Goal: Task Accomplishment & Management: Complete application form

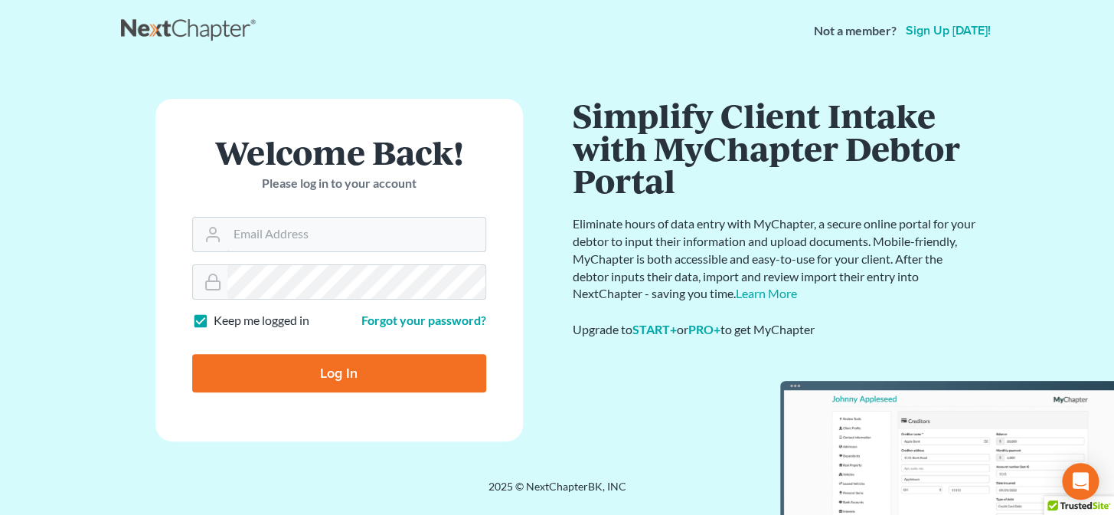
type input "brittney@derrensjohnson.com"
click at [374, 378] on input "Log In" at bounding box center [339, 373] width 294 height 38
type input "Thinking..."
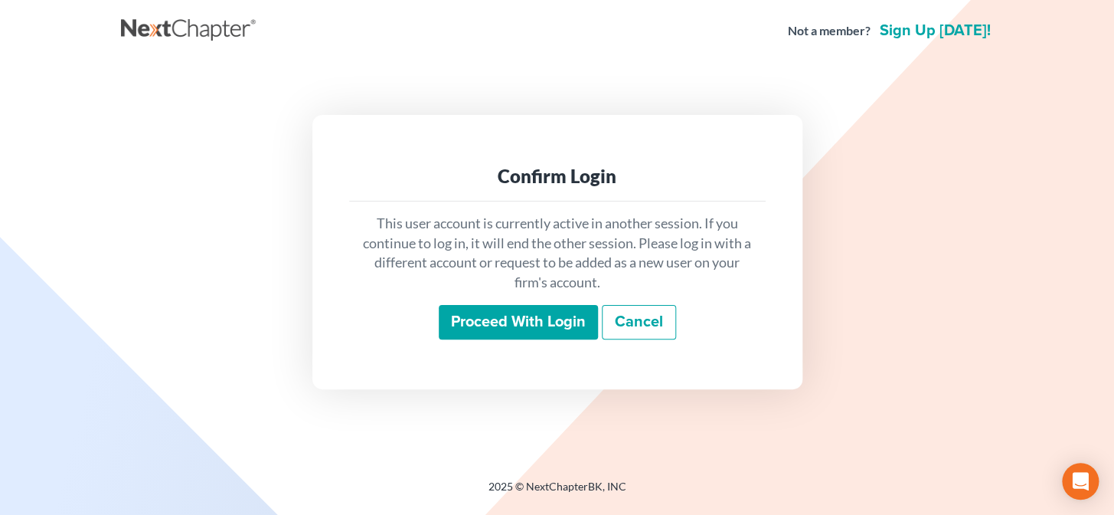
click at [505, 325] on input "Proceed with login" at bounding box center [518, 322] width 159 height 35
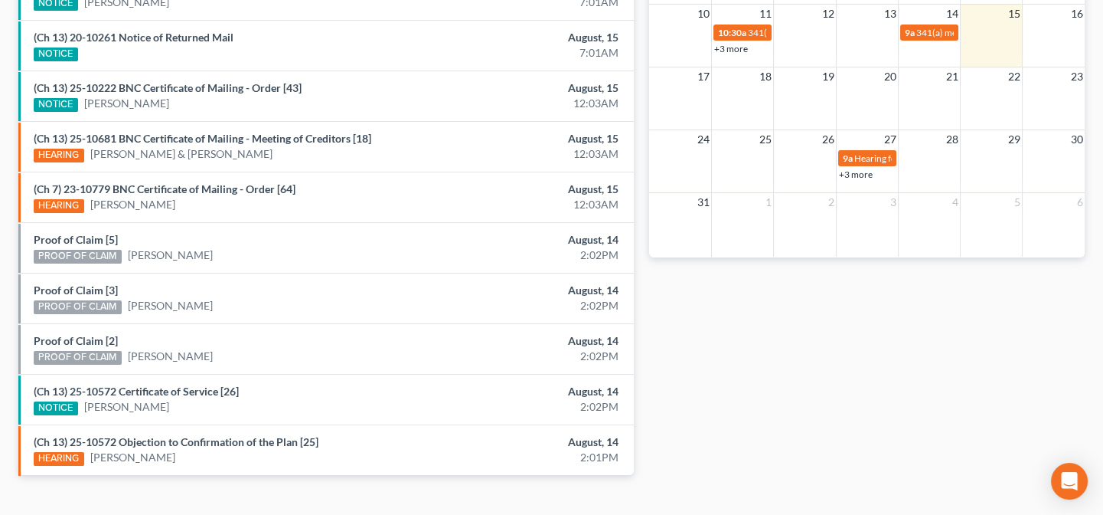
scroll to position [584, 0]
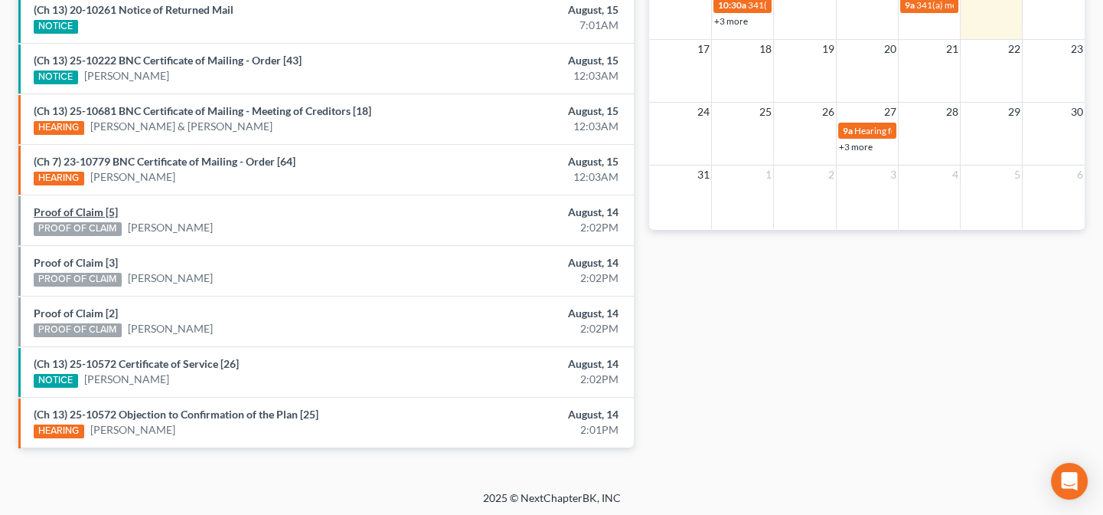
click at [113, 214] on link "Proof of Claim [5]" at bounding box center [76, 211] width 84 height 13
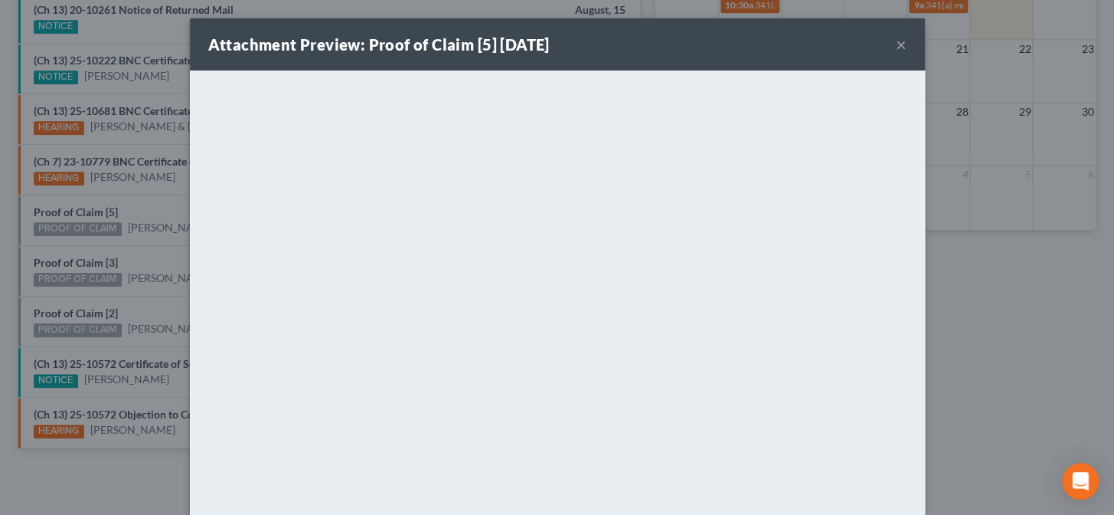
click at [154, 249] on div "Attachment Preview: Proof of Claim [5] 08/14/2025 × <object ng-attr-data='https…" at bounding box center [557, 257] width 1114 height 515
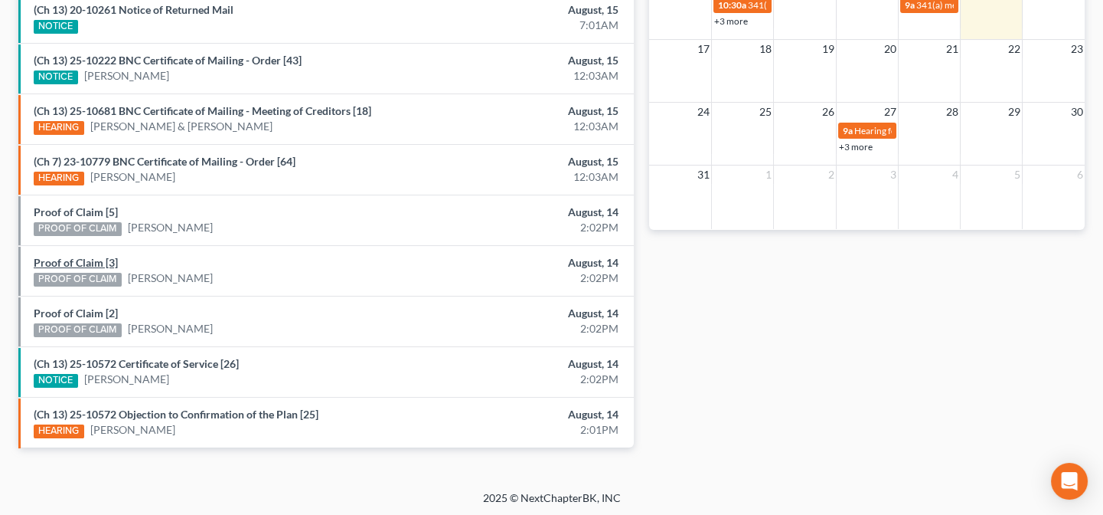
click at [100, 262] on link "Proof of Claim [3]" at bounding box center [76, 262] width 84 height 13
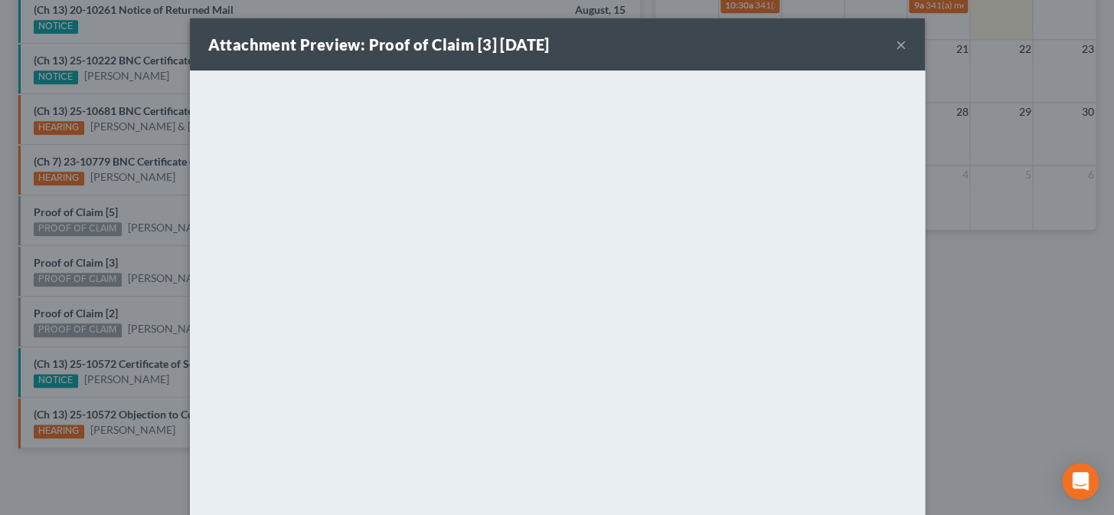
click at [142, 297] on div "Attachment Preview: Proof of Claim [3] 08/14/2025 × <object ng-attr-data='https…" at bounding box center [557, 257] width 1114 height 515
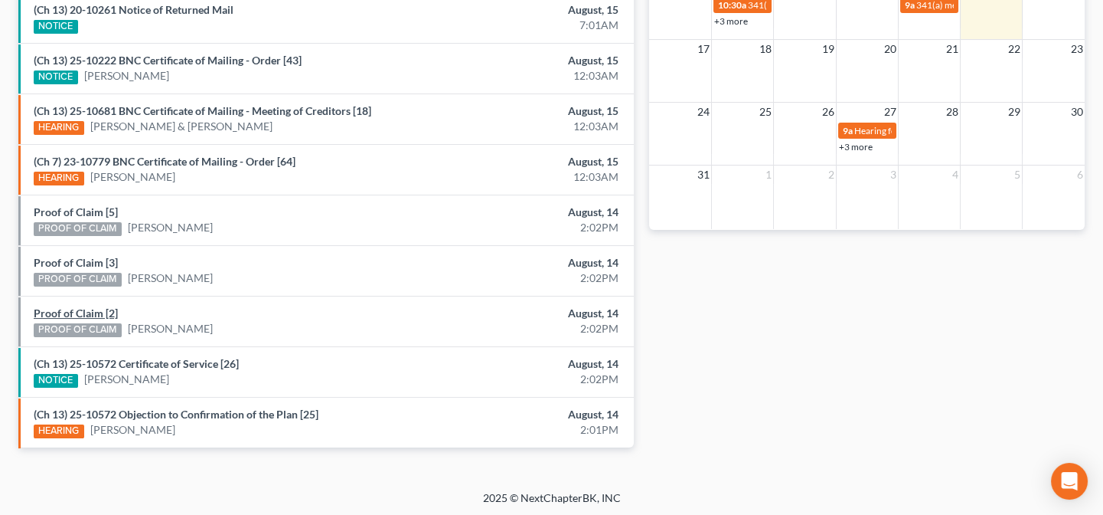
click at [100, 313] on link "Proof of Claim [2]" at bounding box center [76, 312] width 84 height 13
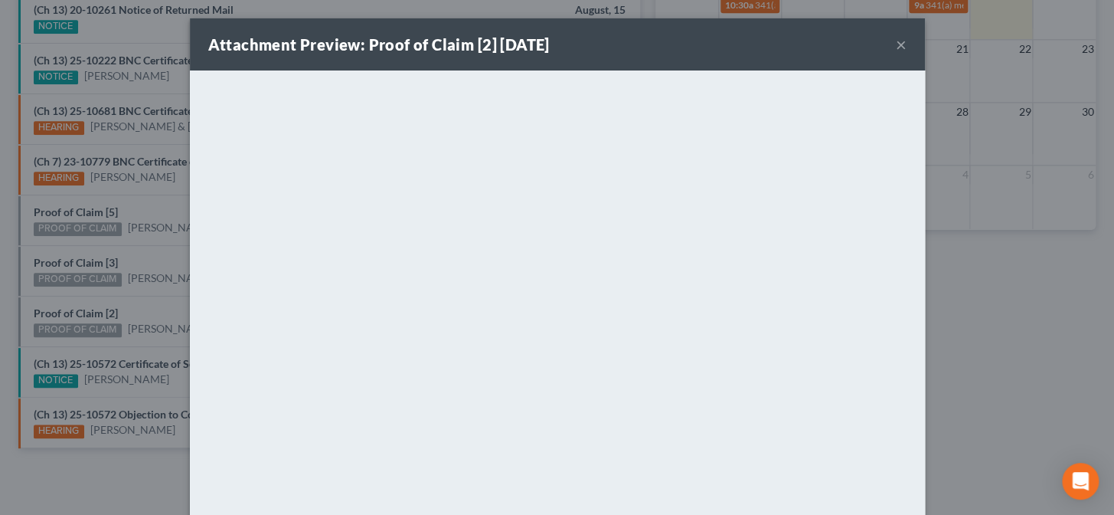
click at [146, 291] on div "Attachment Preview: Proof of Claim [2] 08/14/2025 × <object ng-attr-data='https…" at bounding box center [557, 257] width 1114 height 515
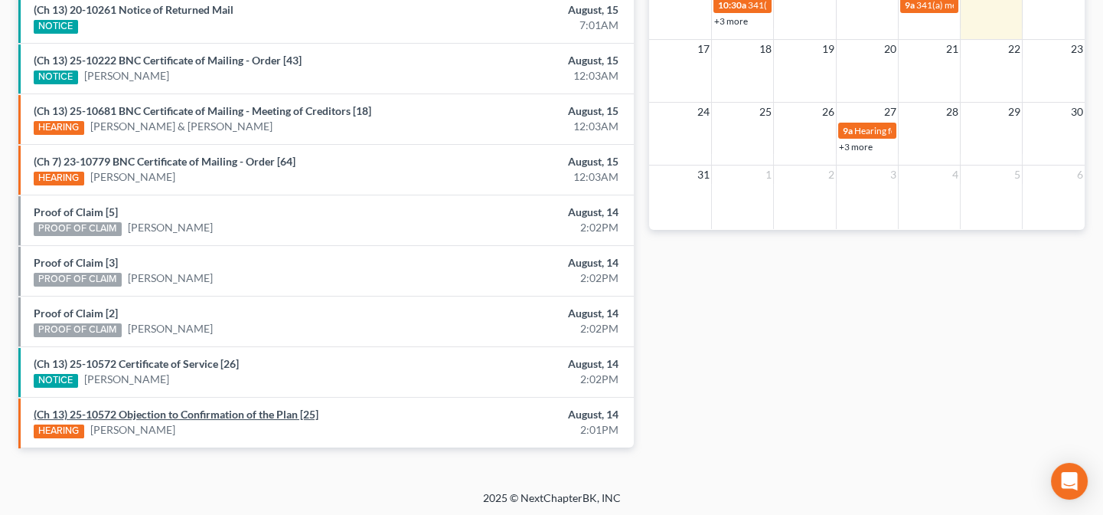
click at [206, 412] on link "(Ch 13) 25-10572 Objection to Confirmation of the Plan [25]" at bounding box center [176, 413] width 285 height 13
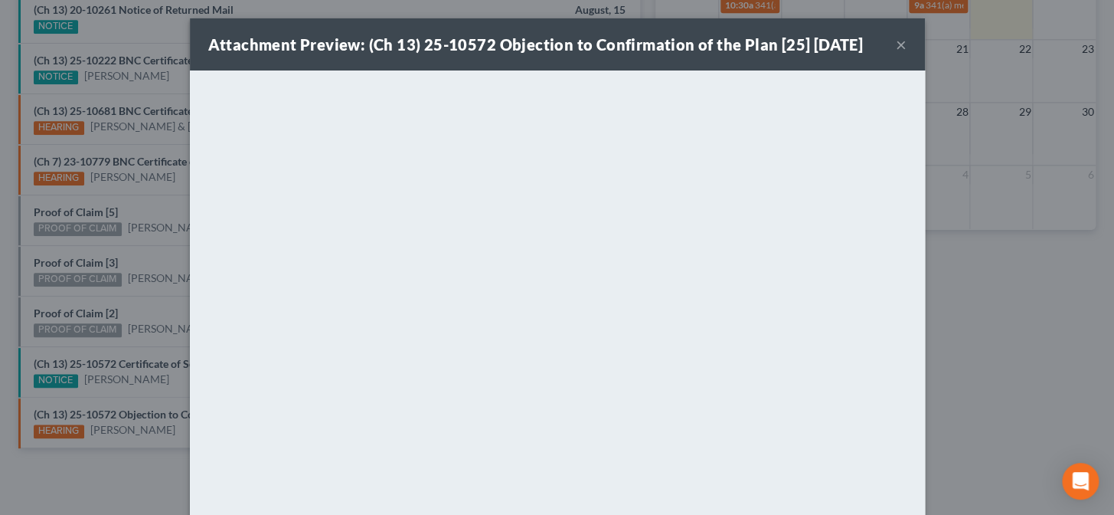
click at [90, 290] on div "Attachment Preview: (Ch 13) 25-10572 Objection to Confirmation of the Plan [25]…" at bounding box center [557, 257] width 1114 height 515
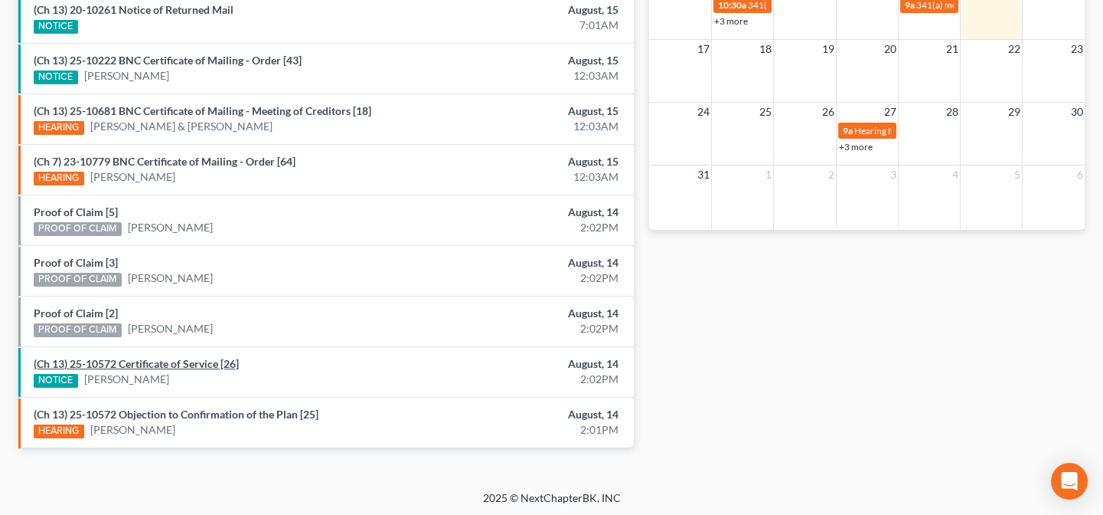
click at [130, 359] on link "(Ch 13) 25-10572 Certificate of Service [26]" at bounding box center [136, 363] width 205 height 13
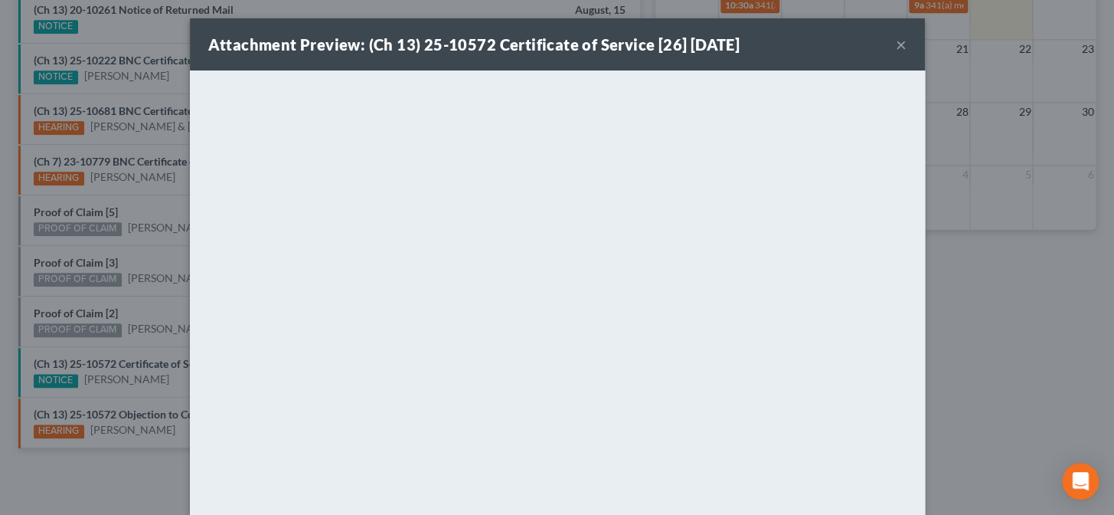
click at [124, 256] on div "Attachment Preview: (Ch 13) 25-10572 Certificate of Service [26] 08/14/2025 × <…" at bounding box center [557, 257] width 1114 height 515
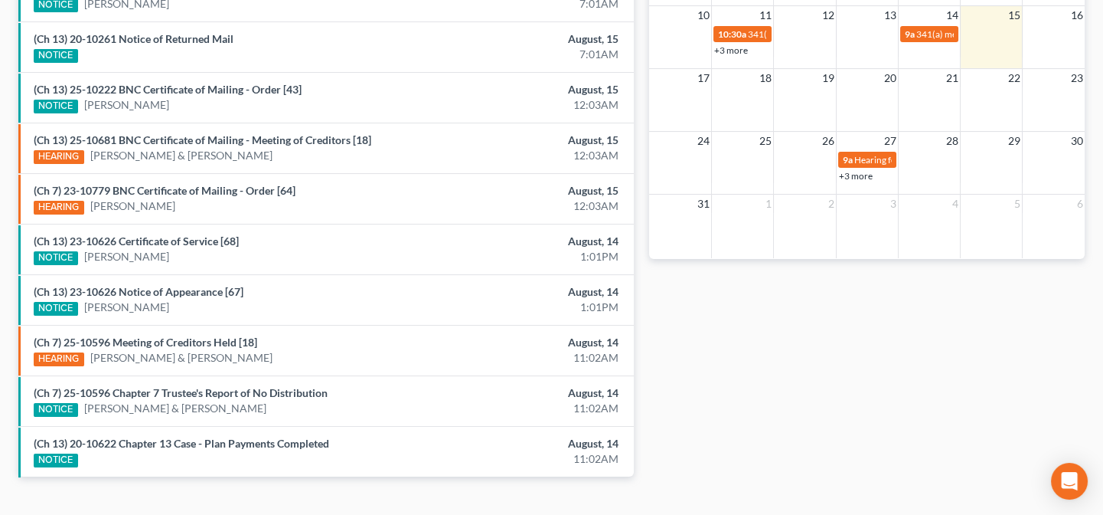
scroll to position [557, 0]
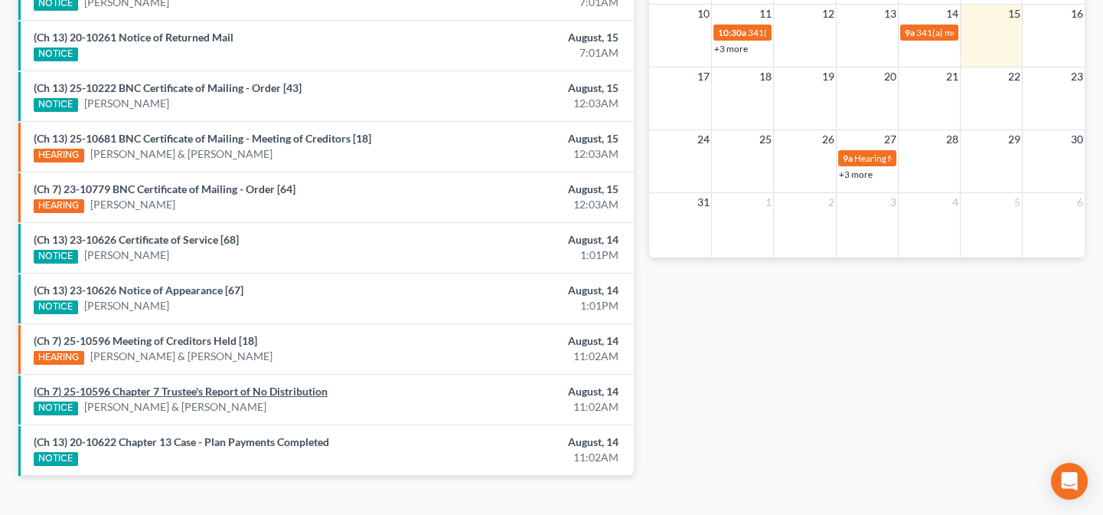
click at [260, 385] on link "(Ch 7) 25-10596 Chapter 7 Trustee's Report of No Distribution" at bounding box center [181, 390] width 294 height 13
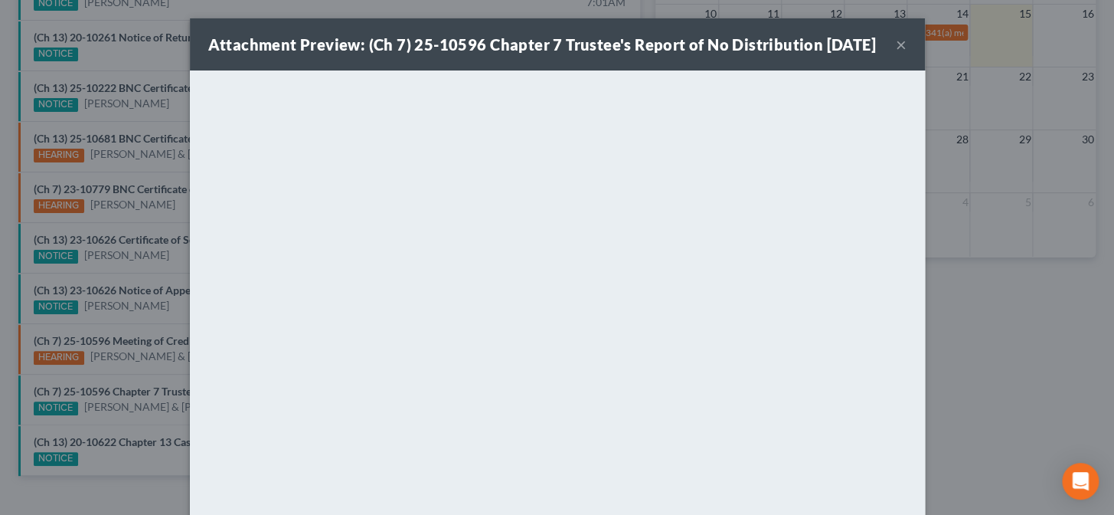
click at [128, 368] on div "Attachment Preview: (Ch 7) 25-10596 Chapter 7 Trustee's Report of No Distributi…" at bounding box center [557, 257] width 1114 height 515
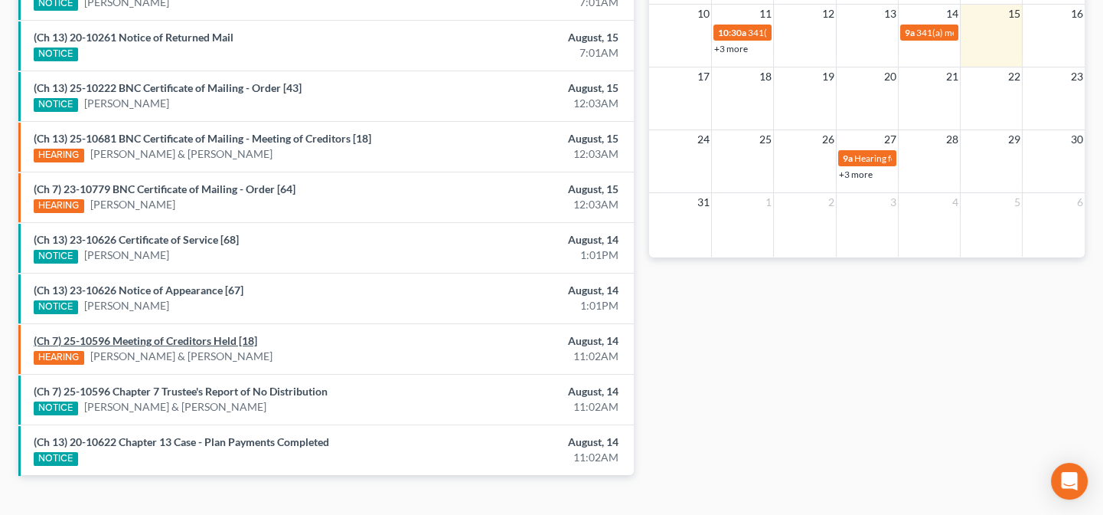
click at [143, 334] on link "(Ch 7) 25-10596 Meeting of Creditors Held [18]" at bounding box center [146, 340] width 224 height 13
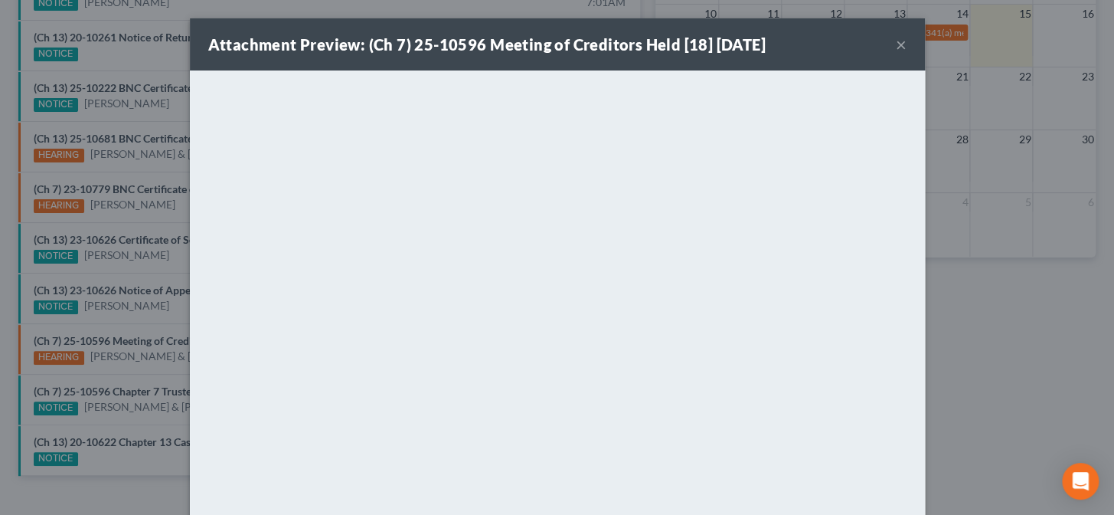
click at [161, 315] on div "Attachment Preview: (Ch 7) 25-10596 Meeting of Creditors Held [18] 08/14/2025 ×…" at bounding box center [557, 257] width 1114 height 515
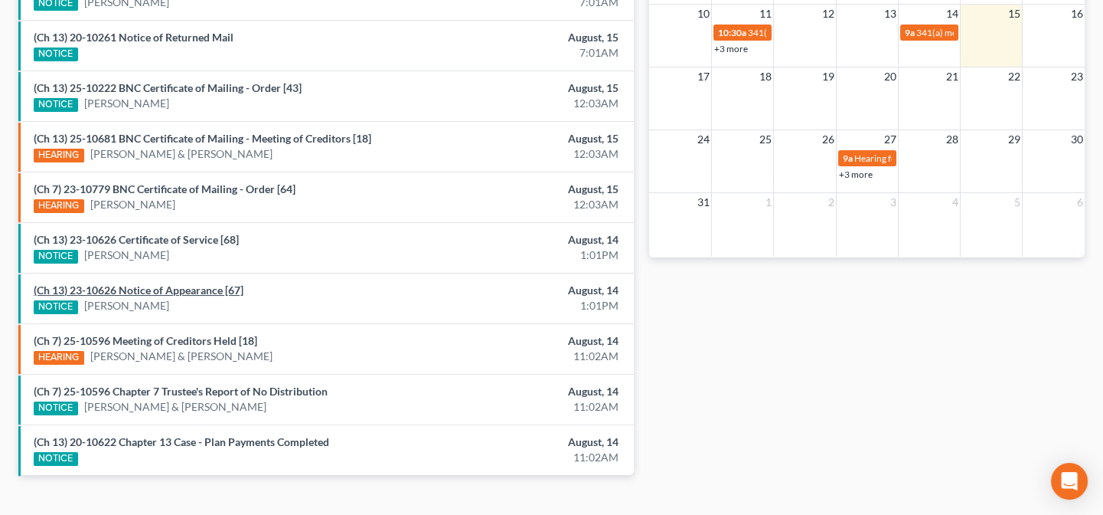
click at [175, 291] on link "(Ch 13) 23-10626 Notice of Appearance [67]" at bounding box center [139, 289] width 210 height 13
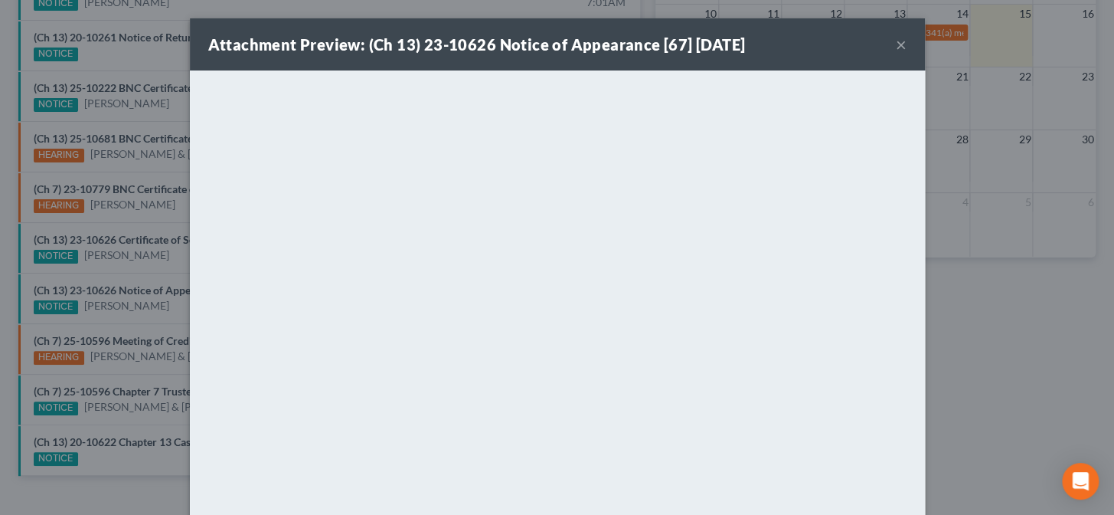
click at [172, 270] on div "Attachment Preview: (Ch 13) 23-10626 Notice of Appearance [67] 08/14/2025 × <ob…" at bounding box center [557, 257] width 1114 height 515
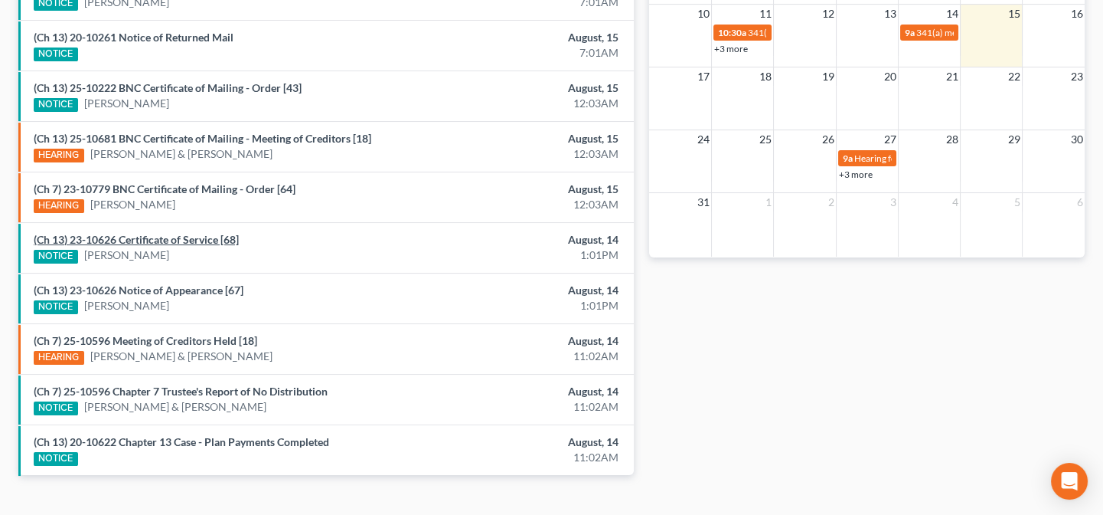
click at [170, 233] on link "(Ch 13) 23-10626 Certificate of Service [68]" at bounding box center [136, 239] width 205 height 13
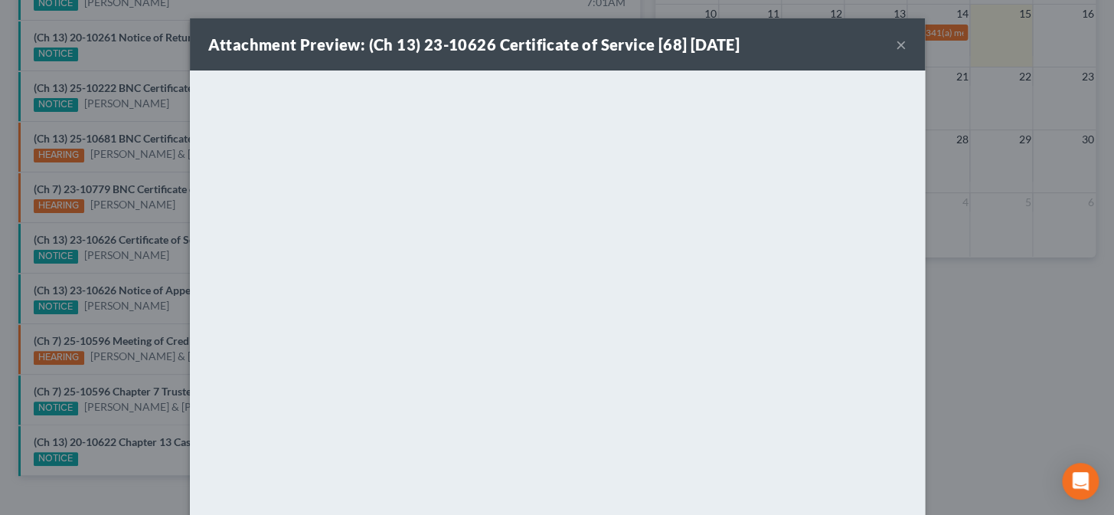
click at [162, 224] on div "Attachment Preview: (Ch 13) 23-10626 Certificate of Service [68] 08/14/2025 × <…" at bounding box center [557, 257] width 1114 height 515
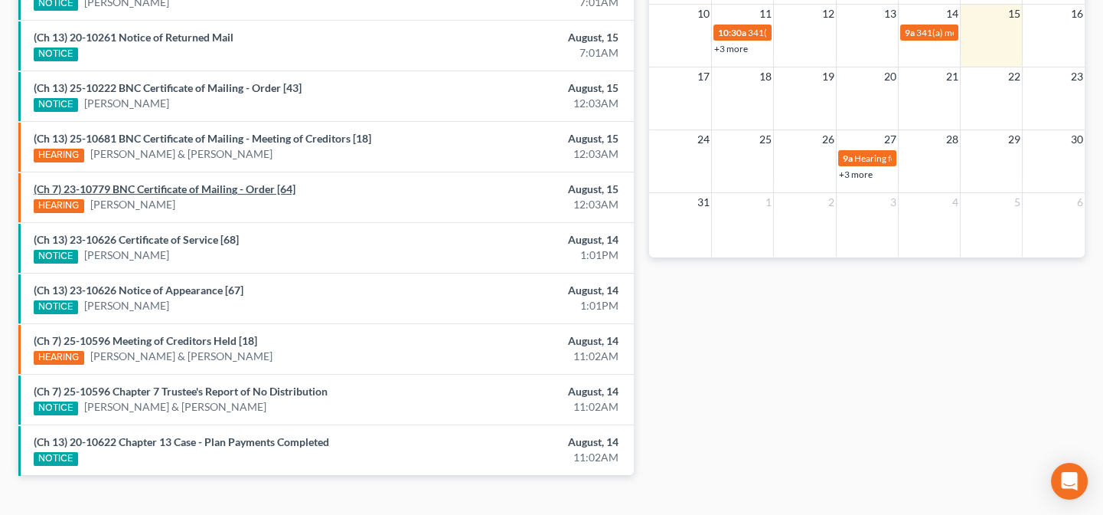
click at [173, 189] on link "(Ch 7) 23-10779 BNC Certificate of Mailing - Order [64]" at bounding box center [165, 188] width 262 height 13
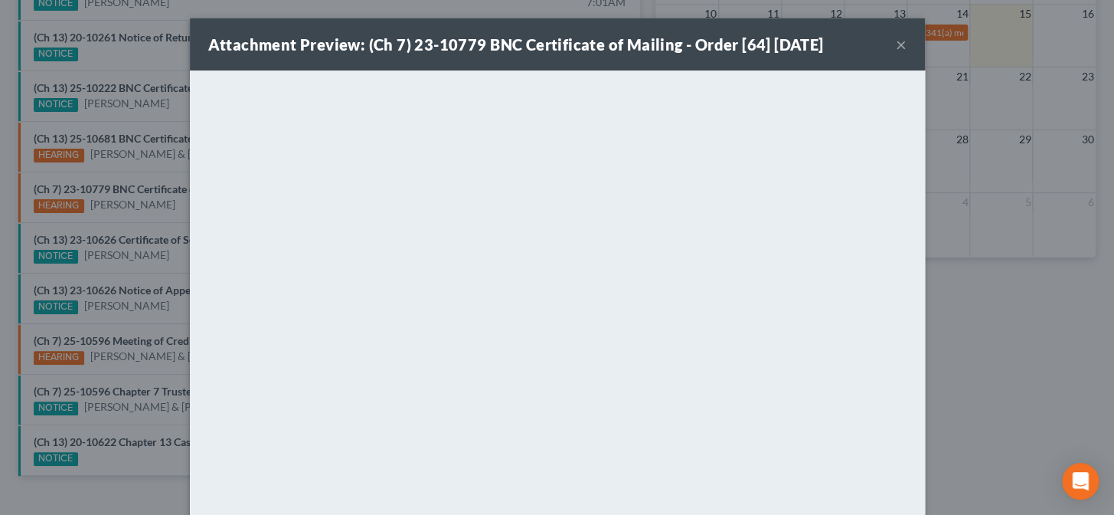
click at [150, 165] on div "Attachment Preview: (Ch 7) 23-10779 BNC Certificate of Mailing - Order [64] 08/…" at bounding box center [557, 257] width 1114 height 515
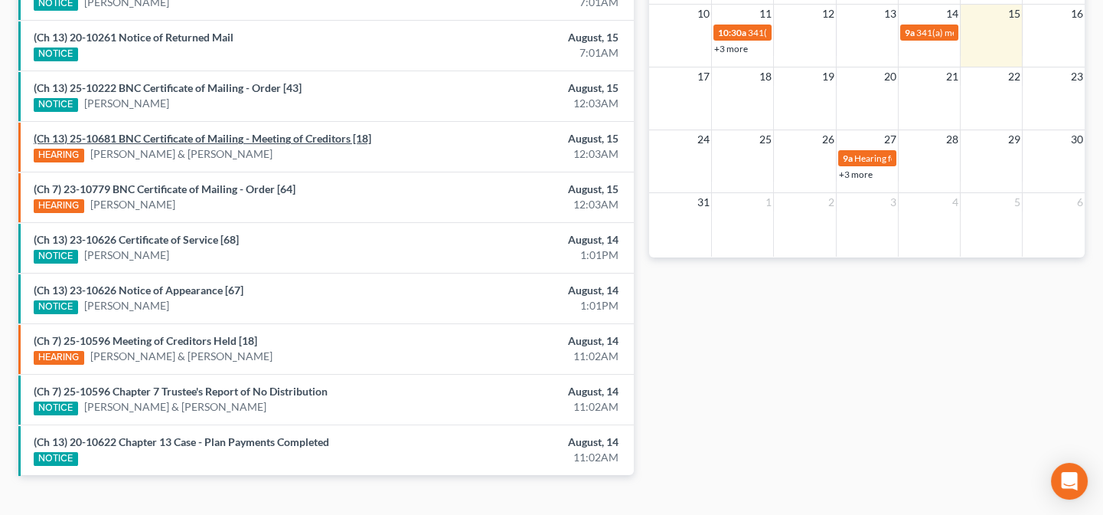
click at [148, 140] on link "(Ch 13) 25-10681 BNC Certificate of Mailing - Meeting of Creditors [18]" at bounding box center [203, 138] width 338 height 13
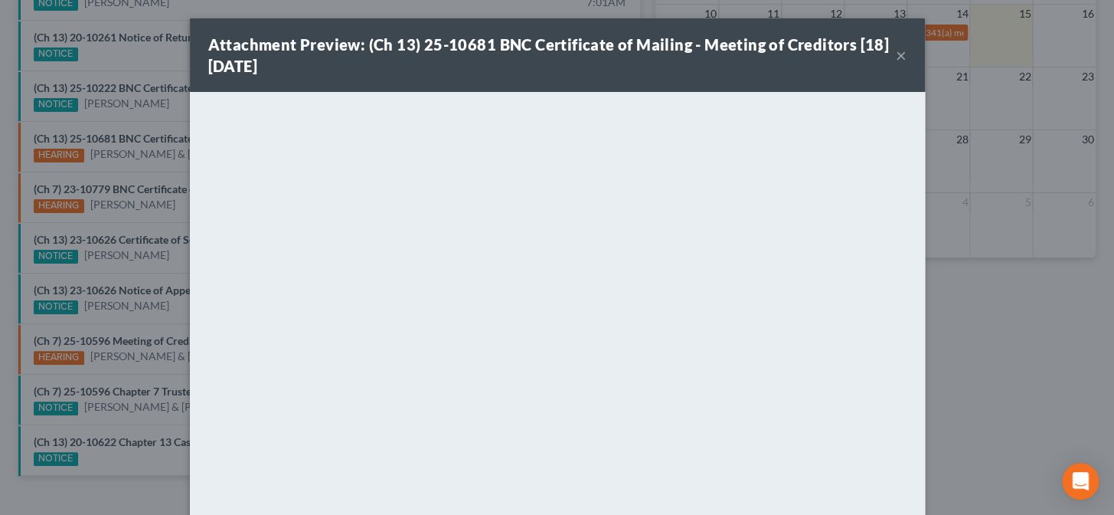
click at [151, 123] on div "Attachment Preview: (Ch 13) 25-10681 BNC Certificate of Mailing - Meeting of Cr…" at bounding box center [557, 257] width 1114 height 515
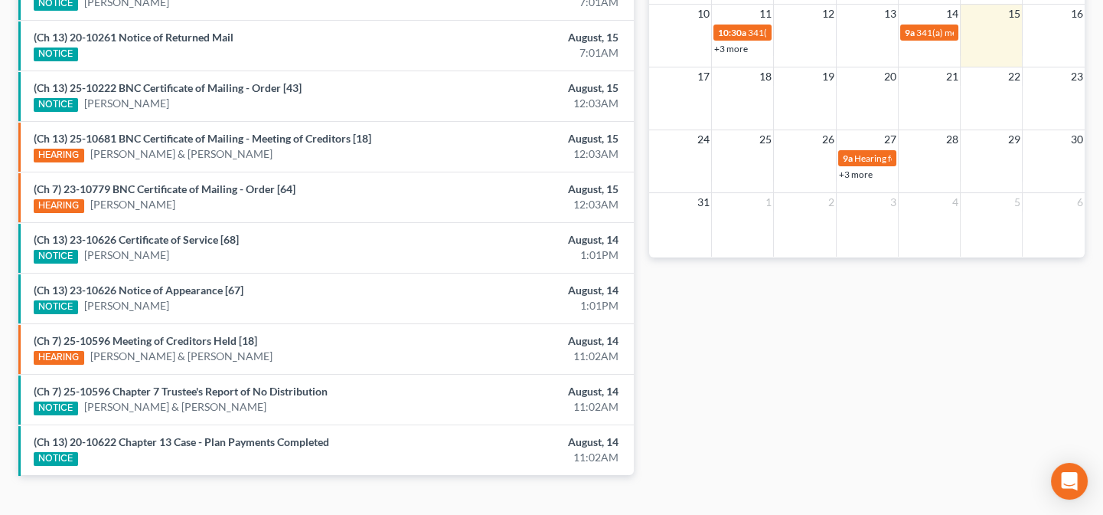
click at [158, 93] on div "(Ch 13) 25-10222 BNC Certificate of Mailing - Order [43] NOTICE Jhann Martinez" at bounding box center [226, 95] width 400 height 31
click at [158, 87] on link "(Ch 13) 25-10222 BNC Certificate of Mailing - Order [43]" at bounding box center [168, 87] width 268 height 13
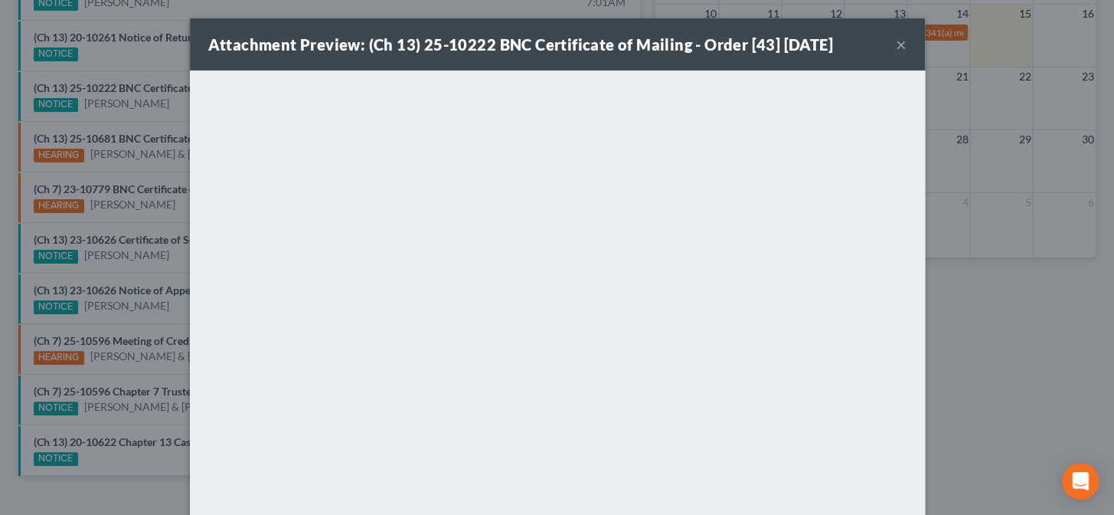
click at [148, 72] on div "Attachment Preview: (Ch 13) 25-10222 BNC Certificate of Mailing - Order [43] 08…" at bounding box center [557, 257] width 1114 height 515
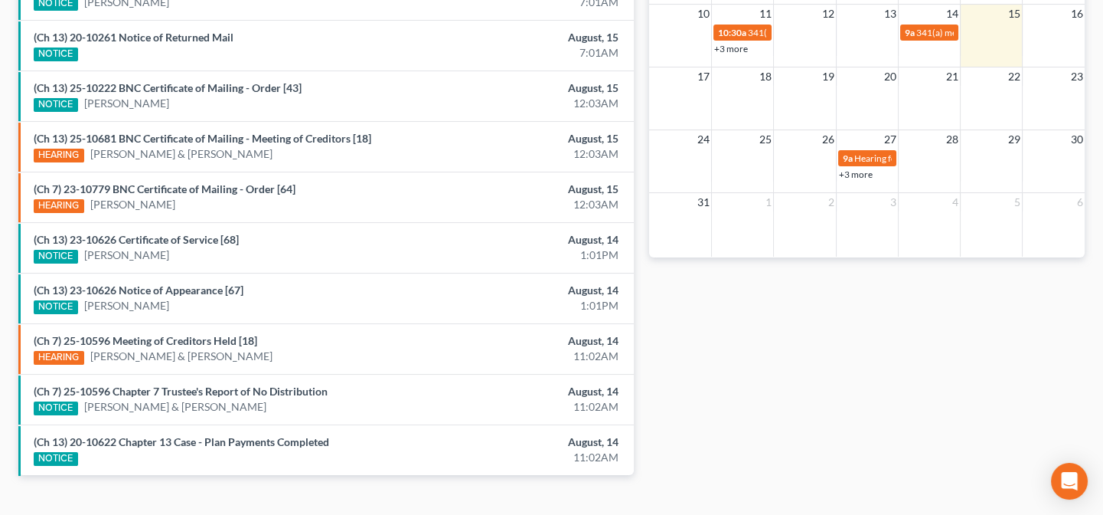
scroll to position [487, 0]
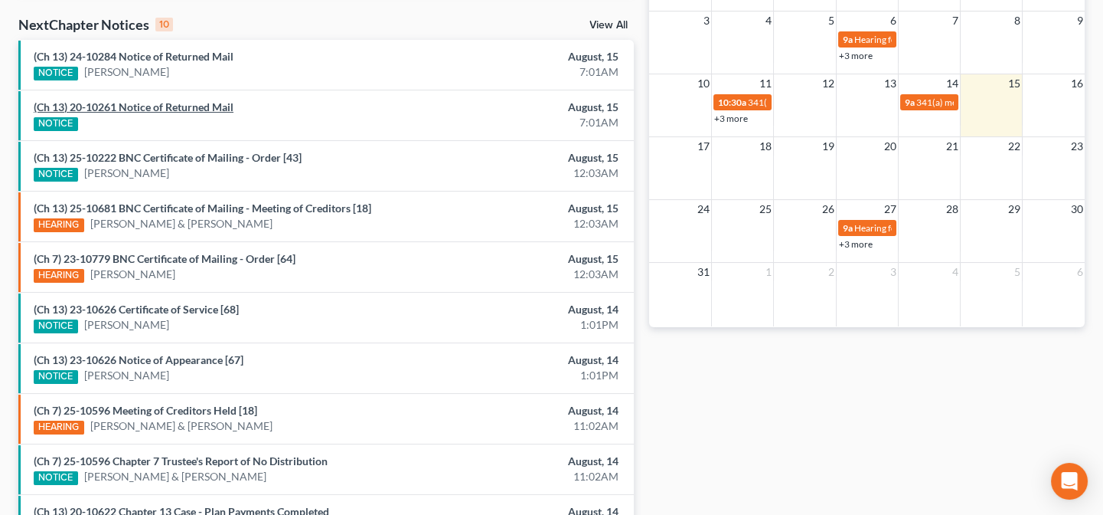
click at [137, 107] on link "(Ch 13) 20-10261 Notice of Returned Mail" at bounding box center [134, 106] width 200 height 13
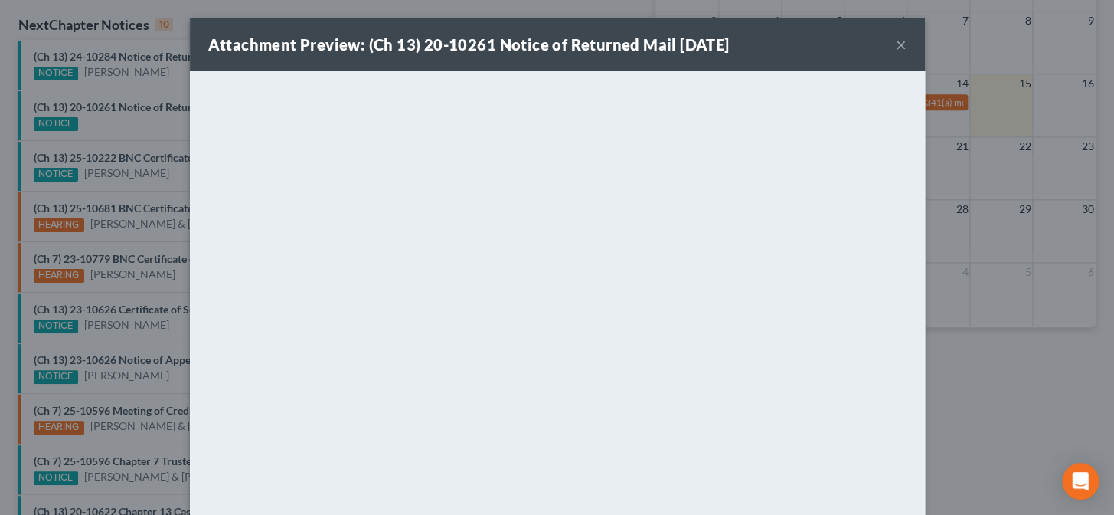
click at [128, 91] on div "Attachment Preview: (Ch 13) 20-10261 Notice of Returned Mail 08/15/2025 × <obje…" at bounding box center [557, 257] width 1114 height 515
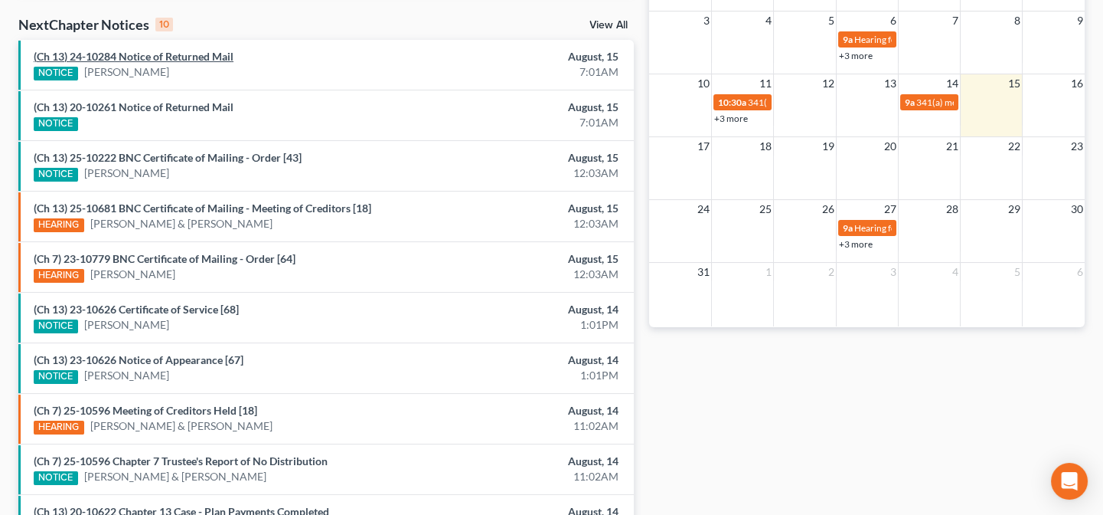
click at [124, 53] on link "(Ch 13) 24-10284 Notice of Returned Mail" at bounding box center [134, 56] width 200 height 13
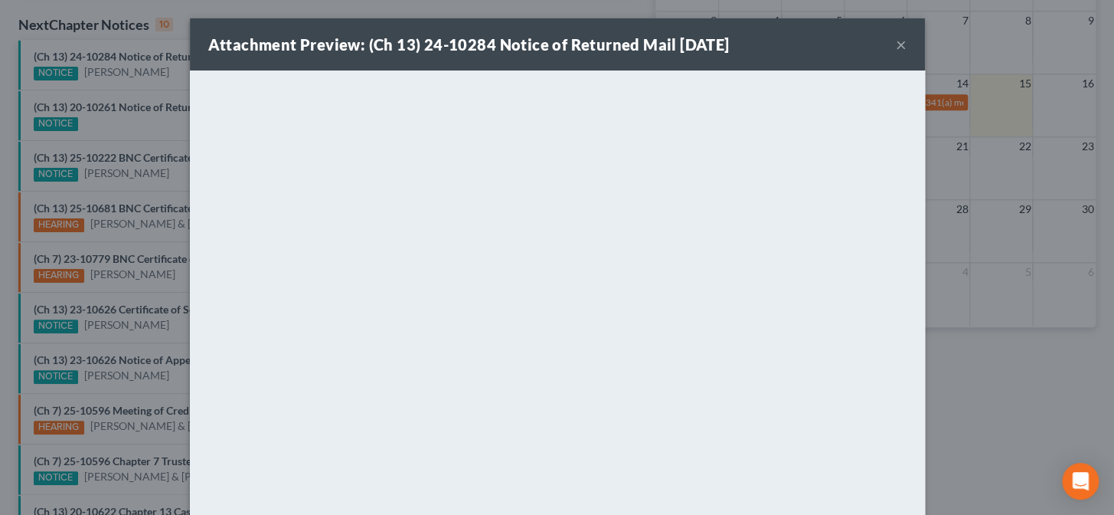
click at [119, 93] on div "Attachment Preview: (Ch 13) 24-10284 Notice of Returned Mail 08/15/2025 × <obje…" at bounding box center [557, 257] width 1114 height 515
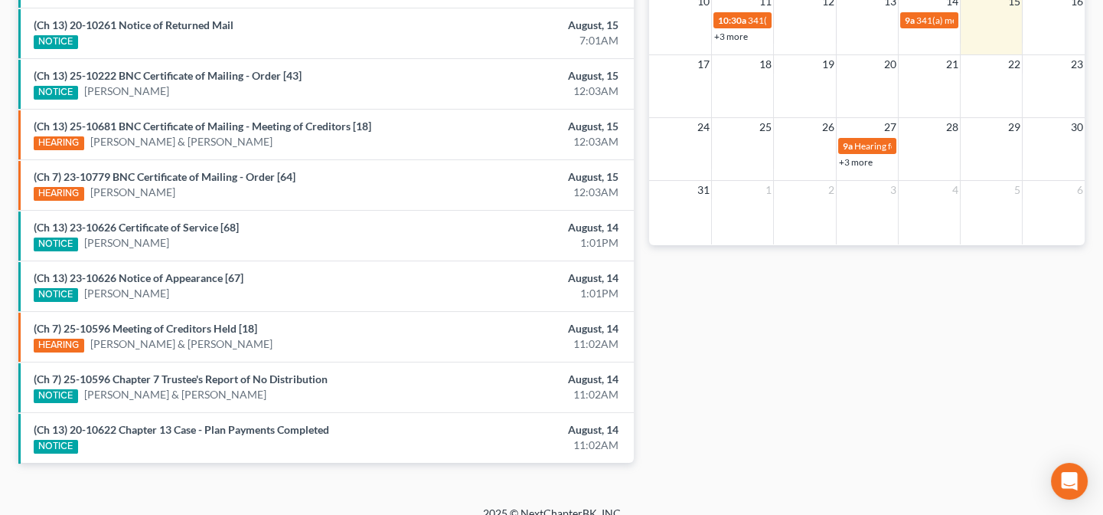
scroll to position [584, 0]
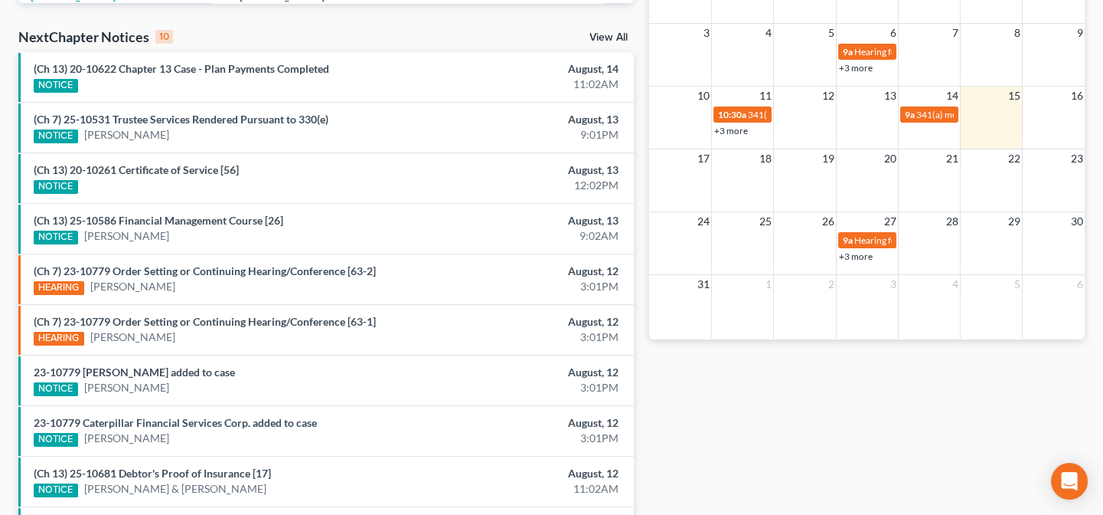
scroll to position [487, 0]
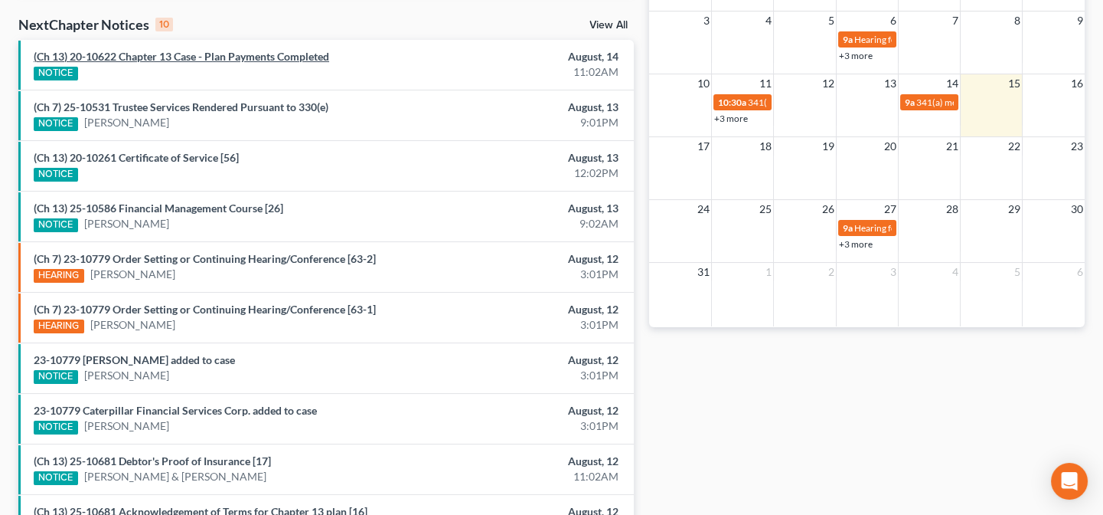
click at [201, 56] on link "(Ch 13) 20-10622 Chapter 13 Case - Plan Payments Completed" at bounding box center [182, 56] width 296 height 13
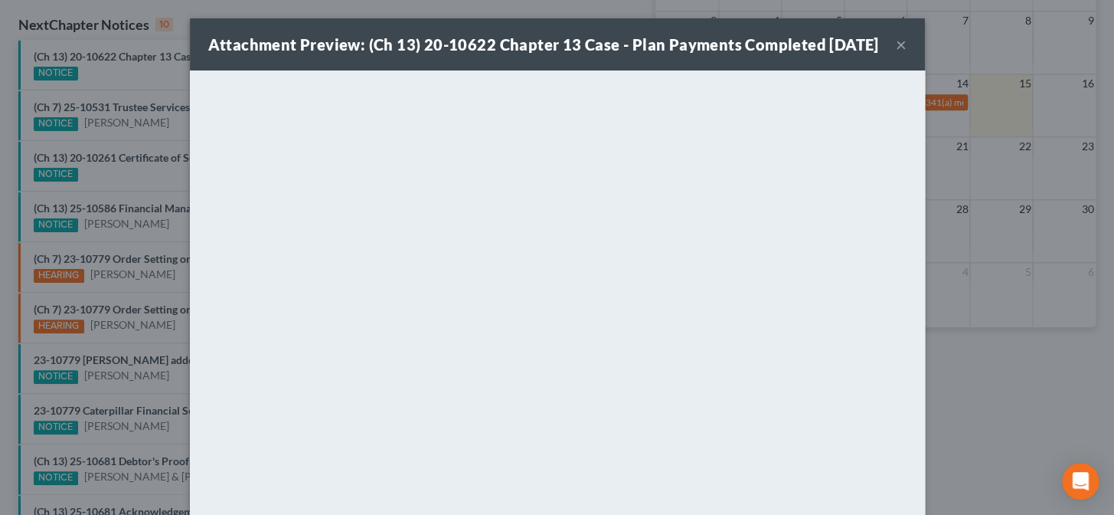
click at [176, 227] on div "Attachment Preview: (Ch 13) 20-10622 Chapter 13 Case - Plan Payments Completed …" at bounding box center [557, 257] width 1114 height 515
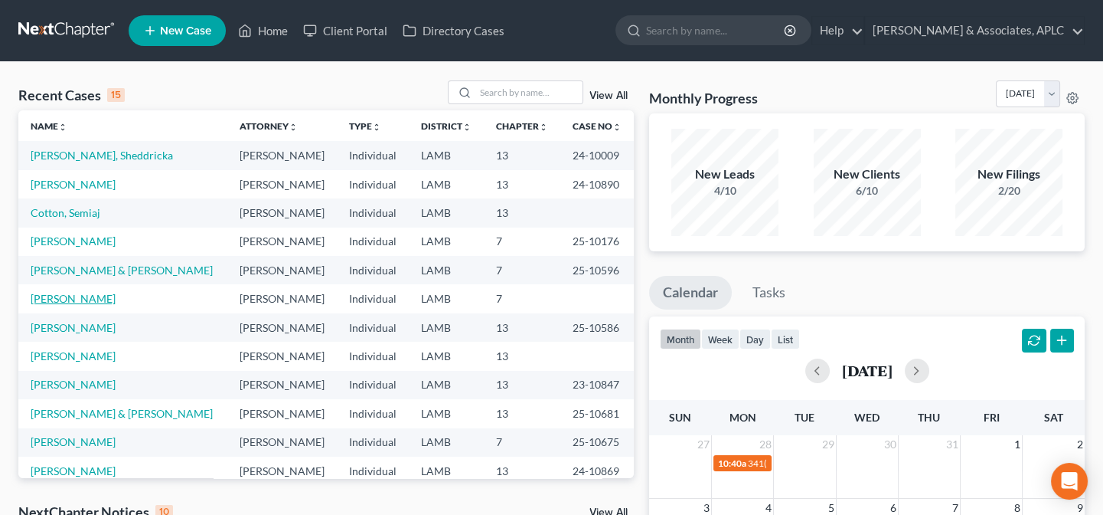
click at [64, 297] on link "[PERSON_NAME]" at bounding box center [73, 298] width 85 height 13
select select "14"
select select "0"
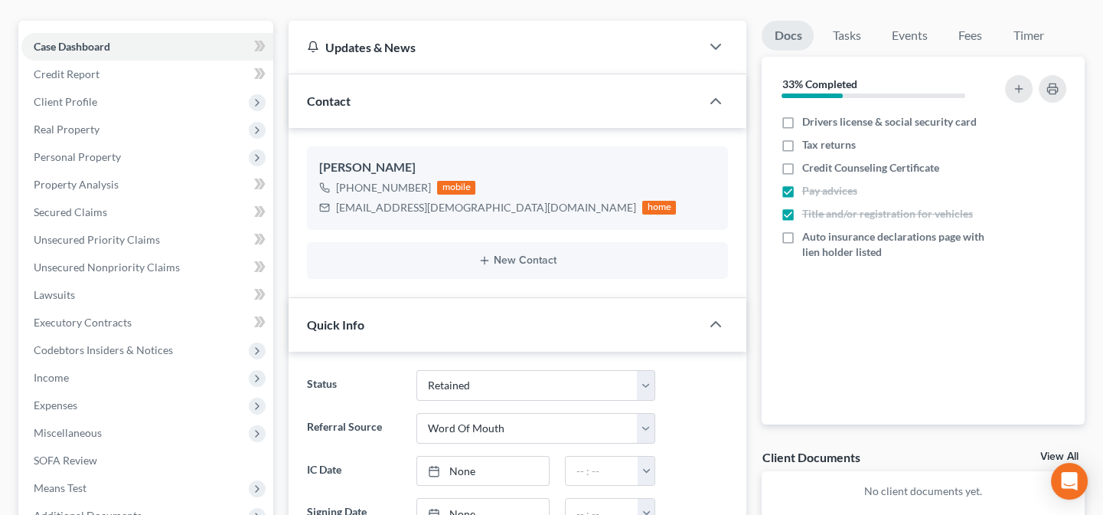
scroll to position [208, 0]
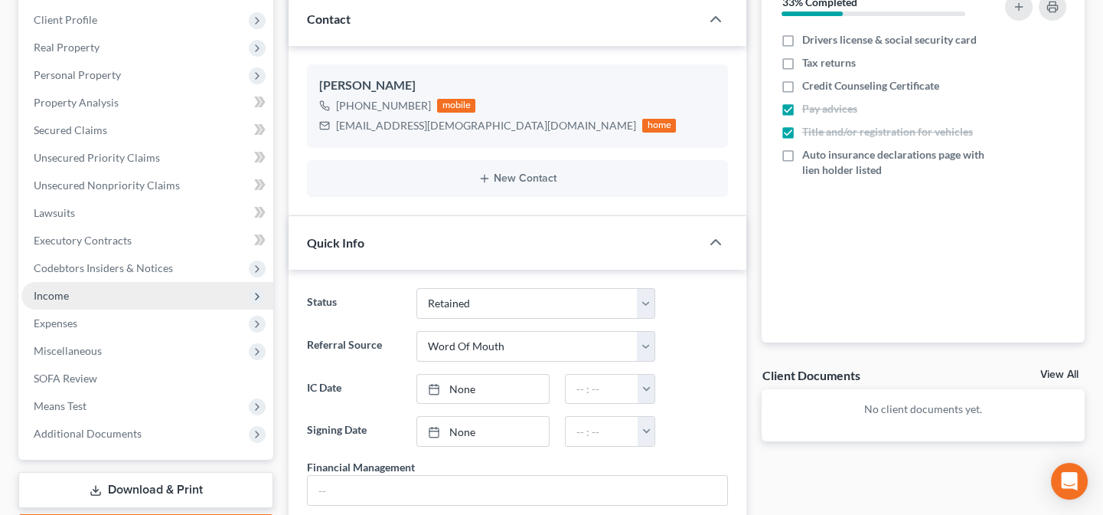
click at [49, 293] on span "Income" at bounding box center [51, 295] width 35 height 13
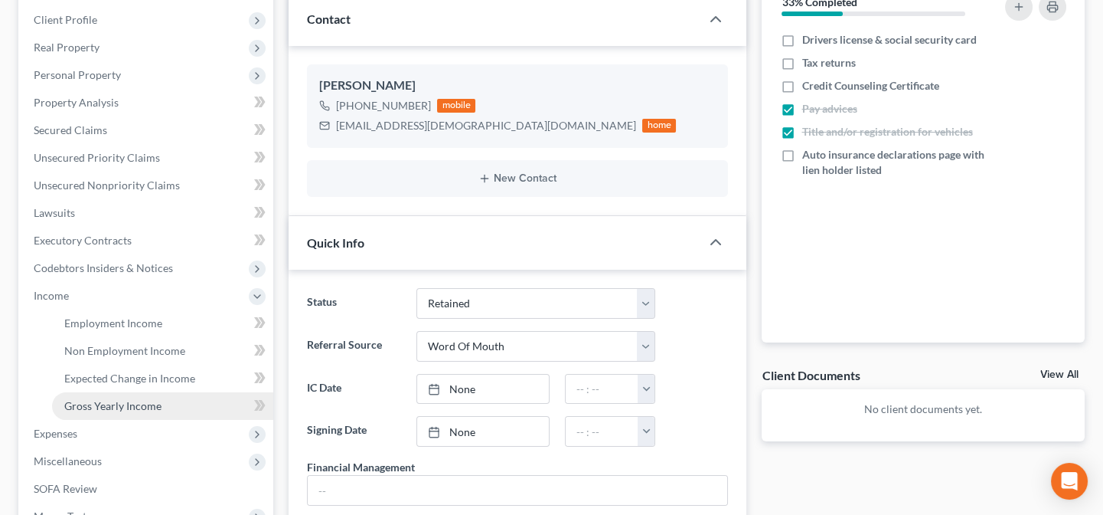
click at [80, 404] on span "Gross Yearly Income" at bounding box center [112, 405] width 97 height 13
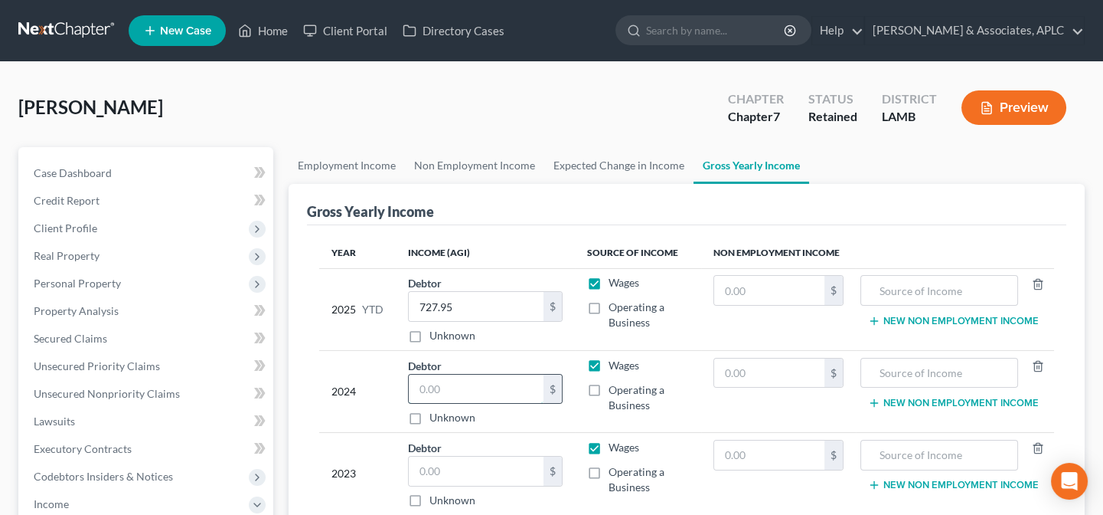
click at [456, 394] on input "text" at bounding box center [476, 388] width 135 height 29
type input "48,306.00"
click at [487, 475] on input "text" at bounding box center [476, 470] width 135 height 29
type input "57,666.00"
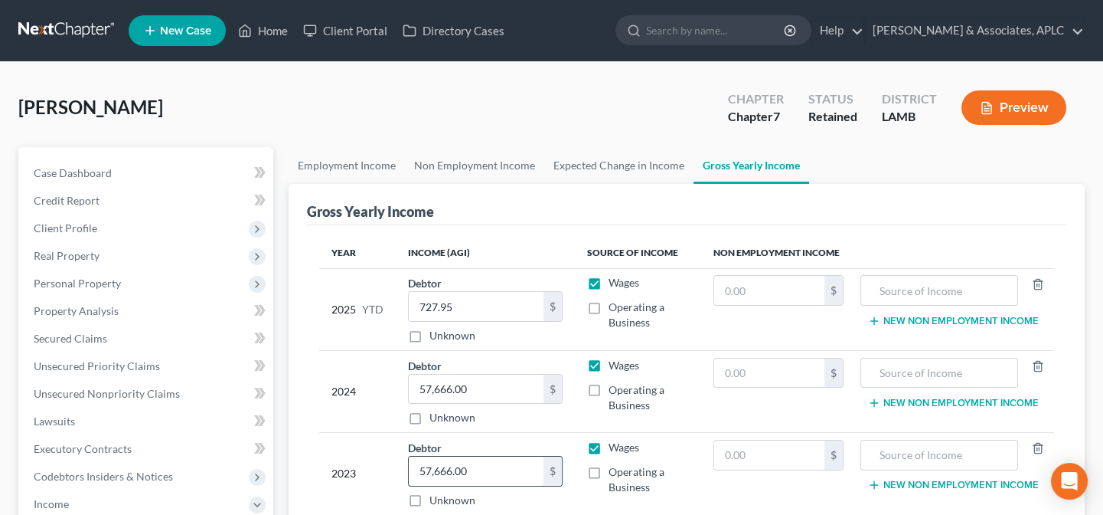
click at [492, 466] on input "57,666.00" at bounding box center [476, 470] width 135 height 29
type input "48,306.00"
click at [290, 31] on link "Home" at bounding box center [262, 31] width 65 height 28
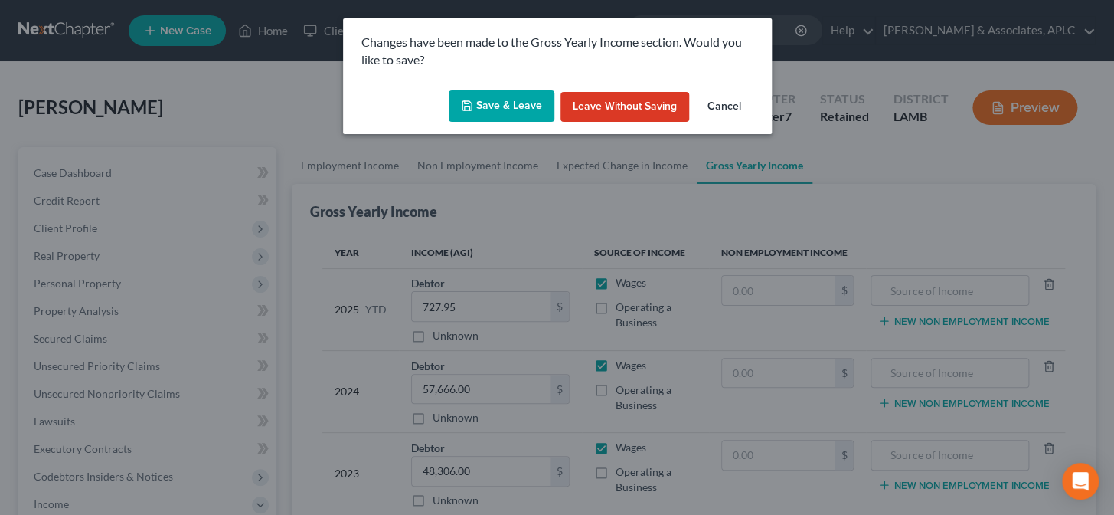
click at [515, 103] on button "Save & Leave" at bounding box center [502, 106] width 106 height 32
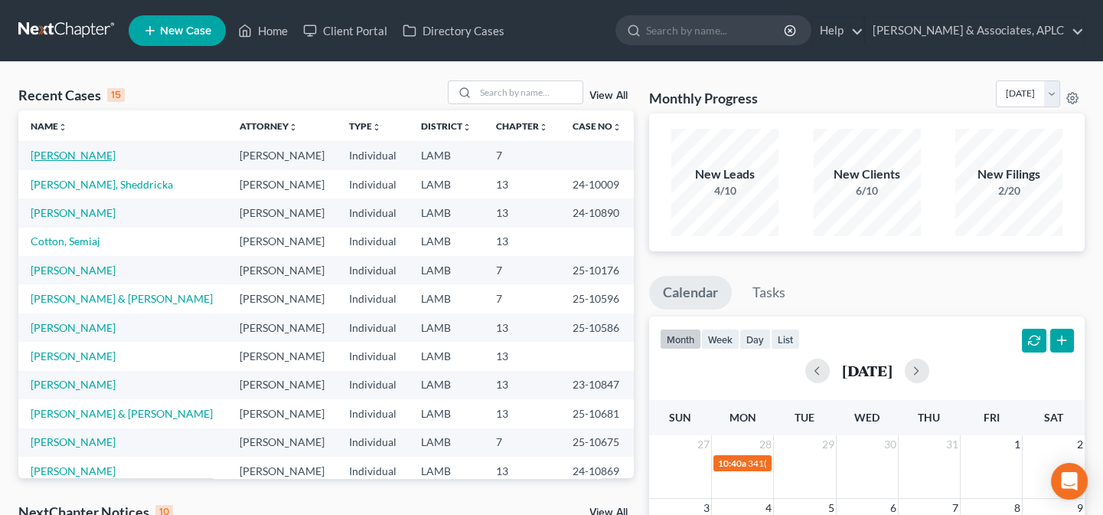
click at [64, 155] on link "[PERSON_NAME]" at bounding box center [73, 155] width 85 height 13
select select "14"
select select "0"
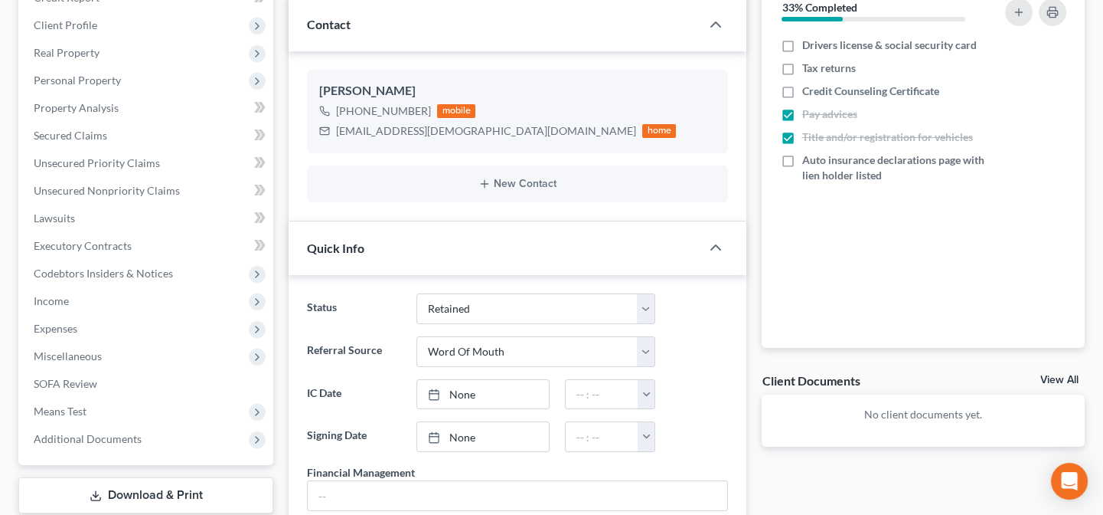
scroll to position [208, 0]
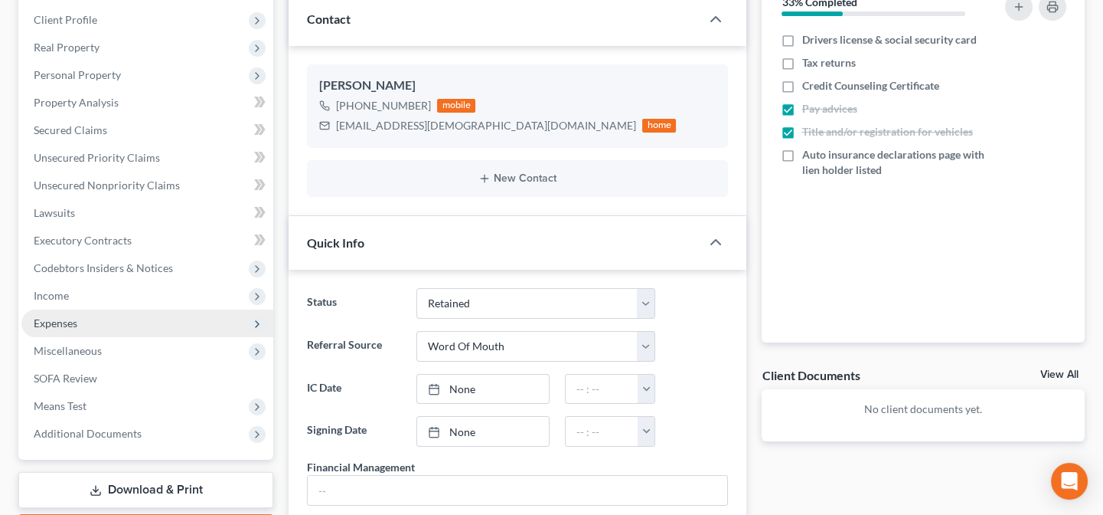
click at [76, 322] on span "Expenses" at bounding box center [56, 322] width 44 height 13
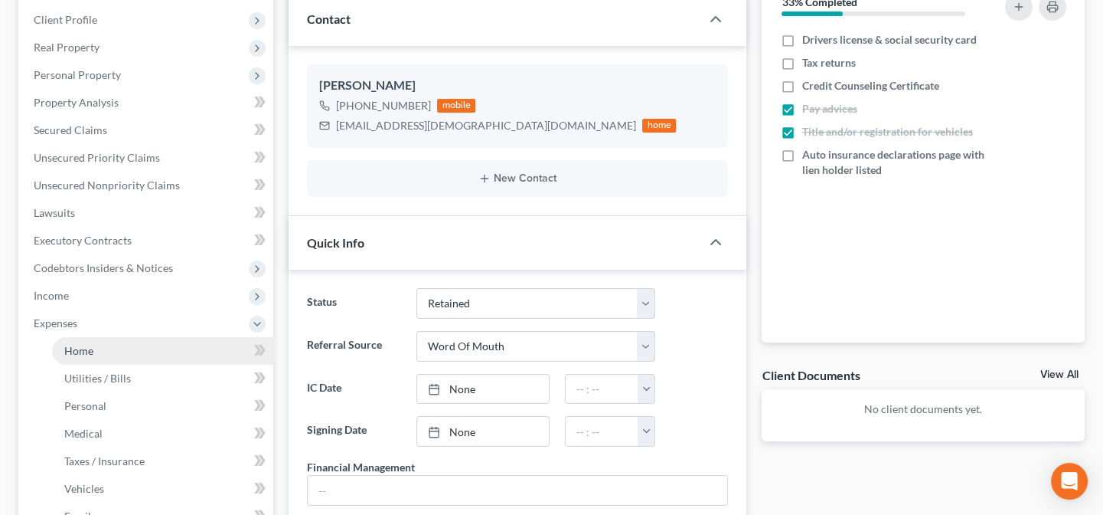
click at [78, 348] on span "Home" at bounding box center [78, 350] width 29 height 13
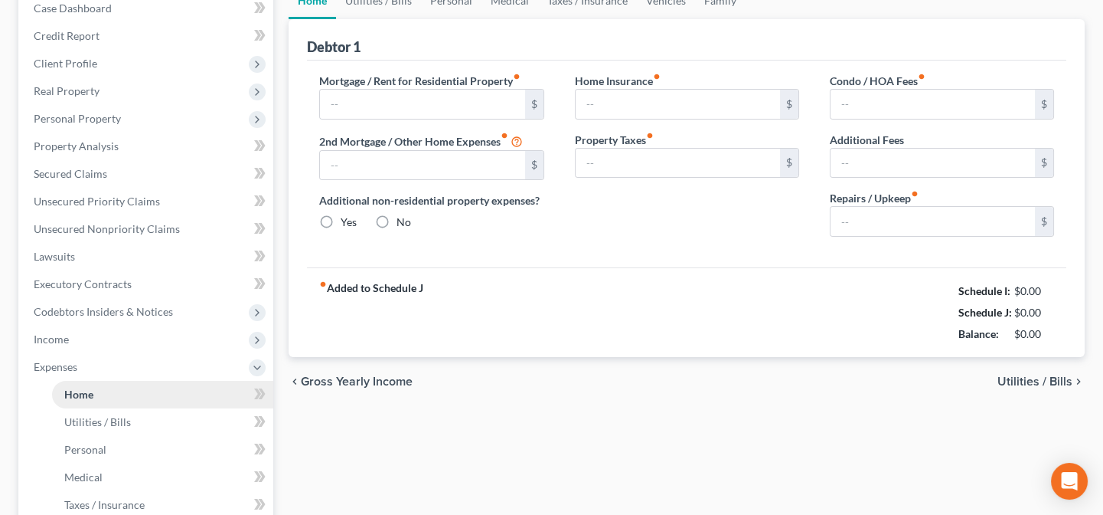
type input "0.00"
radio input "true"
type input "0.00"
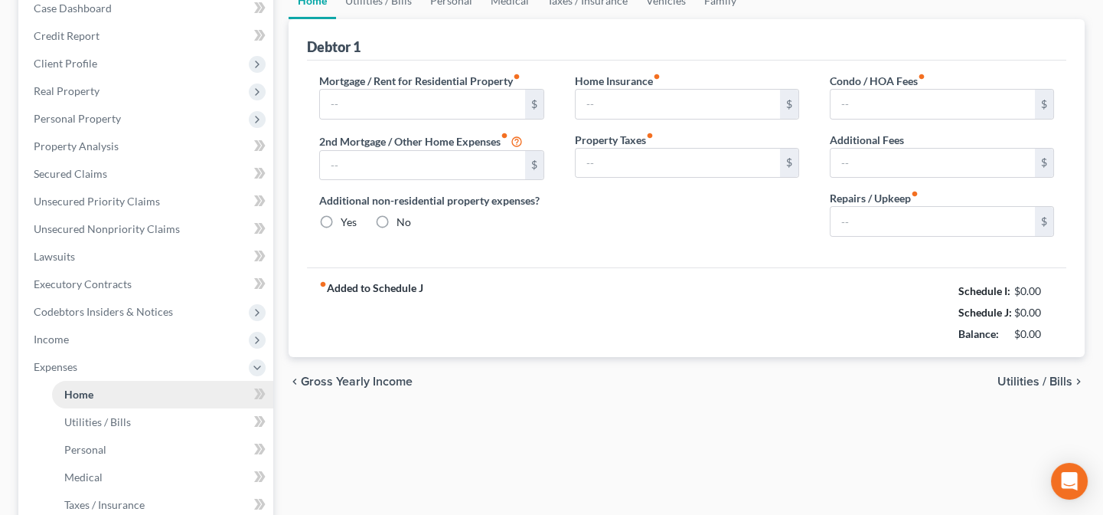
type input "0.00"
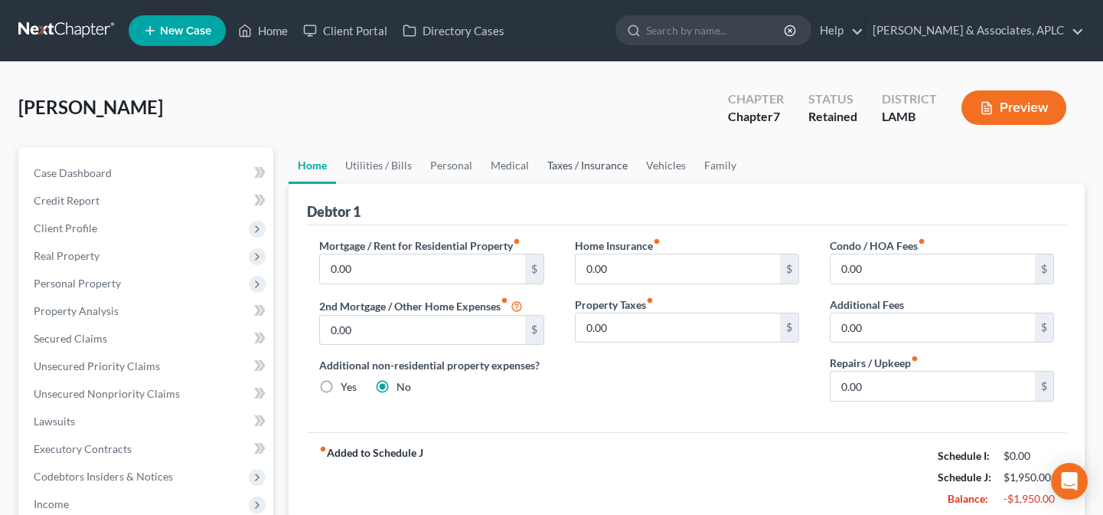
click at [582, 164] on link "Taxes / Insurance" at bounding box center [587, 165] width 99 height 37
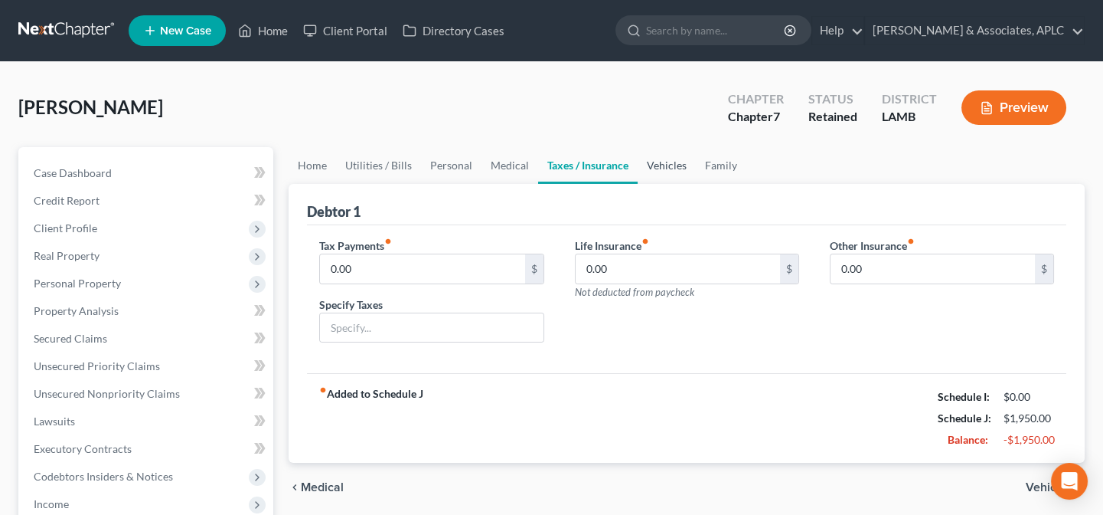
click at [657, 162] on link "Vehicles" at bounding box center [667, 165] width 58 height 37
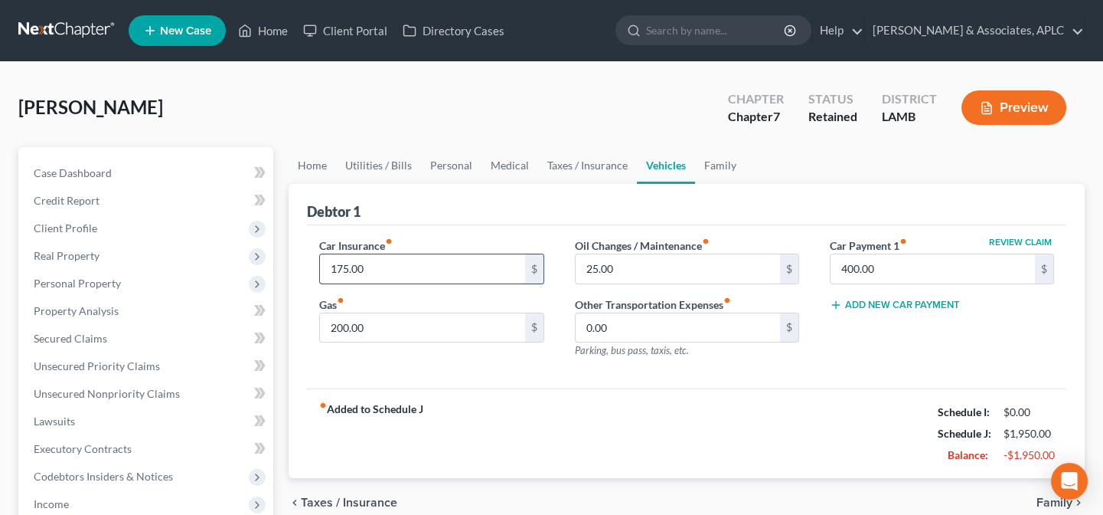
click at [490, 274] on input "175.00" at bounding box center [422, 268] width 204 height 29
drag, startPoint x: 416, startPoint y: 268, endPoint x: 322, endPoint y: 272, distance: 93.5
click at [322, 272] on input "2,656.00" at bounding box center [422, 268] width 204 height 29
type input "265.00"
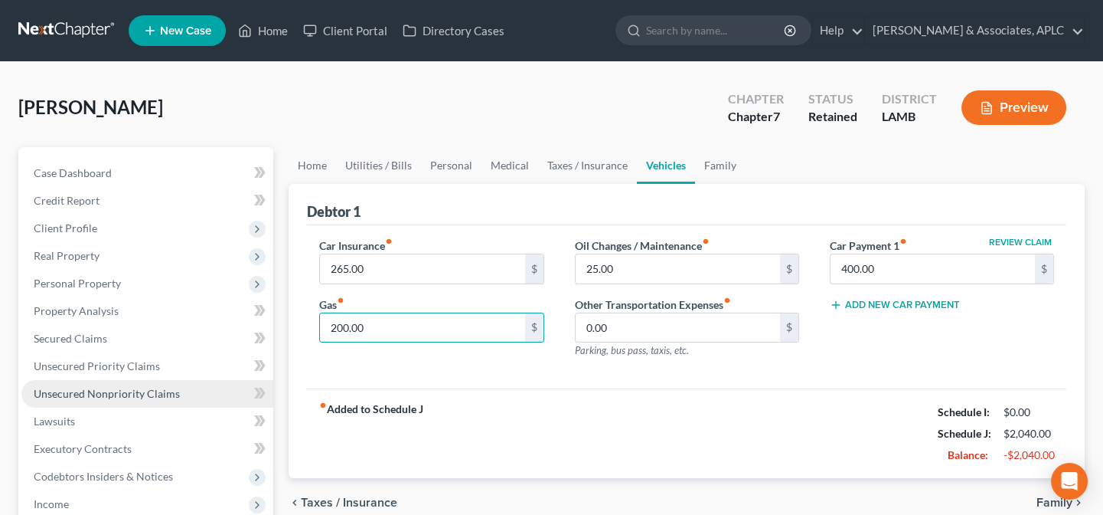
click at [126, 390] on span "Unsecured Nonpriority Claims" at bounding box center [107, 393] width 146 height 13
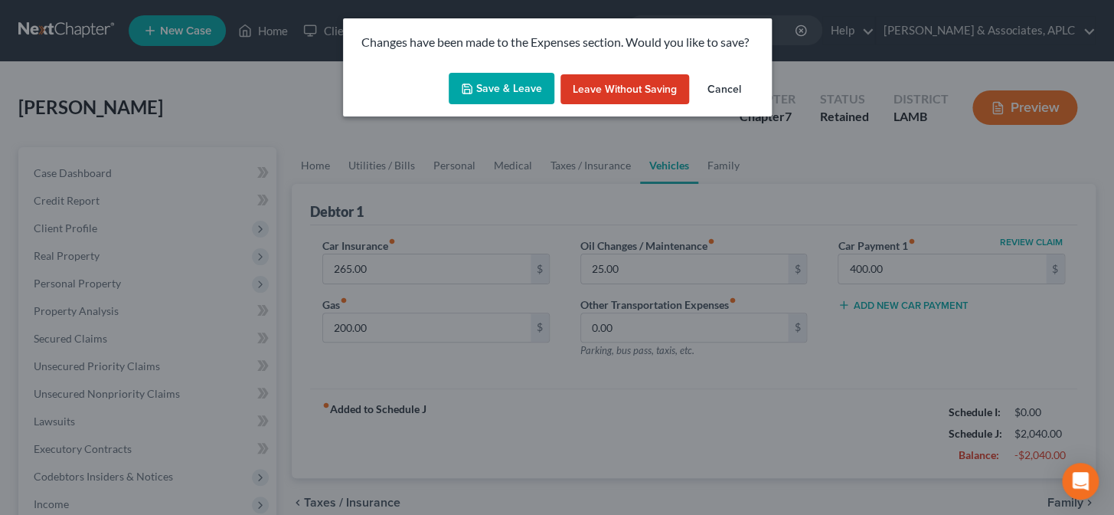
click at [534, 84] on button "Save & Leave" at bounding box center [502, 89] width 106 height 32
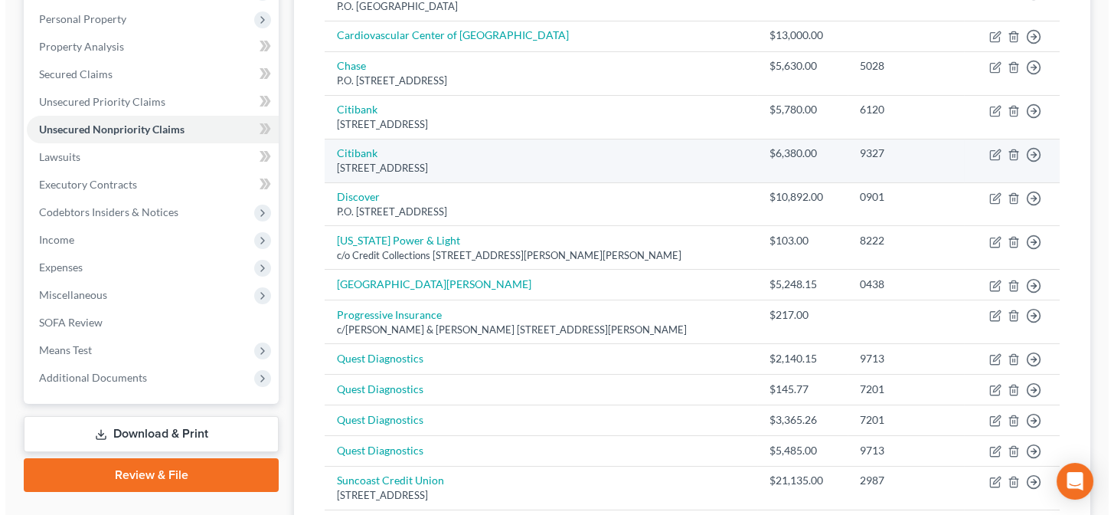
scroll to position [348, 0]
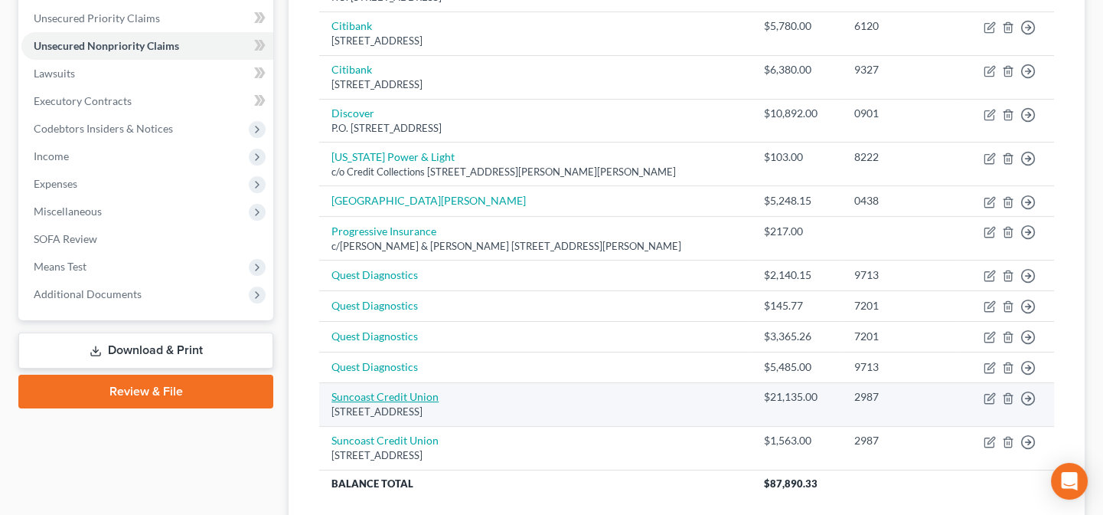
click at [413, 397] on link "Suncoast Credit Union" at bounding box center [385, 396] width 107 height 13
select select "9"
select select "10"
select select "0"
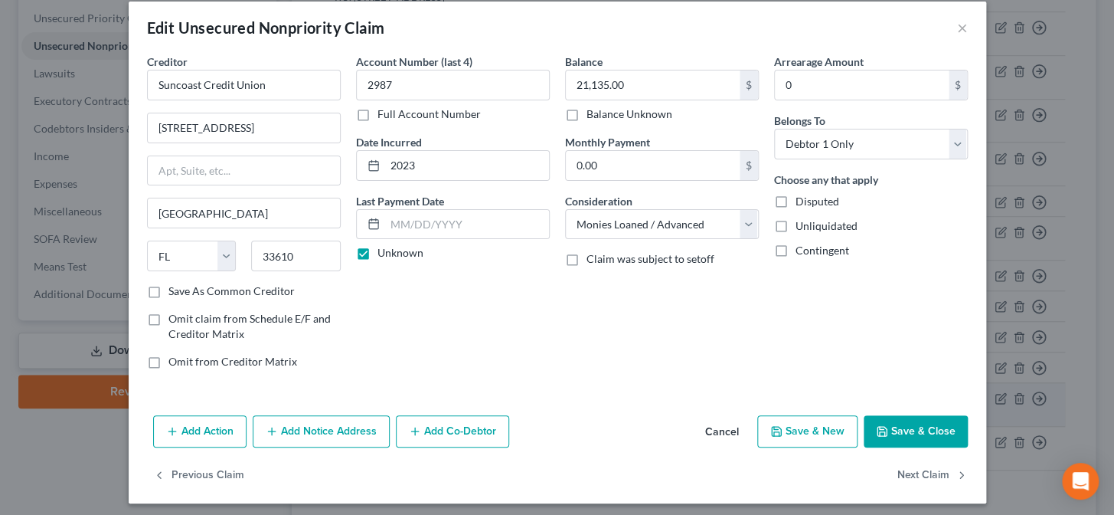
scroll to position [23, 0]
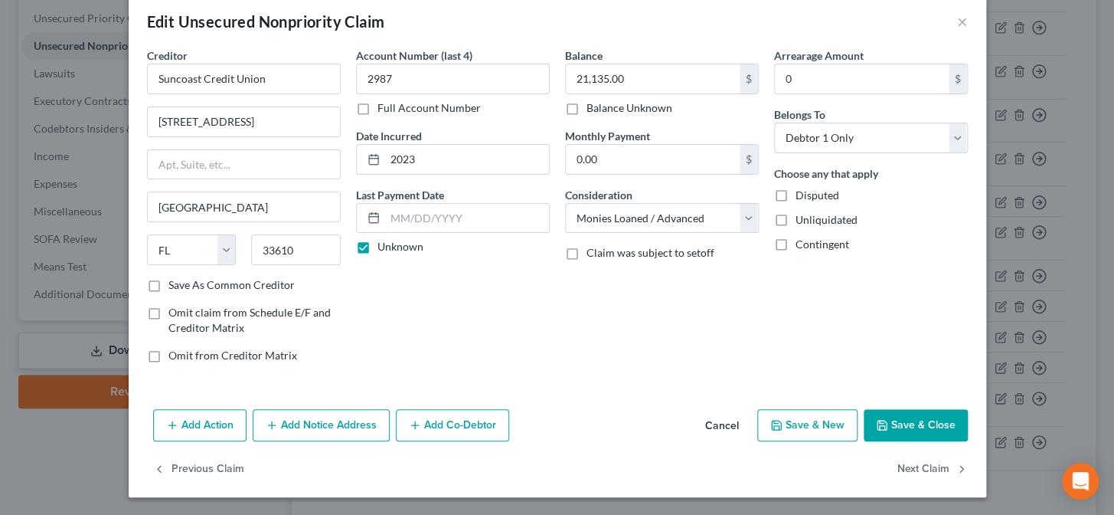
click at [316, 425] on button "Add Notice Address" at bounding box center [321, 425] width 137 height 32
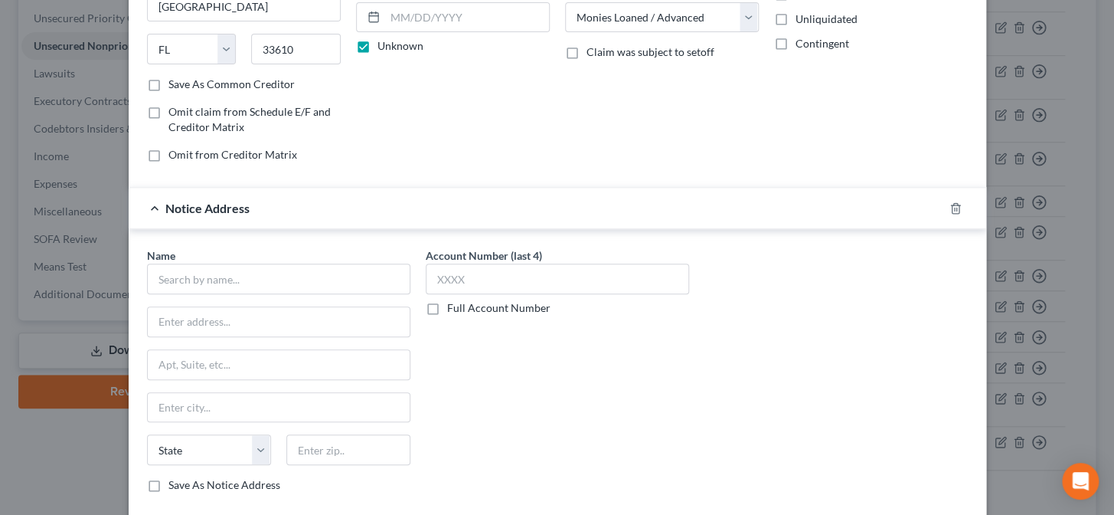
scroll to position [231, 0]
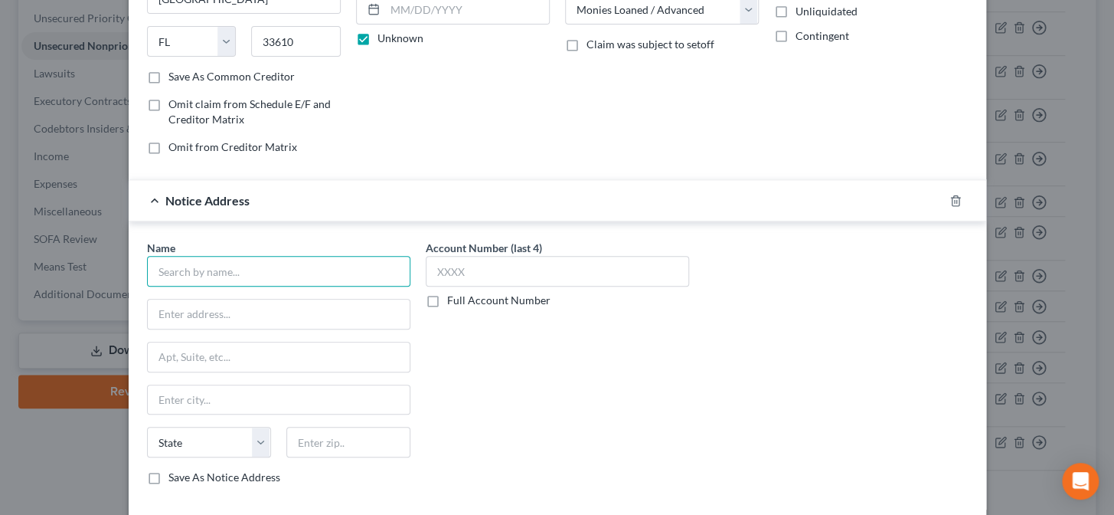
click at [322, 274] on input "text" at bounding box center [278, 271] width 263 height 31
type input "Suncoast Credit Union"
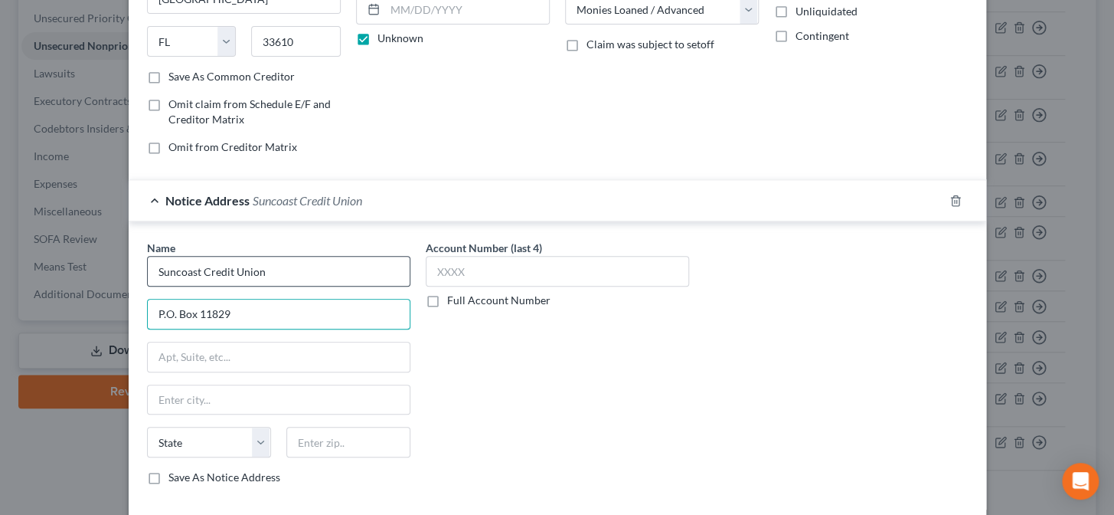
type input "P.O. Box 11829"
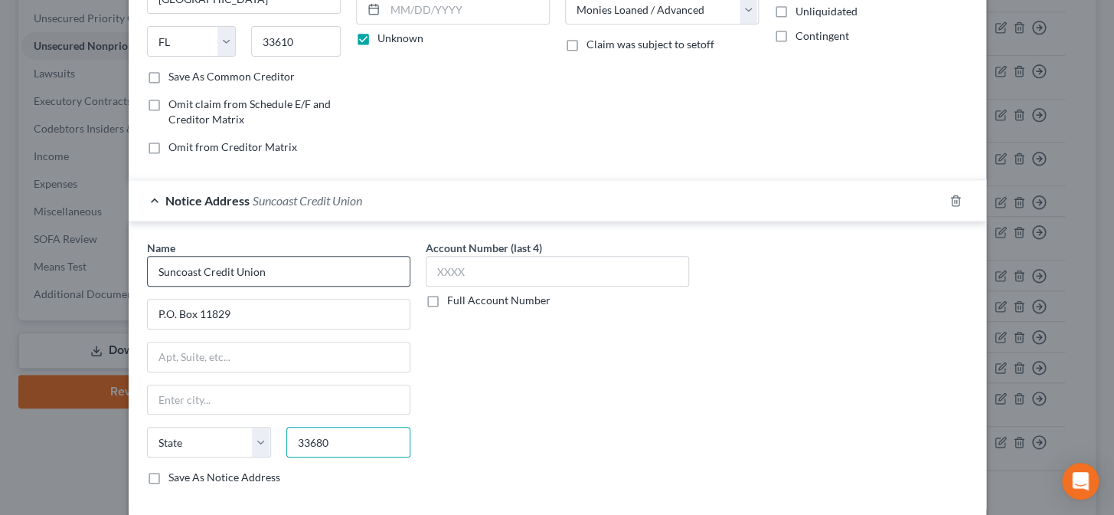
type input "33680"
type input "Tampa"
select select "9"
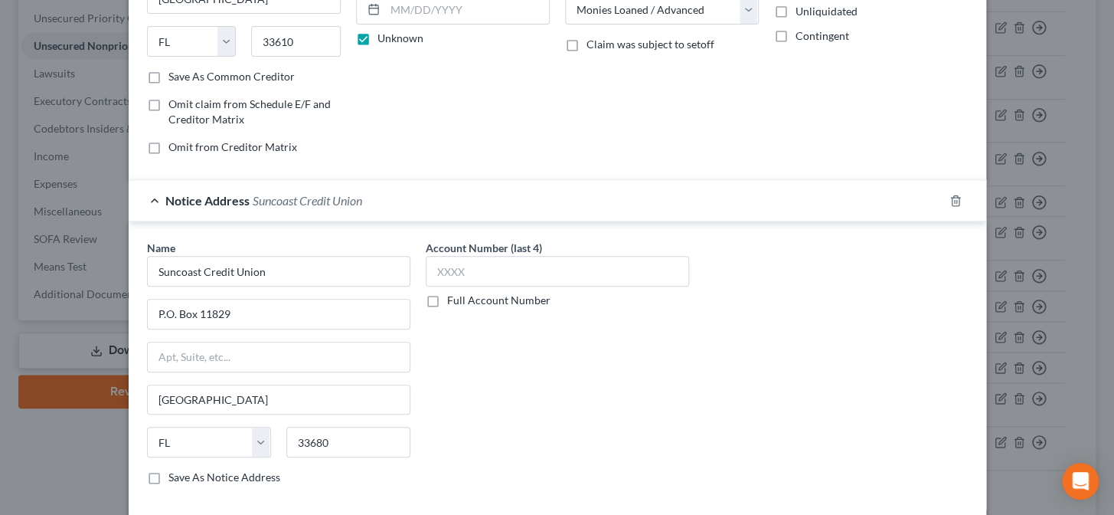
click at [168, 474] on label "Save As Notice Address" at bounding box center [224, 476] width 112 height 15
click at [175, 474] on input "Save As Notice Address" at bounding box center [180, 474] width 10 height 10
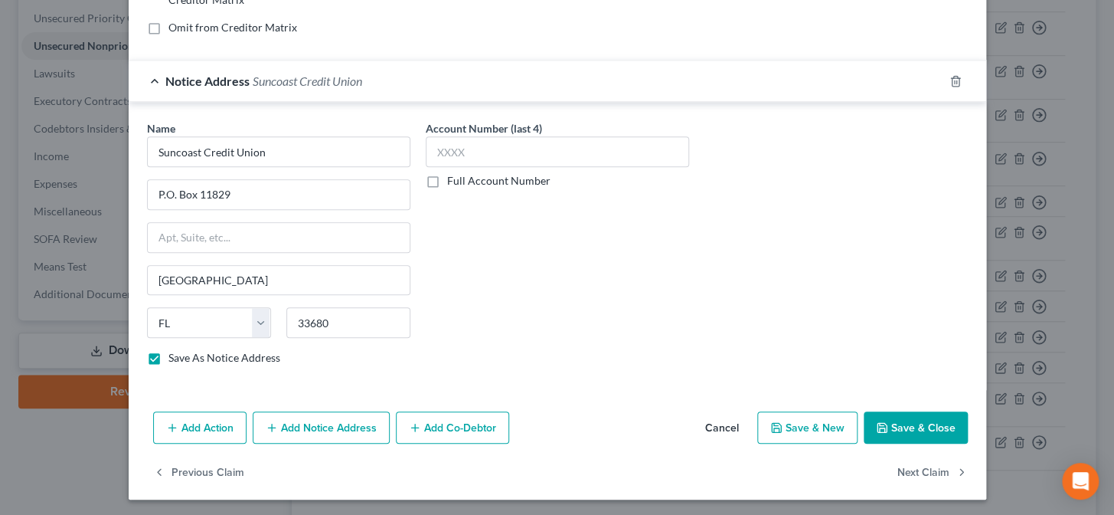
scroll to position [352, 0]
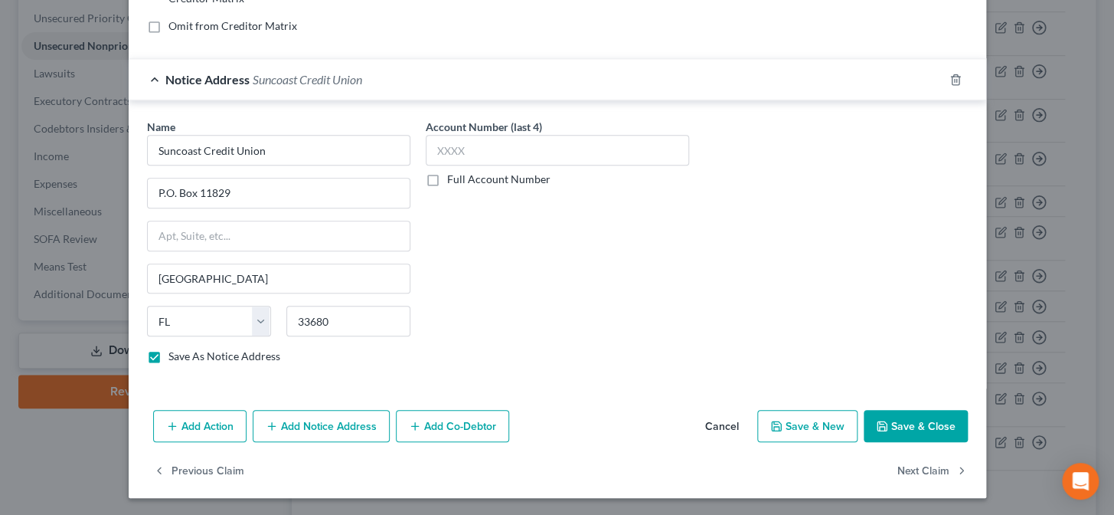
click at [882, 422] on icon "button" at bounding box center [881, 425] width 9 height 9
checkbox input "false"
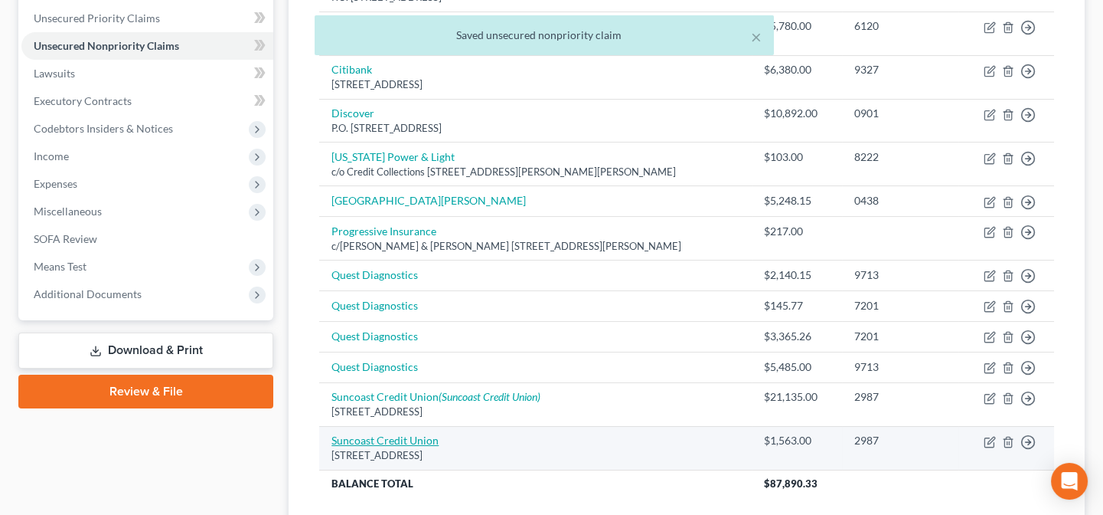
click at [398, 442] on link "Suncoast Credit Union" at bounding box center [385, 439] width 107 height 13
select select "9"
select select "10"
select select "0"
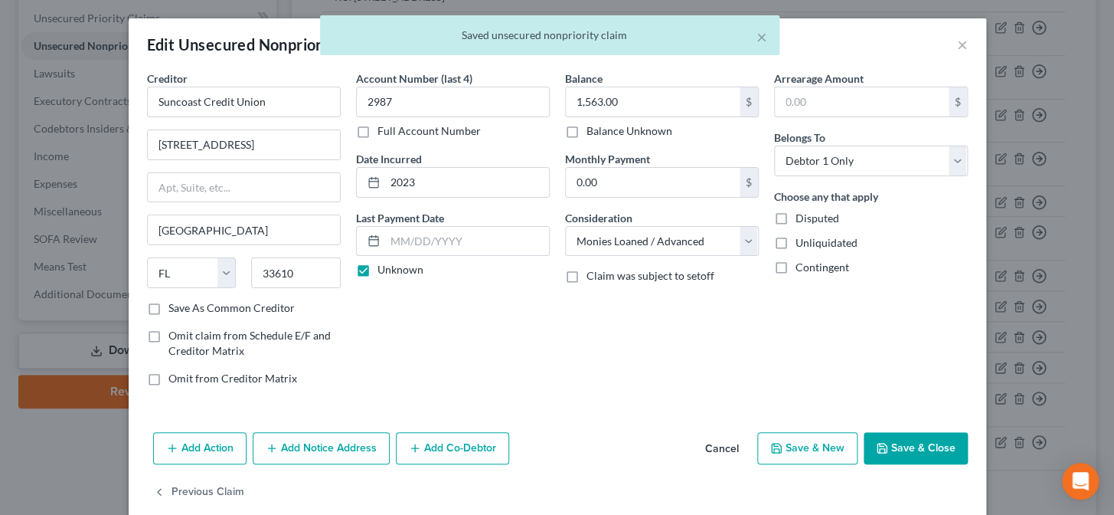
scroll to position [23, 0]
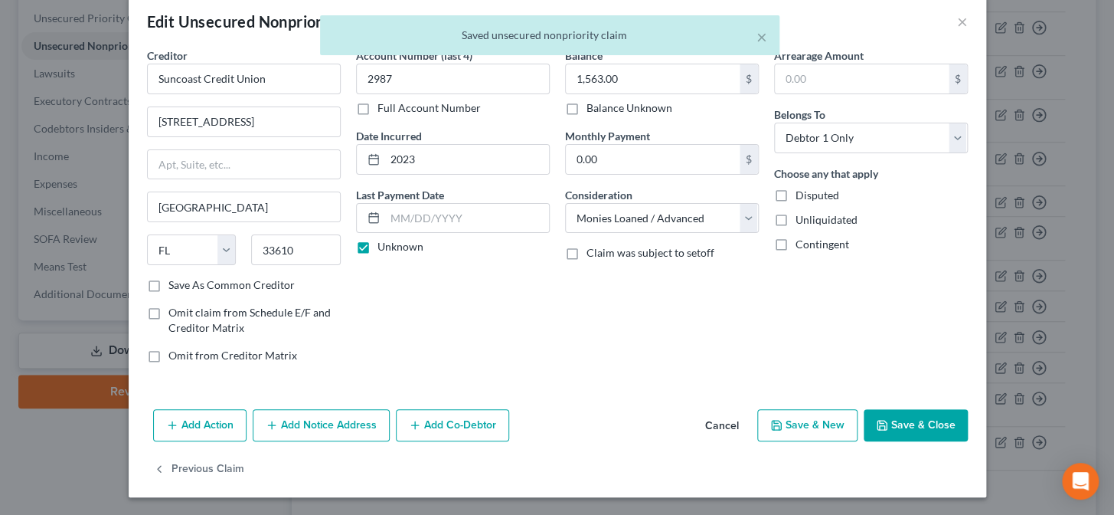
click at [364, 434] on button "Add Notice Address" at bounding box center [321, 425] width 137 height 32
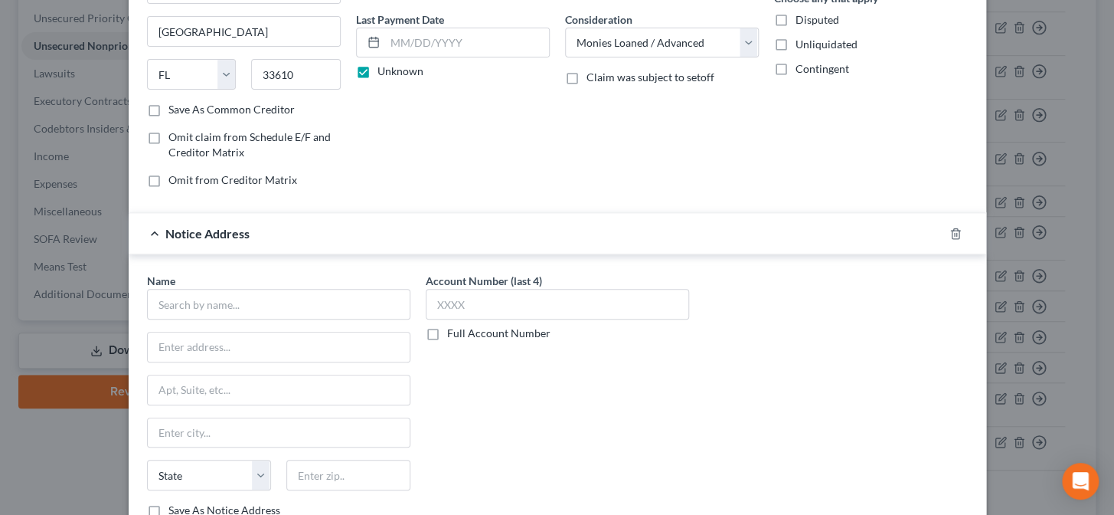
scroll to position [301, 0]
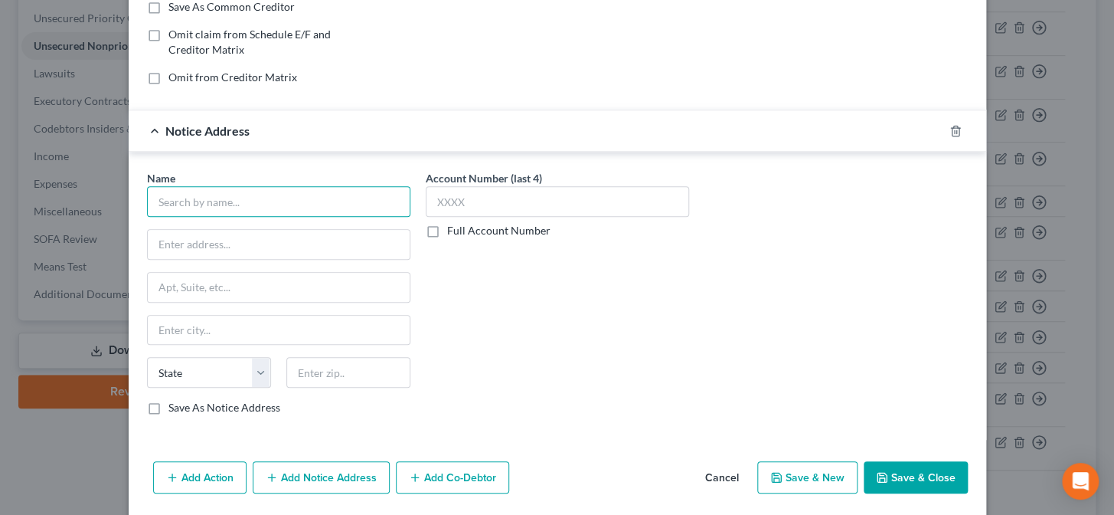
click at [358, 191] on input "text" at bounding box center [278, 201] width 263 height 31
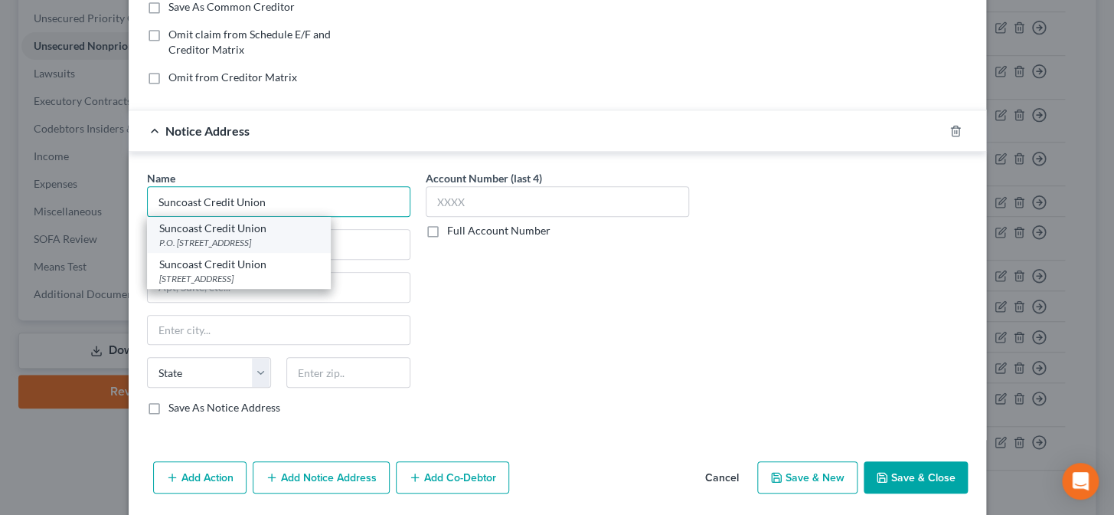
type input "Suncoast Credit Union"
click at [280, 239] on div "P.O. Box 11829, Tampa, FL 33680" at bounding box center [238, 242] width 159 height 13
type input "P.O. Box 11829"
type input "Tampa"
select select "9"
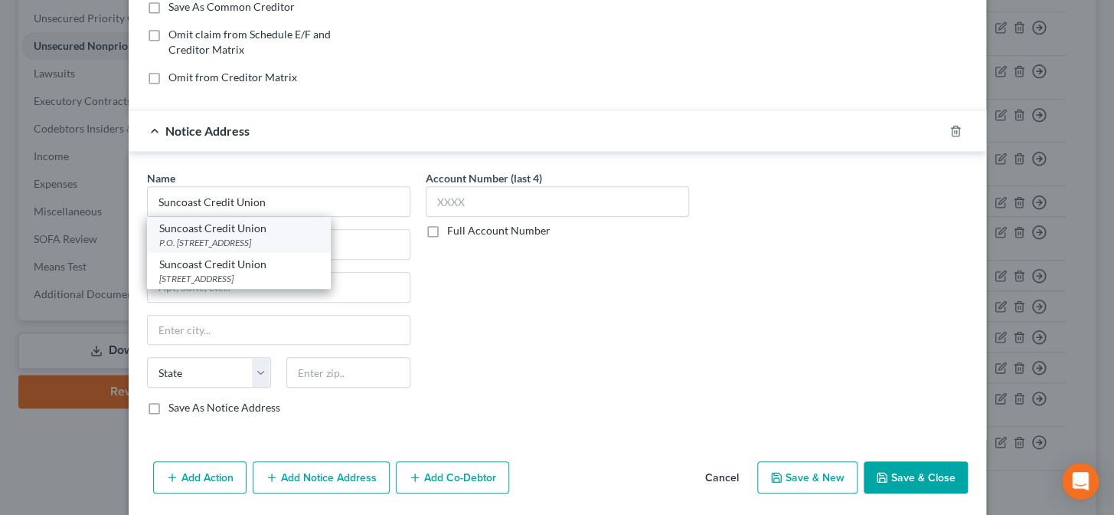
type input "33680"
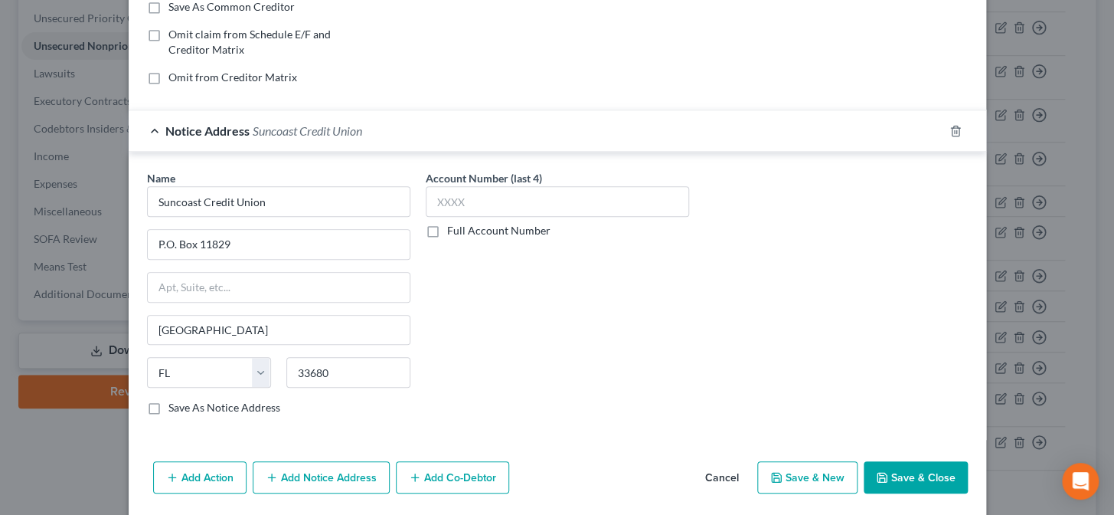
click at [892, 469] on button "Save & Close" at bounding box center [916, 477] width 104 height 32
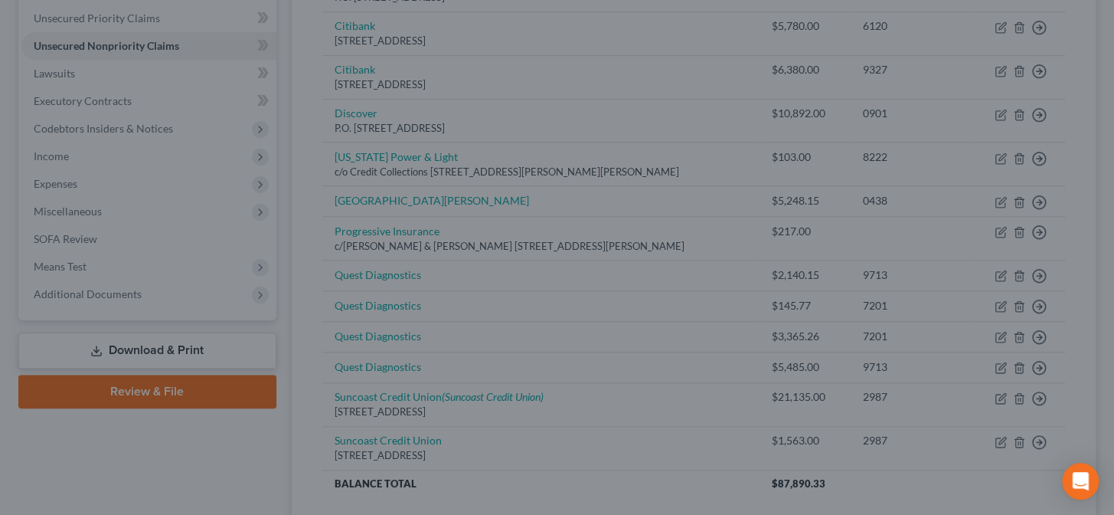
type input "0"
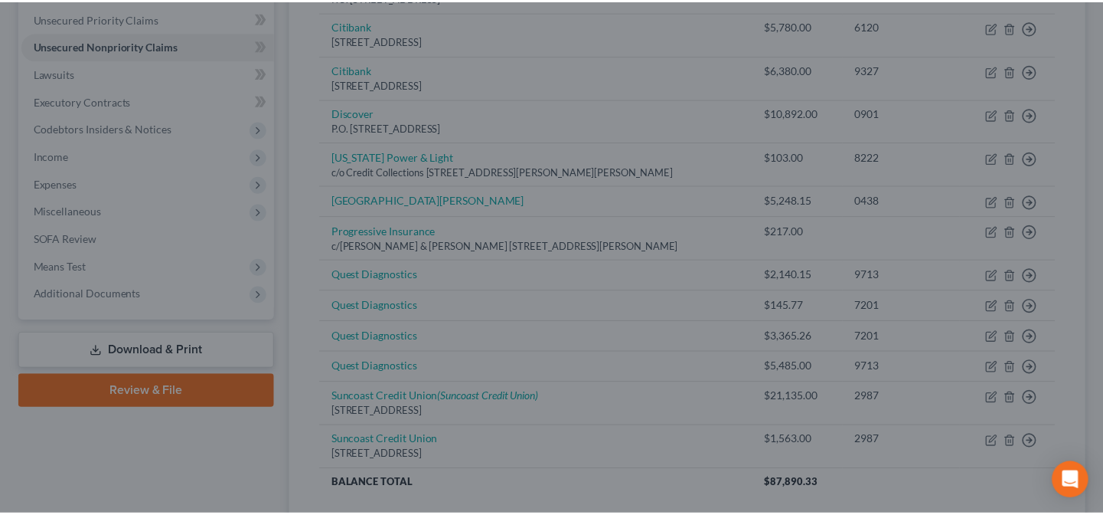
scroll to position [0, 0]
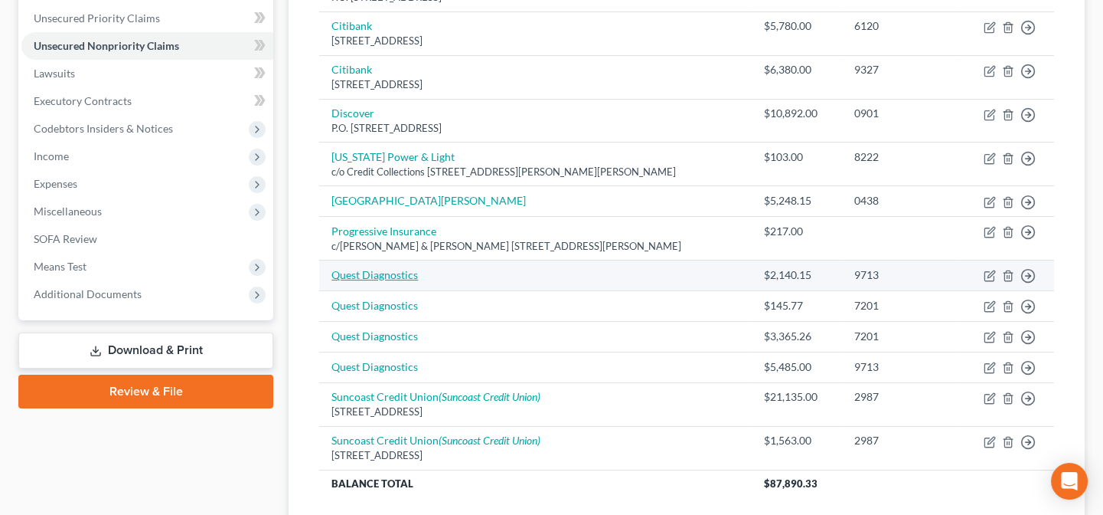
click at [341, 273] on link "Quest Diagnostics" at bounding box center [375, 274] width 87 height 13
select select "9"
select select "0"
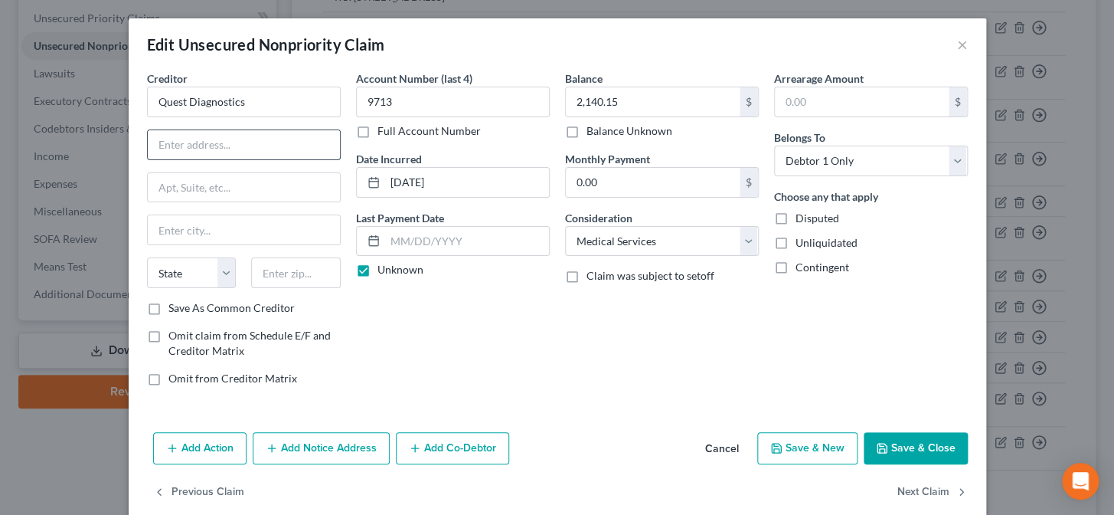
click at [263, 151] on input "text" at bounding box center [244, 144] width 192 height 29
type input "4884 Davis Blvd."
type input "34104"
type input "Naples"
select select "9"
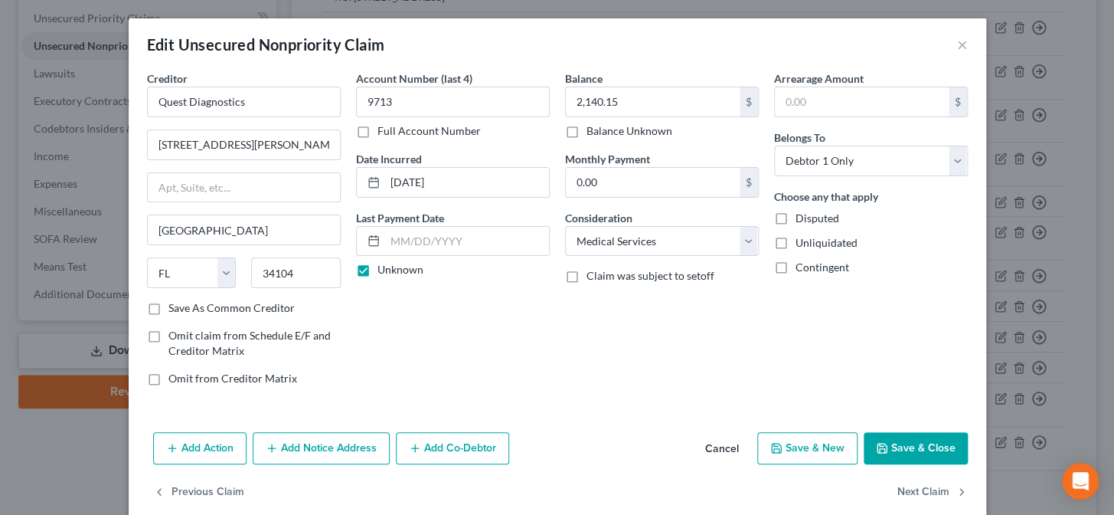
click at [168, 306] on label "Save As Common Creditor" at bounding box center [231, 307] width 126 height 15
click at [175, 306] on input "Save As Common Creditor" at bounding box center [180, 305] width 10 height 10
click at [932, 451] on button "Save & Close" at bounding box center [916, 448] width 104 height 32
checkbox input "false"
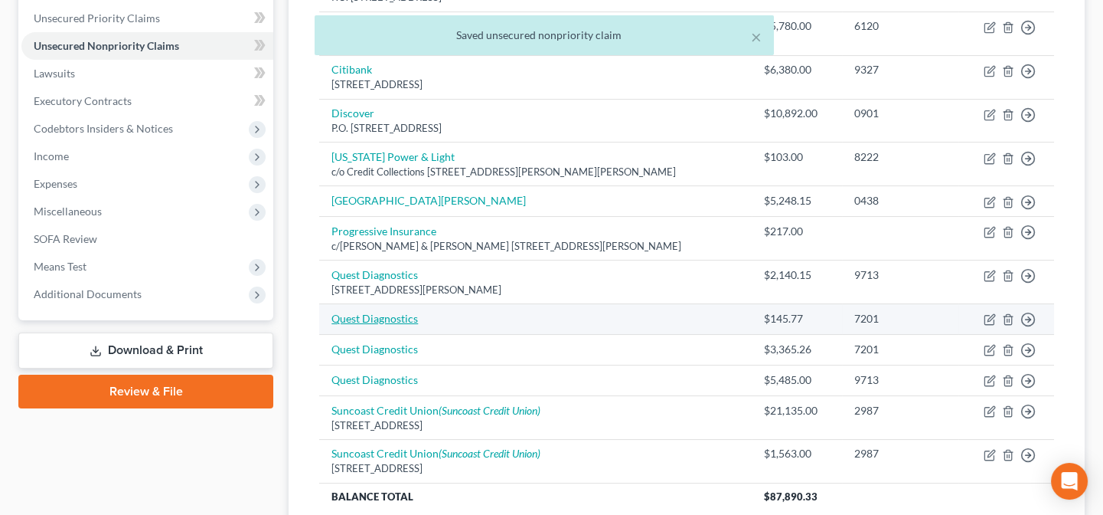
click at [397, 318] on link "Quest Diagnostics" at bounding box center [375, 318] width 87 height 13
select select "9"
select select "0"
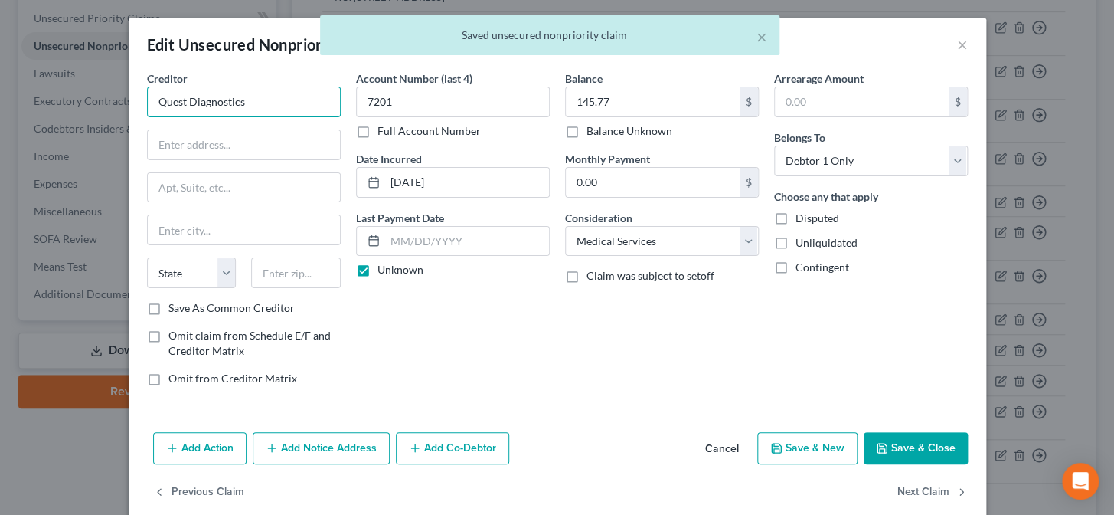
click at [257, 102] on input "Quest Diagnostics" at bounding box center [244, 102] width 194 height 31
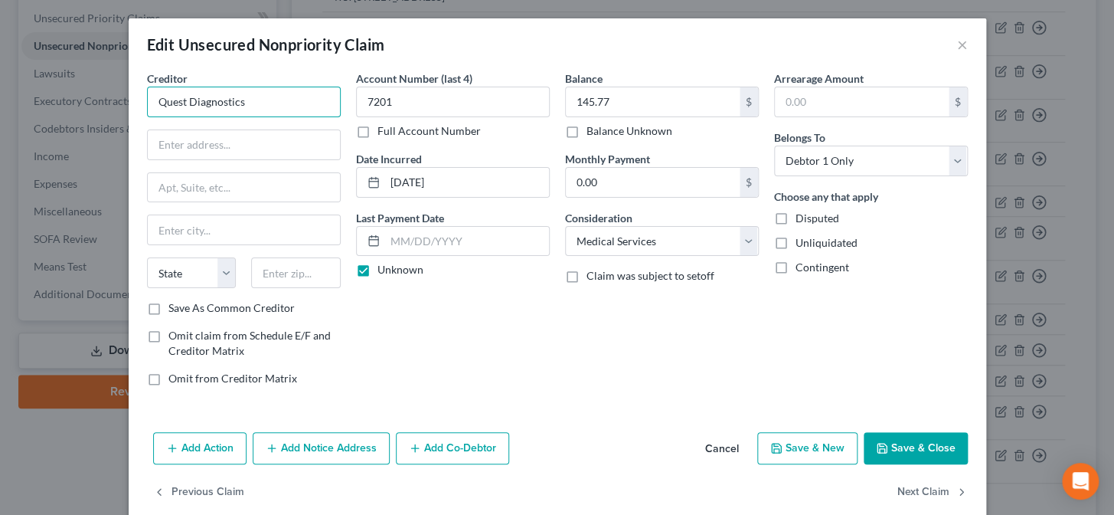
drag, startPoint x: 257, startPoint y: 102, endPoint x: 151, endPoint y: 123, distance: 107.8
click at [152, 123] on div "Creditor * Quest Diagnostics State AL AK AR AZ CA CO CT DE DC FL GA GU HI ID IL…" at bounding box center [244, 185] width 194 height 230
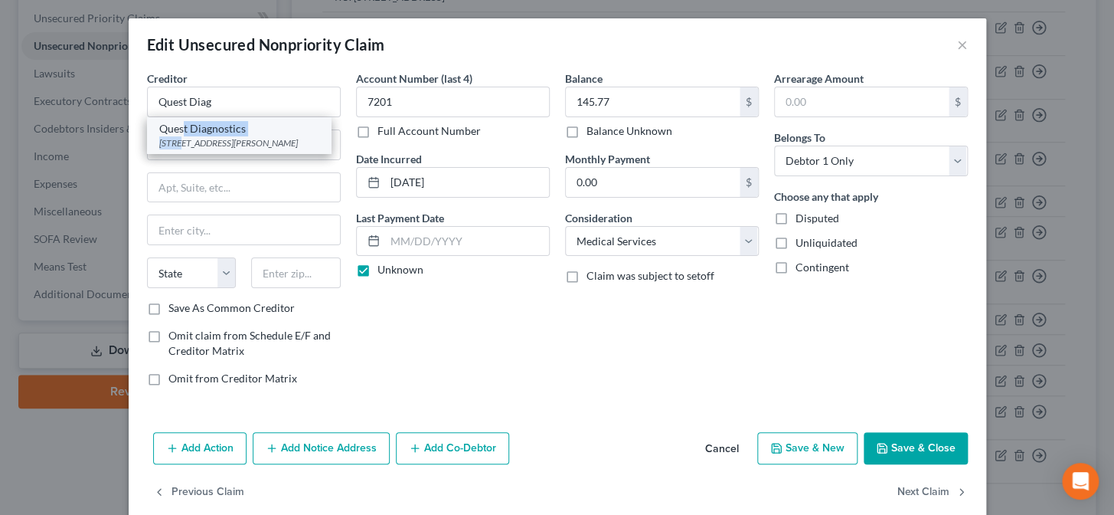
click at [178, 135] on div "Quest Diagnostics 4884 Davis Blvd., Naples, FL 34104" at bounding box center [239, 135] width 184 height 36
type input "Quest Diagnostics"
type input "4884 Davis Blvd."
type input "Naples"
select select "9"
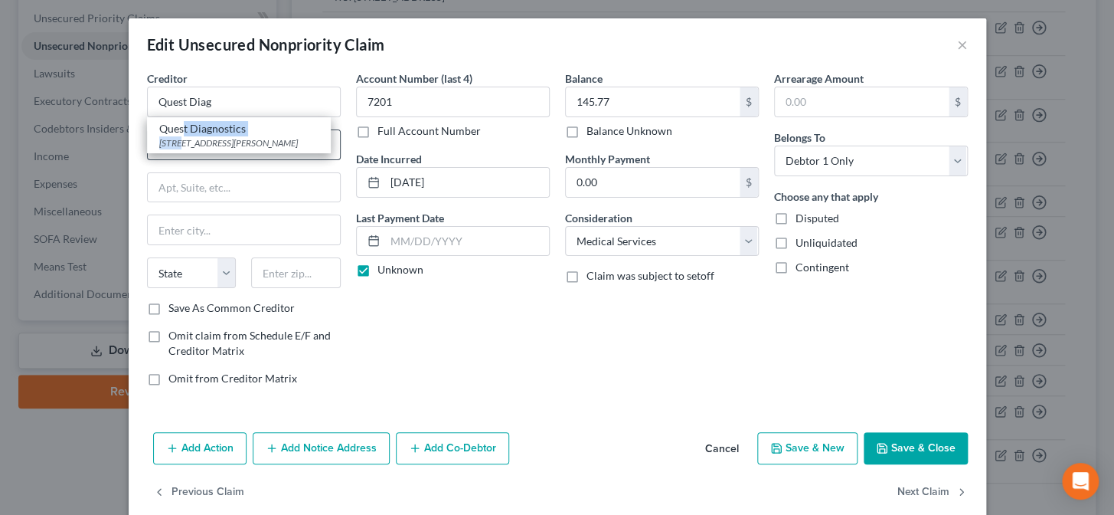
type input "34104"
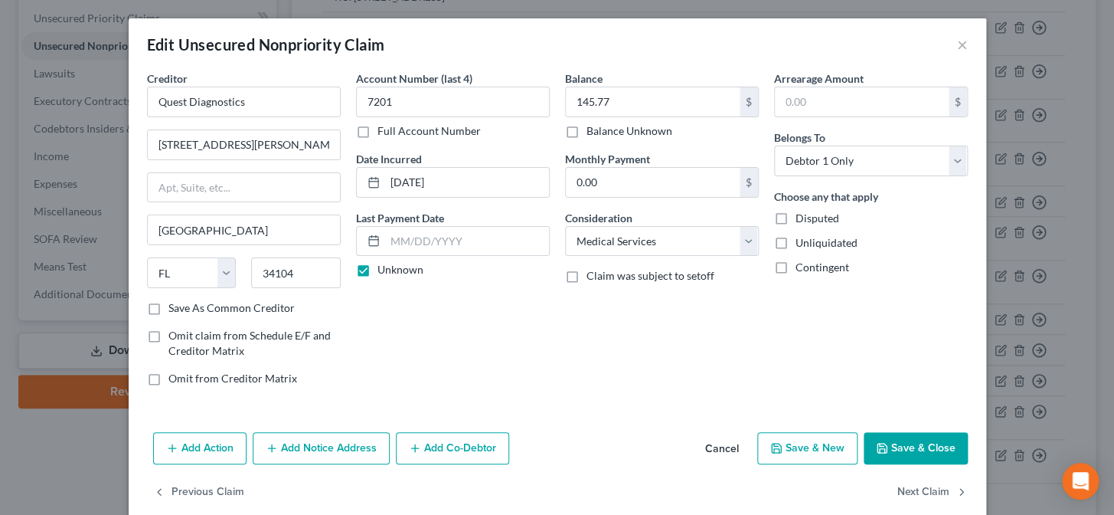
click at [920, 443] on button "Save & Close" at bounding box center [916, 448] width 104 height 32
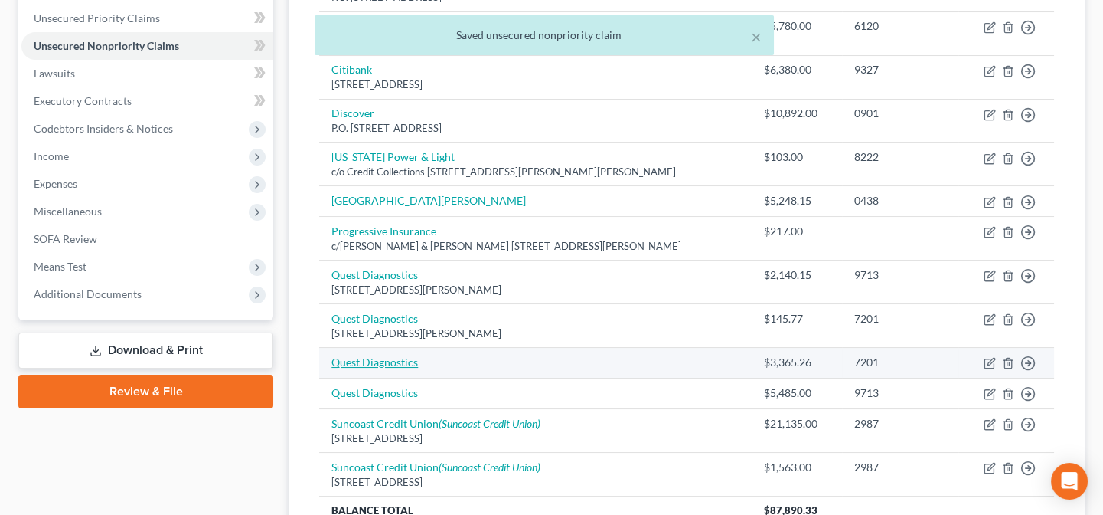
click at [392, 358] on link "Quest Diagnostics" at bounding box center [375, 361] width 87 height 13
select select "9"
select select "0"
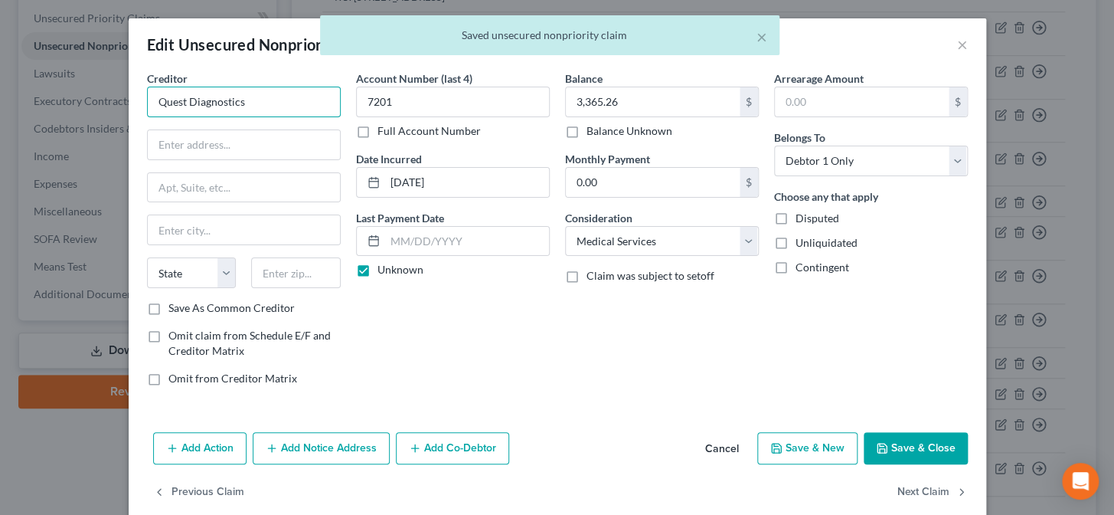
drag, startPoint x: 255, startPoint y: 97, endPoint x: 162, endPoint y: 116, distance: 94.6
click at [162, 116] on input "Quest Diagnostics" at bounding box center [244, 102] width 194 height 31
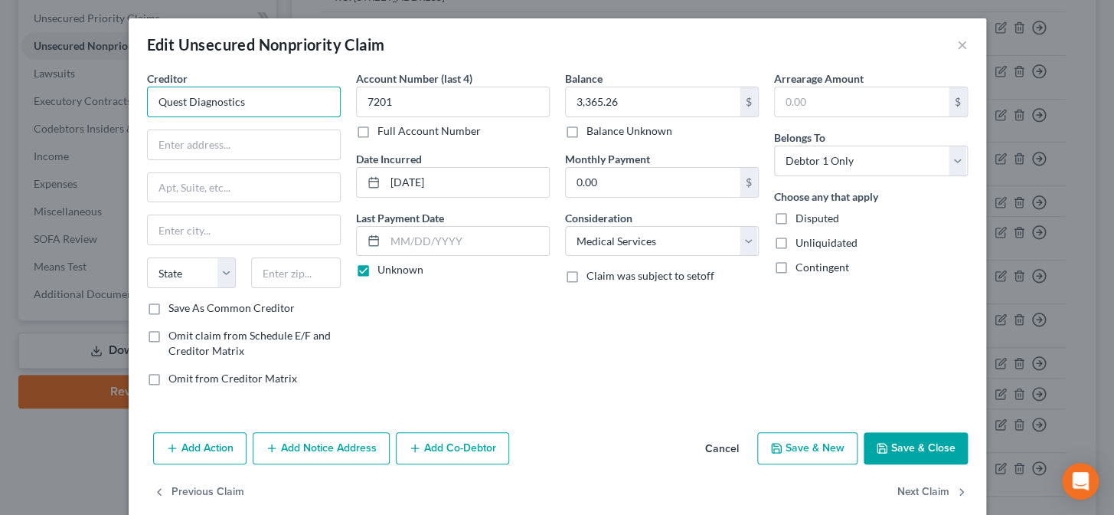
drag, startPoint x: 203, startPoint y: 103, endPoint x: 260, endPoint y: 100, distance: 57.6
click at [260, 100] on input "Quest Diagnostics" at bounding box center [244, 102] width 194 height 31
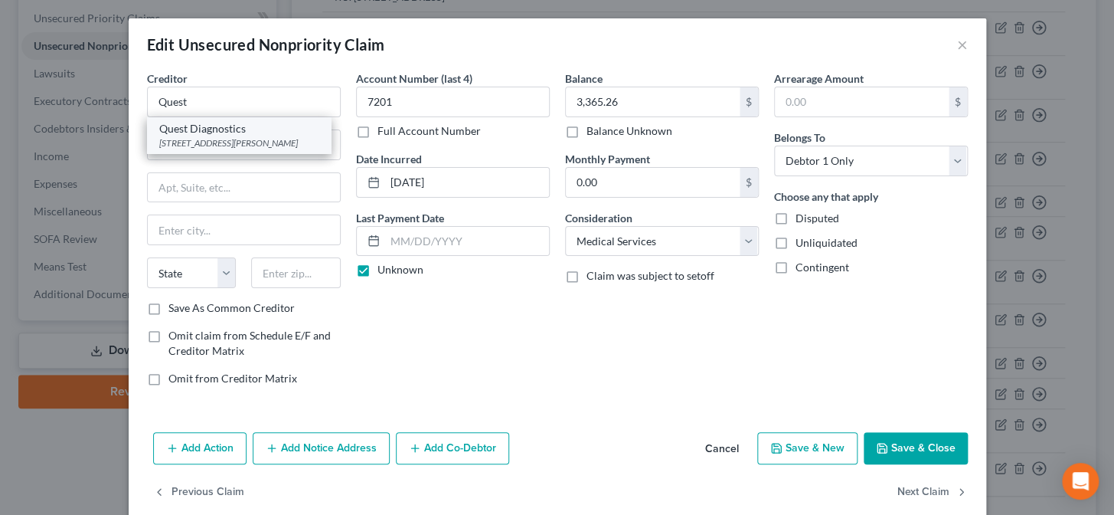
click at [214, 136] on div "4884 Davis Blvd., Naples, FL 34104" at bounding box center [238, 142] width 159 height 13
type input "Quest Diagnostics"
type input "4884 Davis Blvd."
type input "Naples"
select select "9"
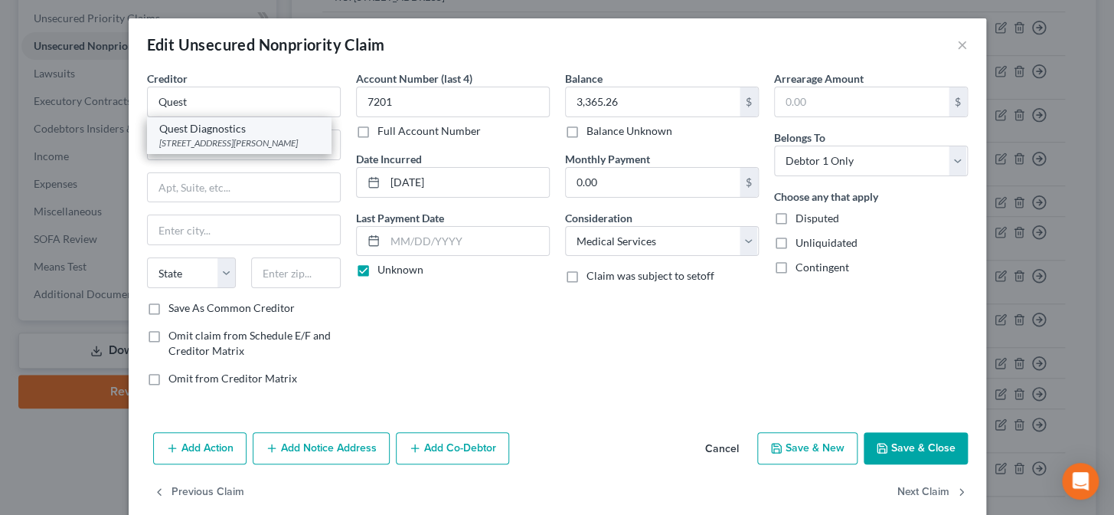
type input "34104"
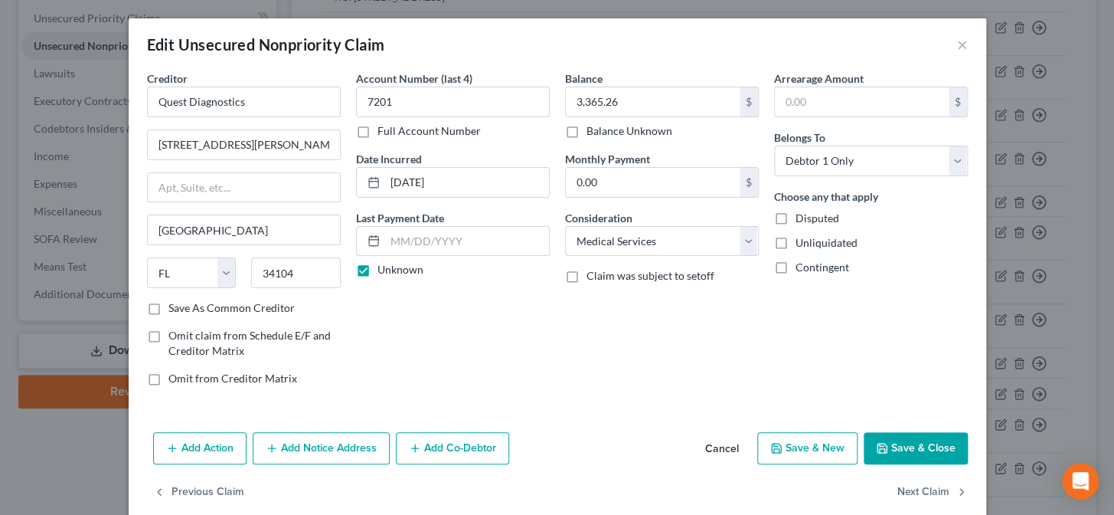
click at [930, 446] on button "Save & Close" at bounding box center [916, 448] width 104 height 32
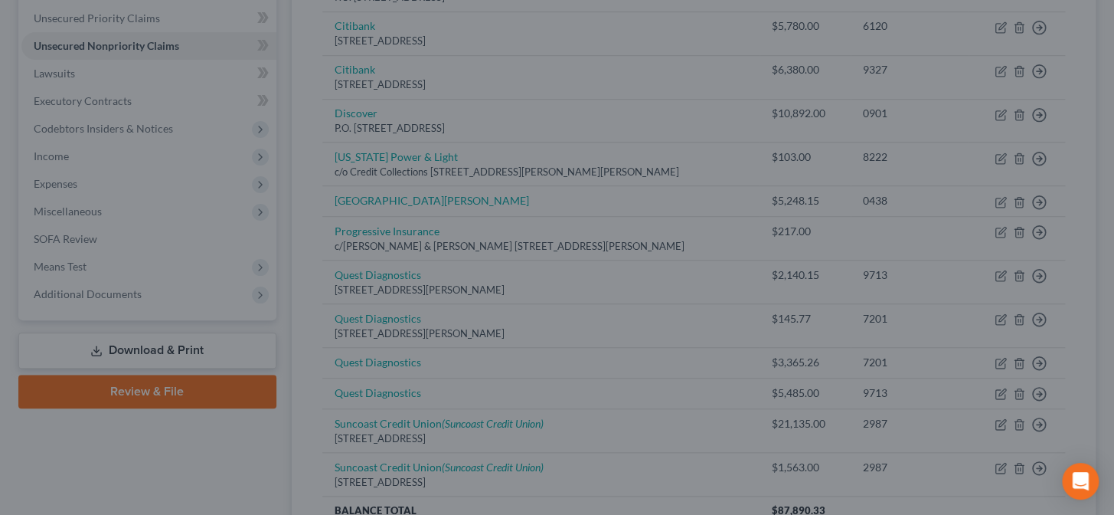
type input "0"
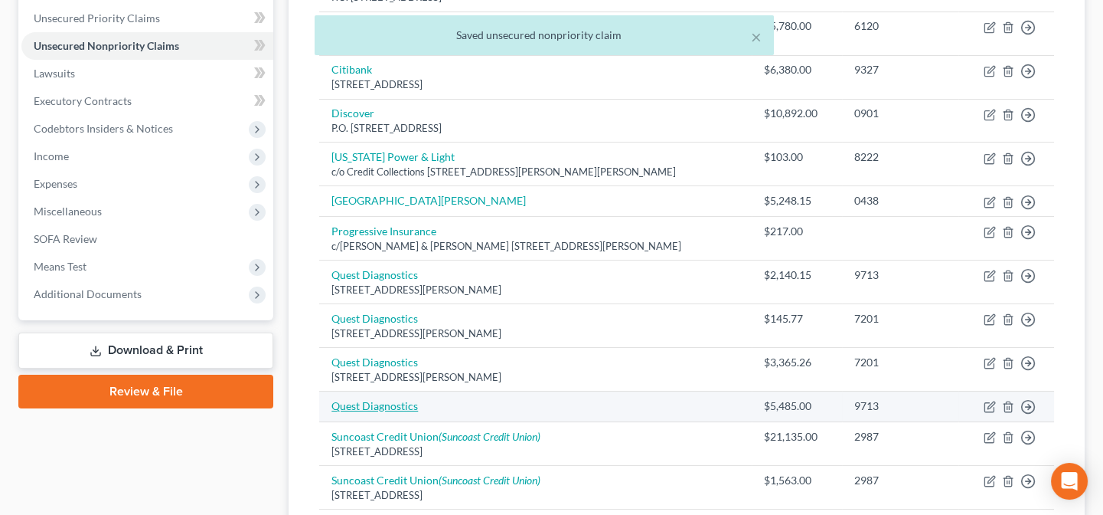
click at [401, 401] on link "Quest Diagnostics" at bounding box center [375, 405] width 87 height 13
select select "9"
select select "0"
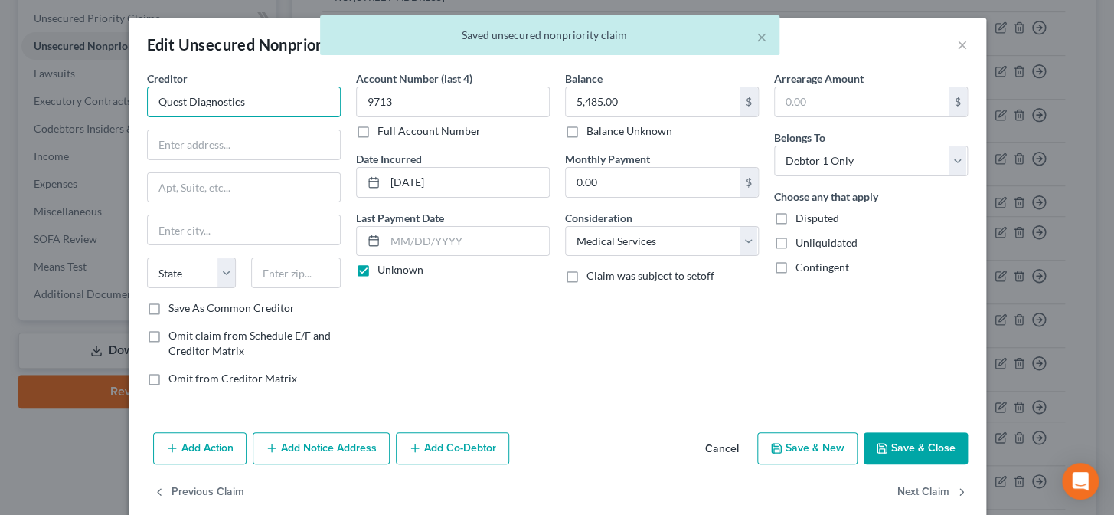
drag, startPoint x: 263, startPoint y: 103, endPoint x: 106, endPoint y: 117, distance: 157.6
click at [106, 117] on div "Edit Unsecured Nonpriority Claim × Creditor * Quest Diagnostics State AL AK AR …" at bounding box center [557, 257] width 1114 height 515
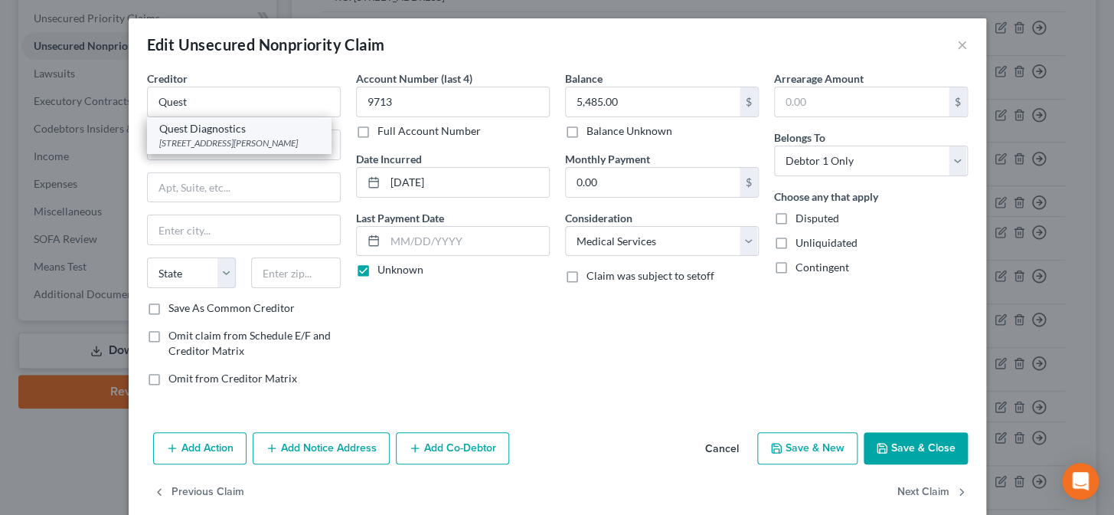
click at [178, 123] on div "Quest Diagnostics" at bounding box center [238, 128] width 159 height 15
type input "Quest Diagnostics"
type input "4884 Davis Blvd."
type input "Naples"
select select "9"
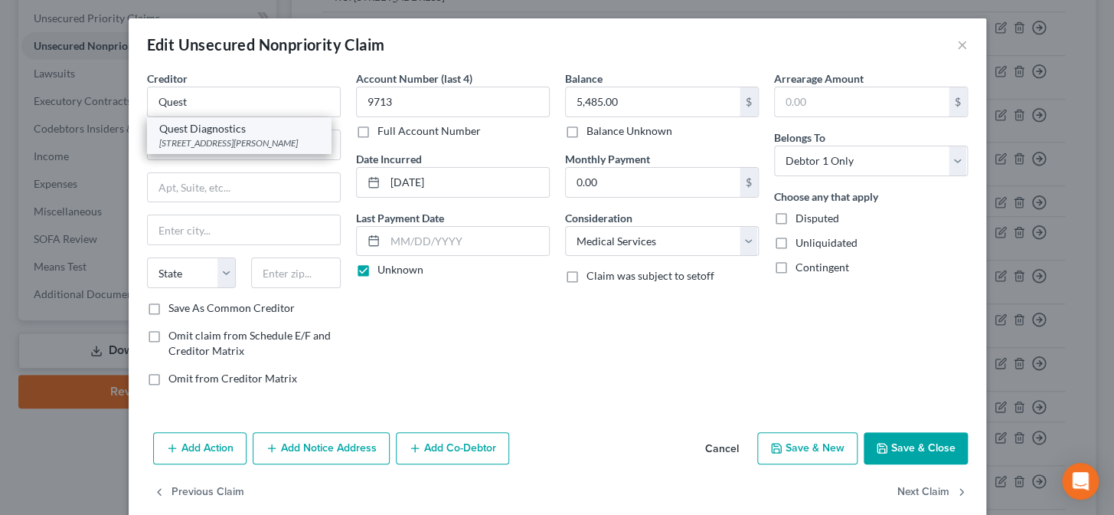
type input "34104"
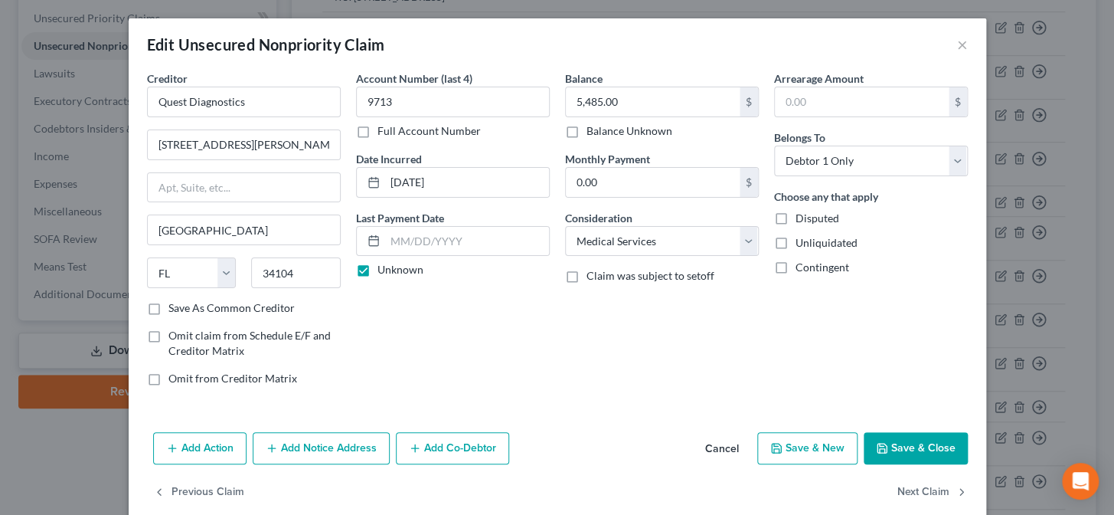
click at [911, 446] on button "Save & Close" at bounding box center [916, 448] width 104 height 32
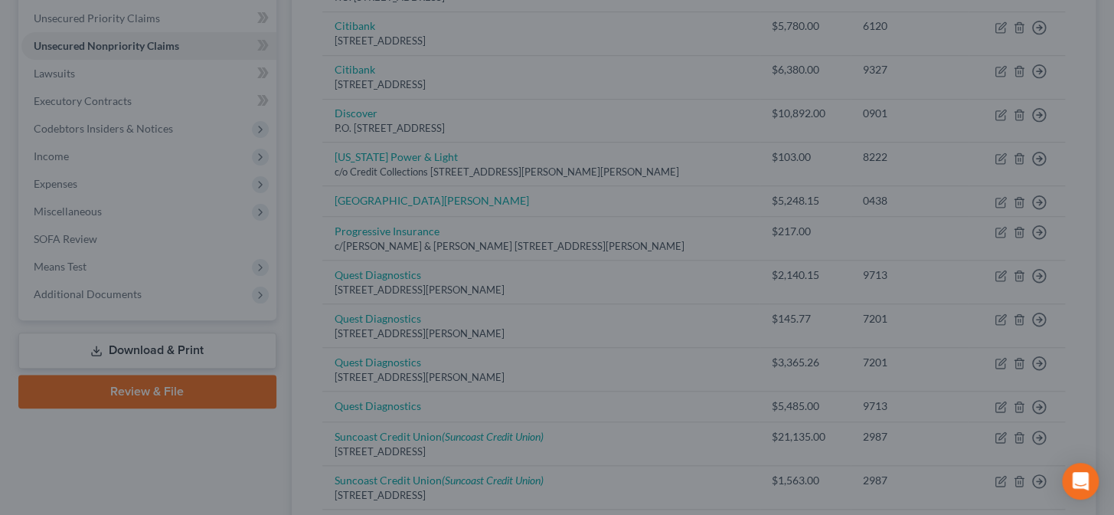
type input "0"
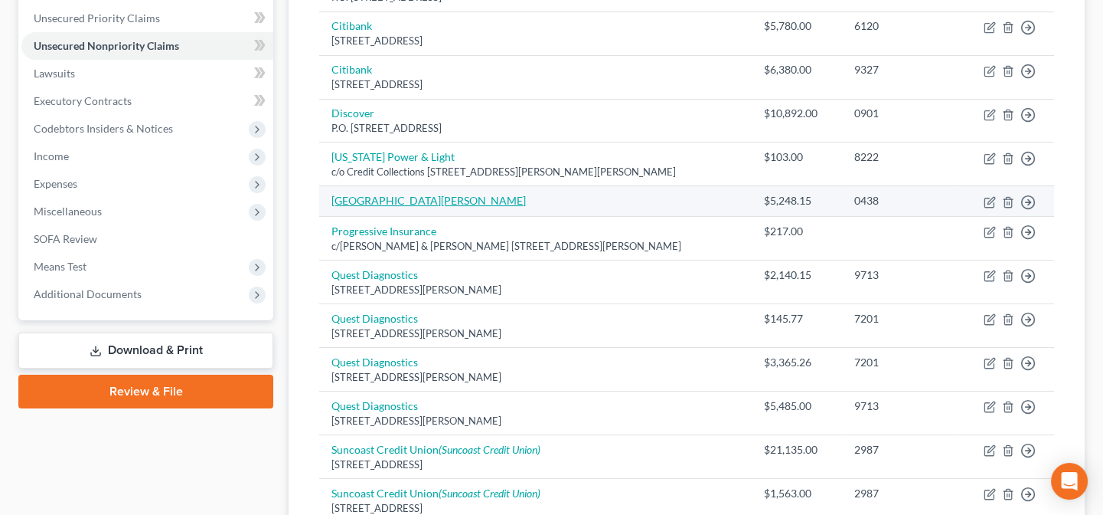
click at [364, 201] on link "North Collier Hospital" at bounding box center [429, 200] width 194 height 13
select select "9"
select select "0"
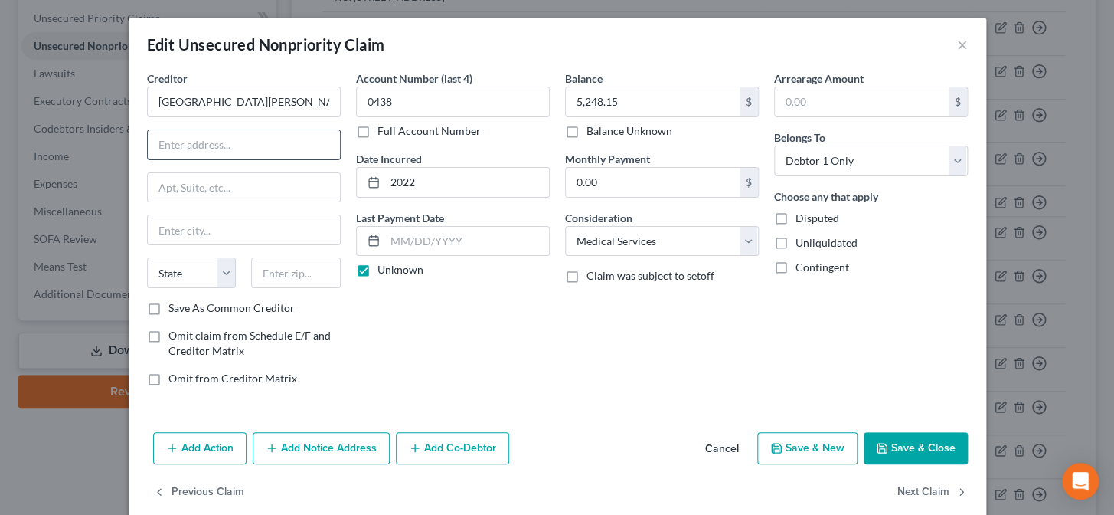
click at [273, 147] on input "text" at bounding box center [244, 144] width 192 height 29
type input "350 7th Street North"
type input "34102"
type input "Naples"
select select "9"
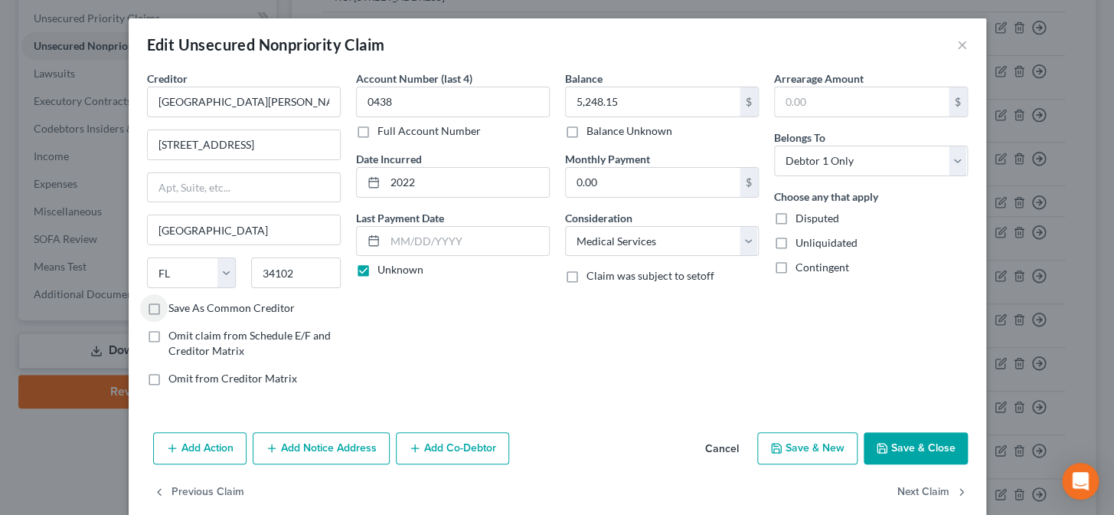
click at [936, 444] on button "Save & Close" at bounding box center [916, 448] width 104 height 32
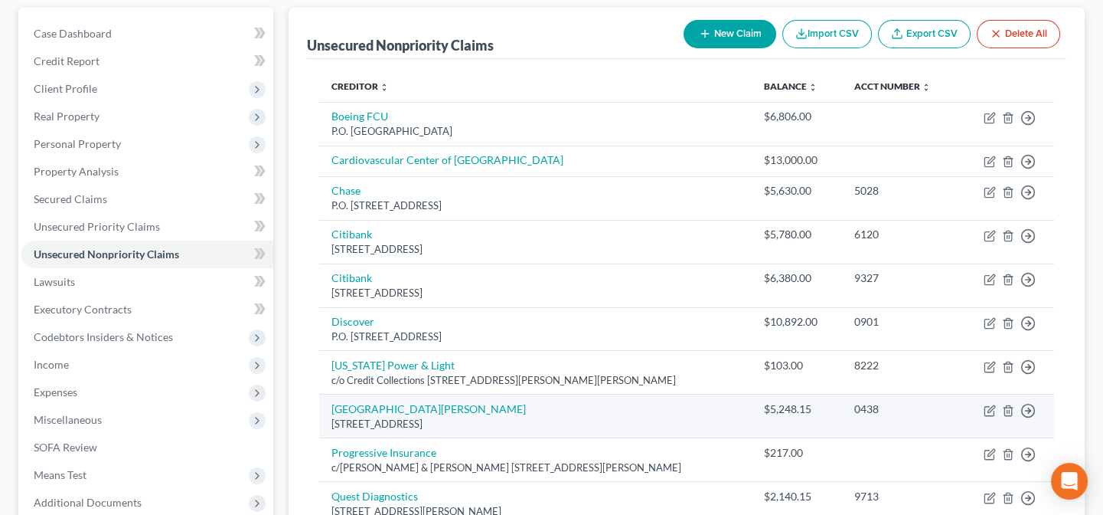
scroll to position [139, 0]
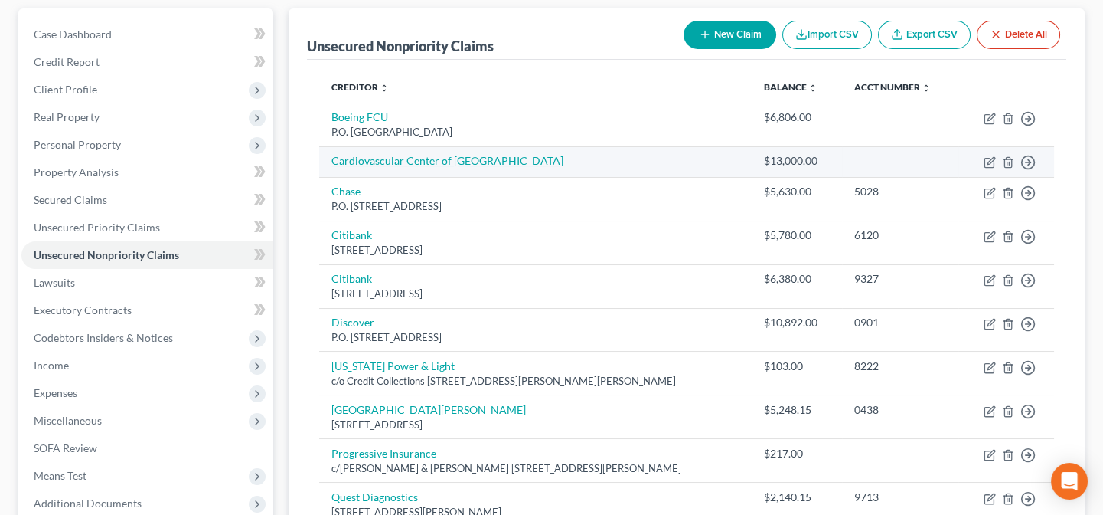
click at [401, 156] on link "Cardiovascular Center of Covington" at bounding box center [448, 160] width 232 height 13
select select "9"
select select "0"
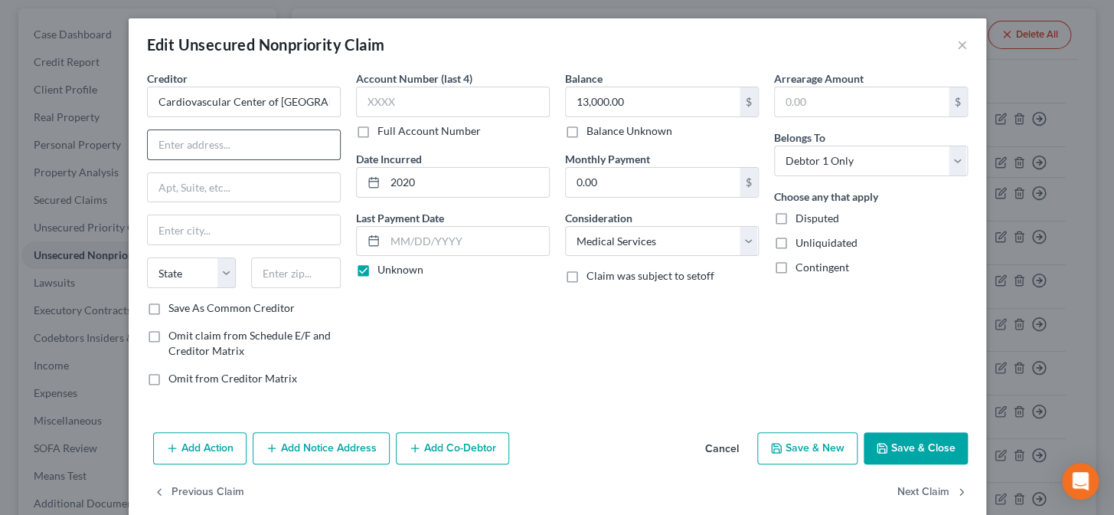
click at [293, 152] on input "text" at bounding box center [244, 144] width 192 height 29
type input "71070 LA-21"
type input "70433"
type input "Covington"
select select "19"
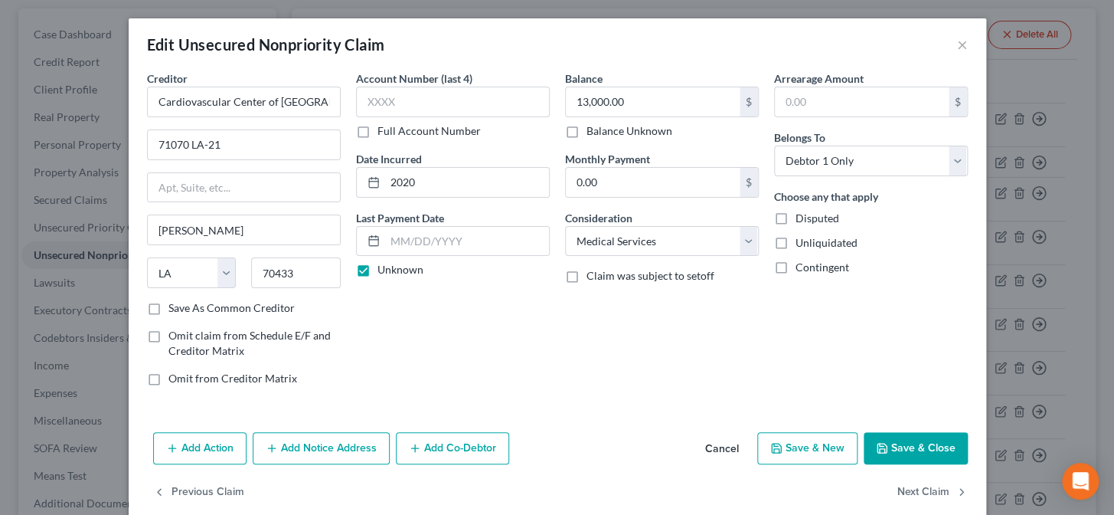
click at [912, 446] on button "Save & Close" at bounding box center [916, 448] width 104 height 32
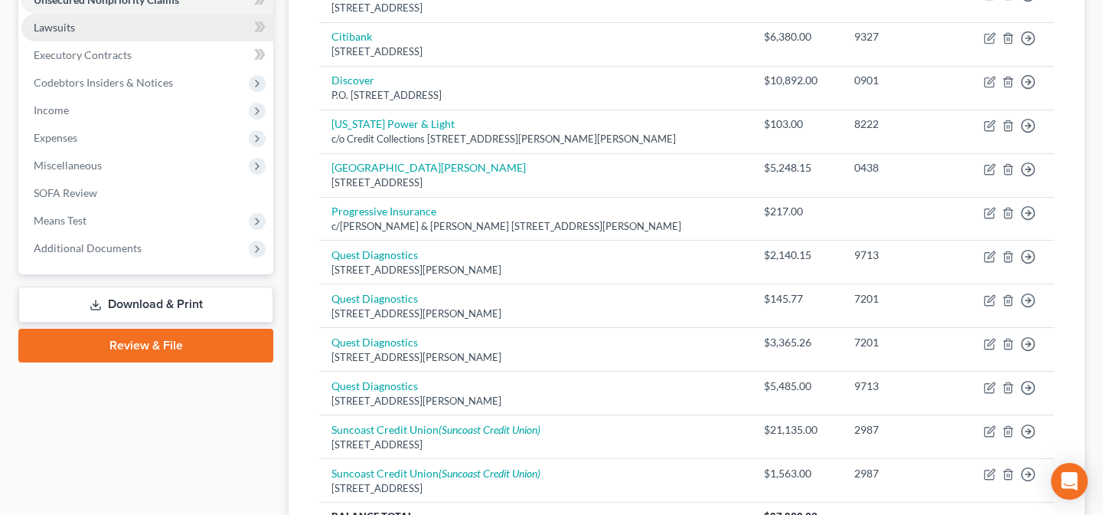
scroll to position [417, 0]
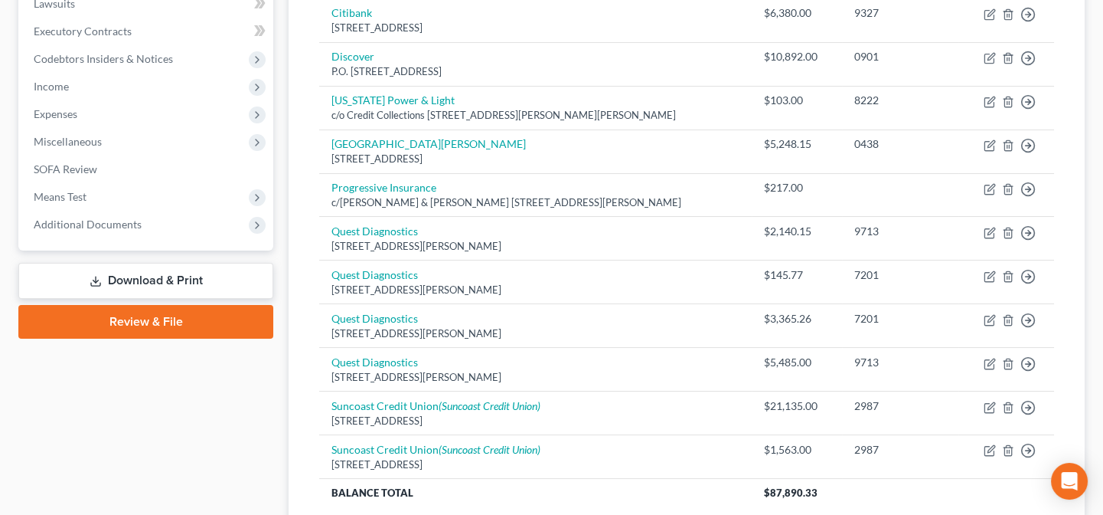
click at [163, 276] on link "Download & Print" at bounding box center [145, 281] width 255 height 36
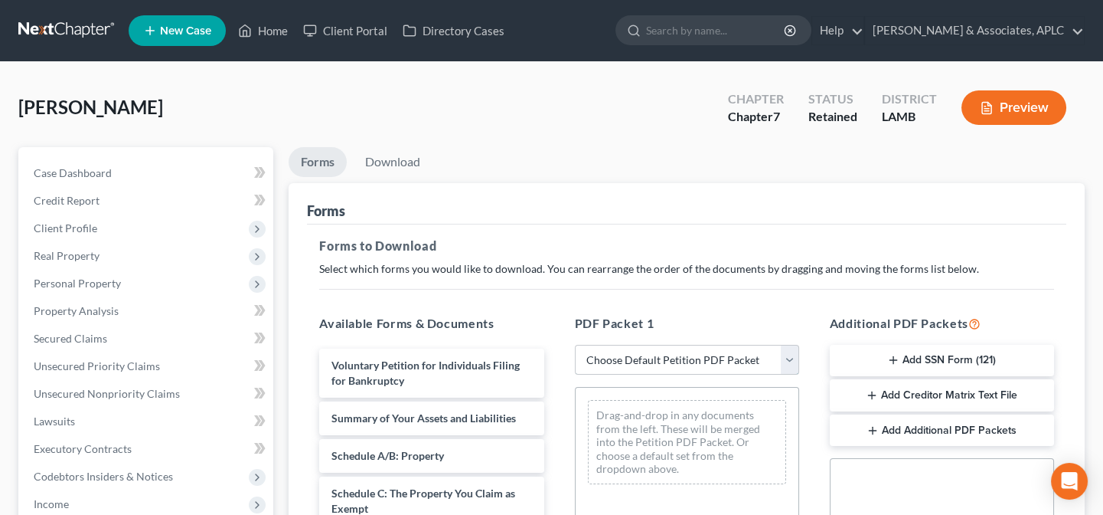
click at [664, 355] on select "Choose Default Petition PDF Packet Complete Bankruptcy Petition (all forms and …" at bounding box center [687, 360] width 224 height 31
select select "0"
click at [575, 345] on select "Choose Default Petition PDF Packet Complete Bankruptcy Petition (all forms and …" at bounding box center [687, 360] width 224 height 31
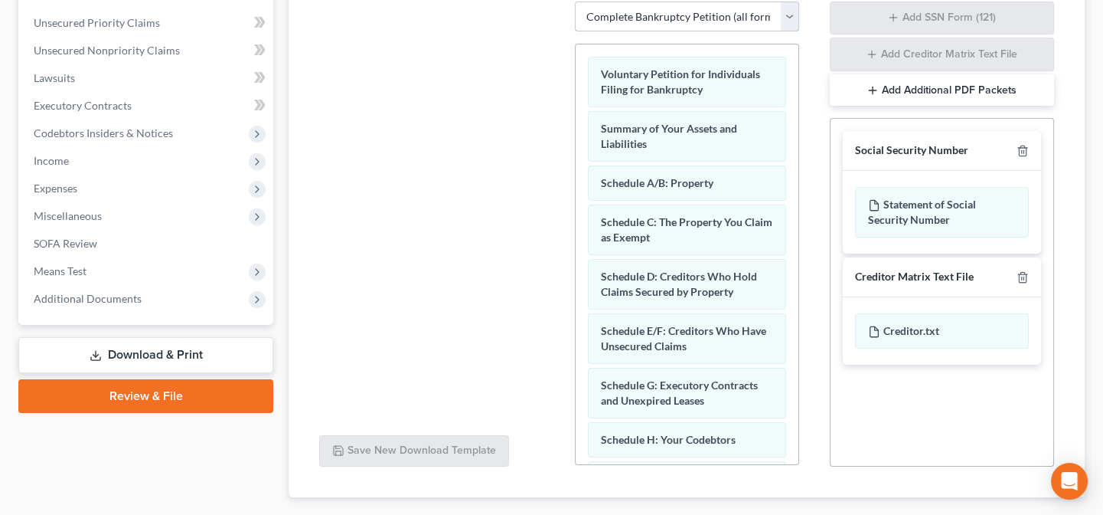
scroll to position [431, 0]
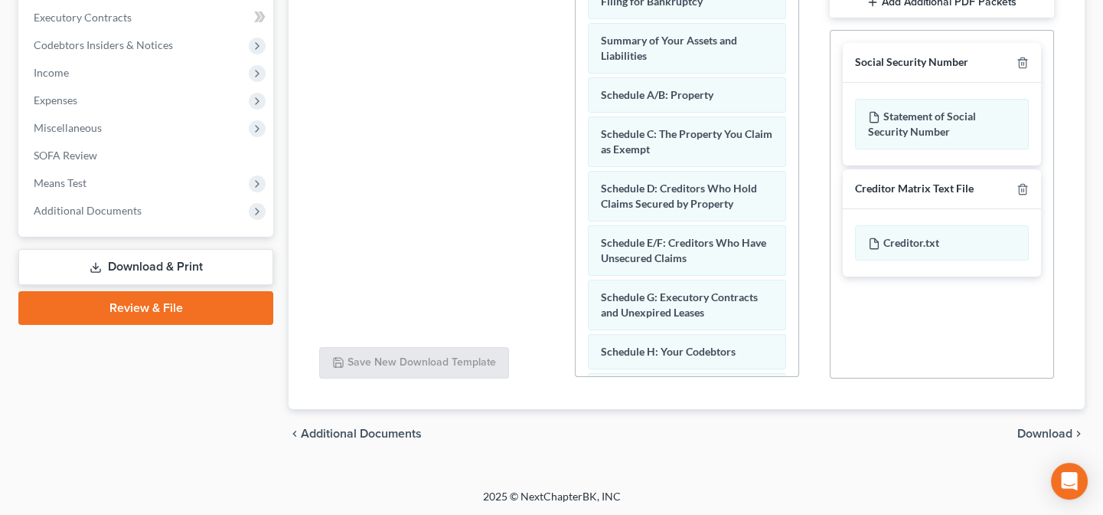
click at [1047, 427] on span "Download" at bounding box center [1045, 433] width 55 height 12
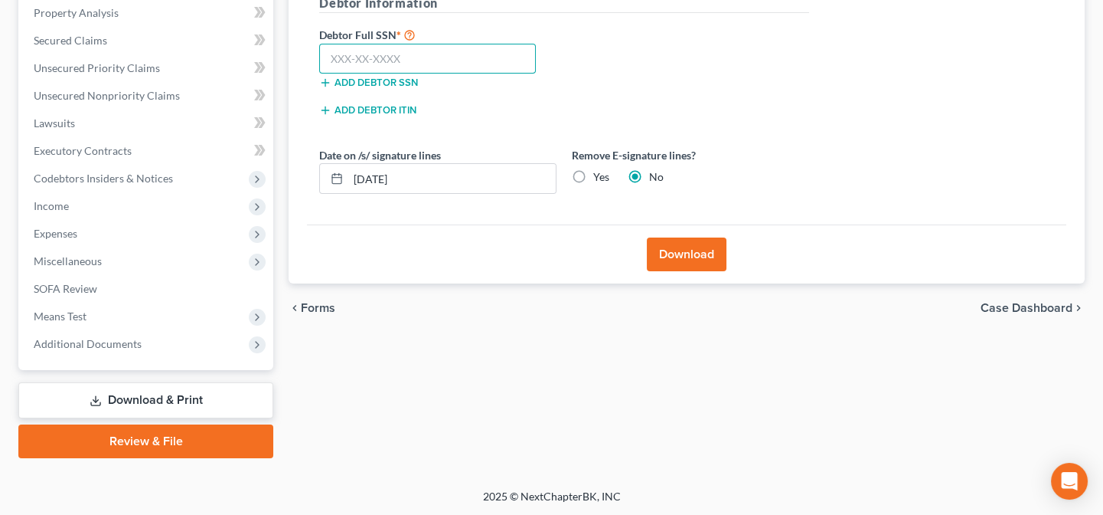
click at [377, 54] on input "text" at bounding box center [427, 59] width 217 height 31
type input "433-71-3109"
click at [698, 260] on button "Download" at bounding box center [687, 254] width 80 height 34
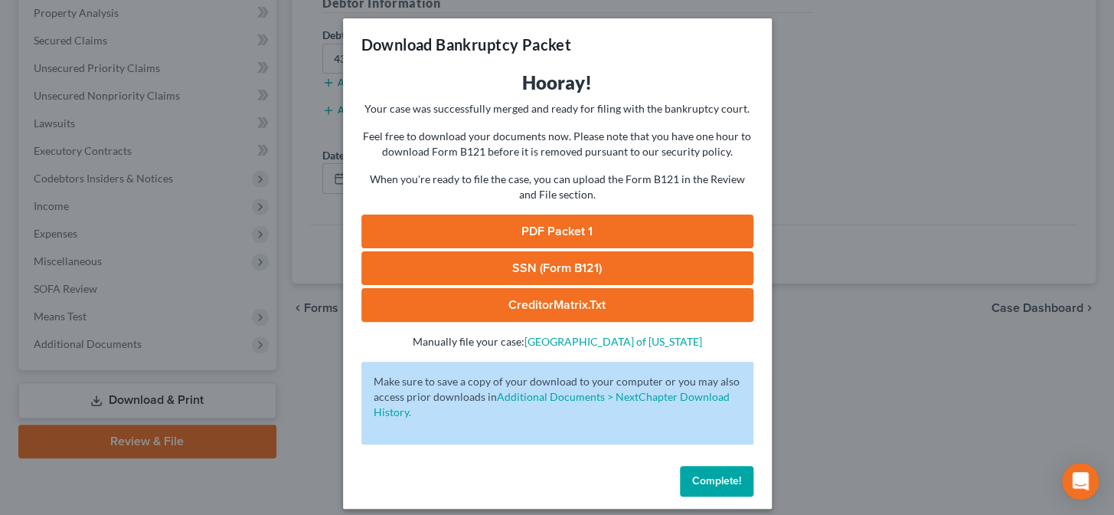
click at [543, 236] on link "PDF Packet 1" at bounding box center [557, 231] width 392 height 34
click at [528, 272] on link "SSN (Form B121)" at bounding box center [557, 268] width 392 height 34
click at [295, 198] on div "Download Bankruptcy Packet Hooray! Your case was successfully merged and ready …" at bounding box center [557, 257] width 1114 height 515
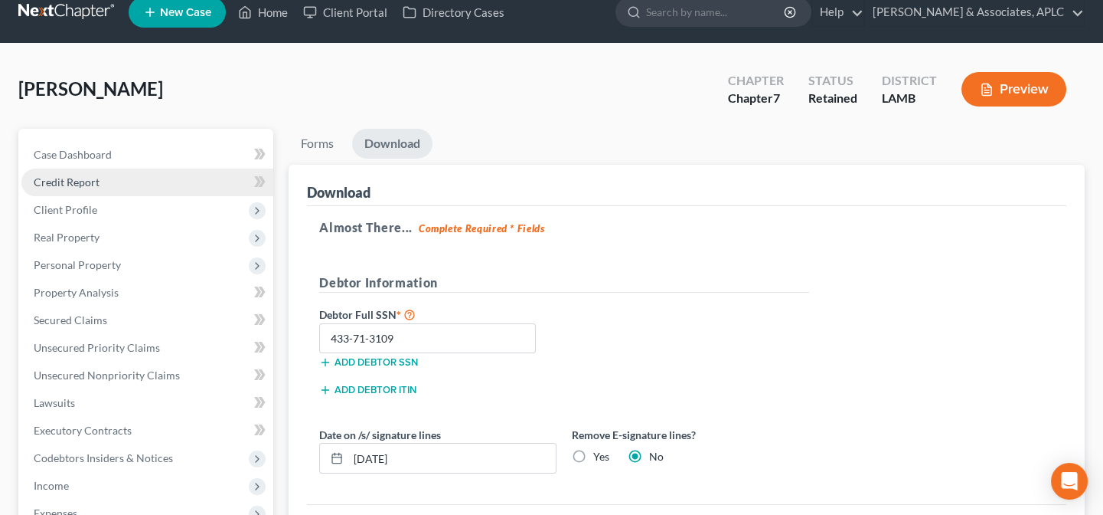
scroll to position [0, 0]
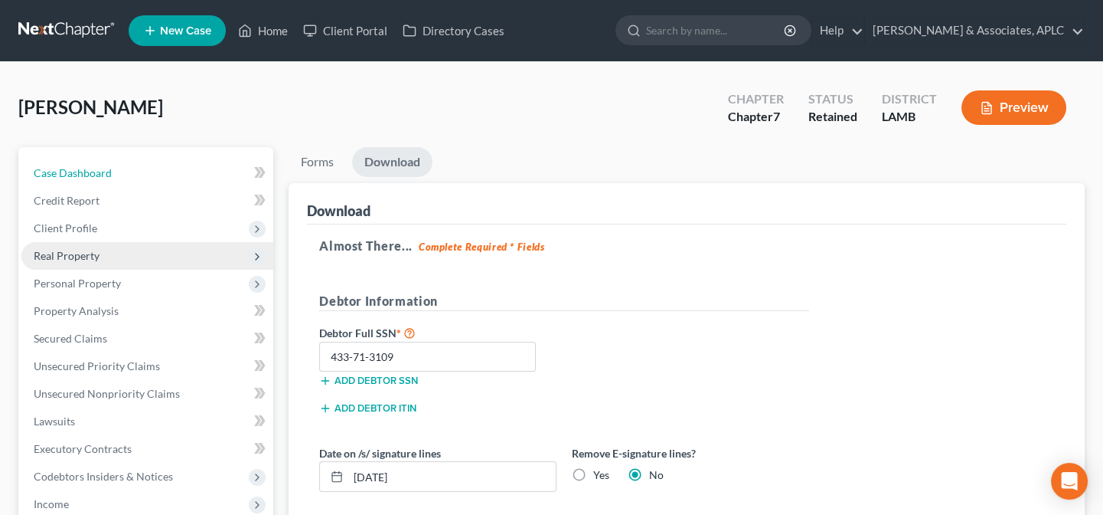
drag, startPoint x: 70, startPoint y: 175, endPoint x: 69, endPoint y: 252, distance: 76.6
click at [70, 175] on span "Case Dashboard" at bounding box center [73, 172] width 78 height 13
select select "0"
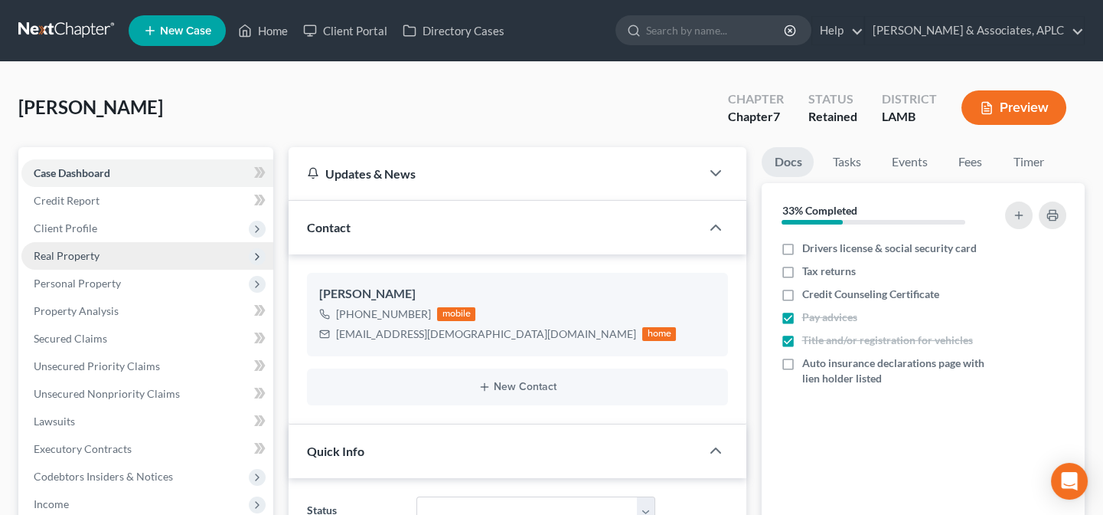
click at [69, 252] on span "Real Property" at bounding box center [67, 255] width 66 height 13
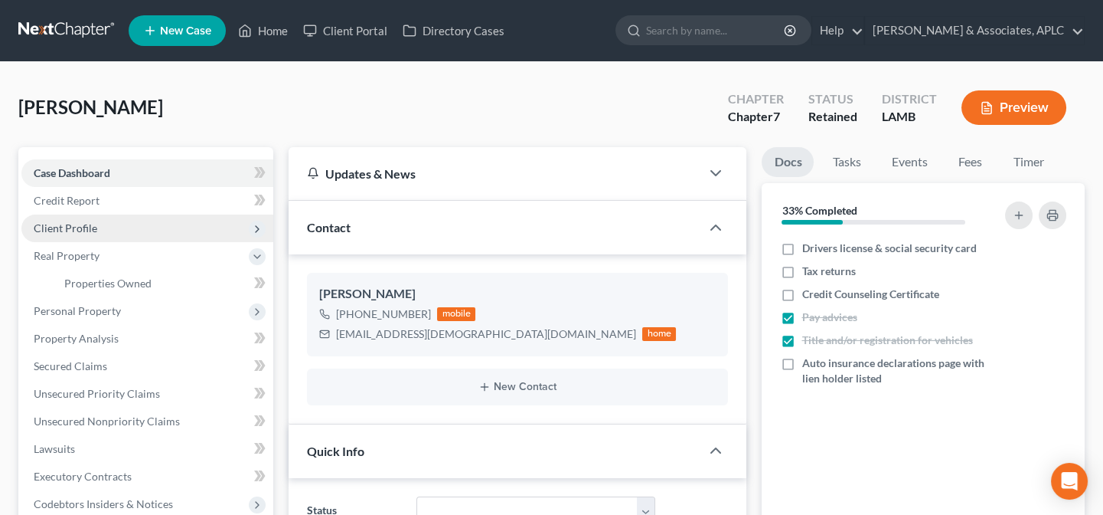
click at [70, 230] on span "Client Profile" at bounding box center [66, 227] width 64 height 13
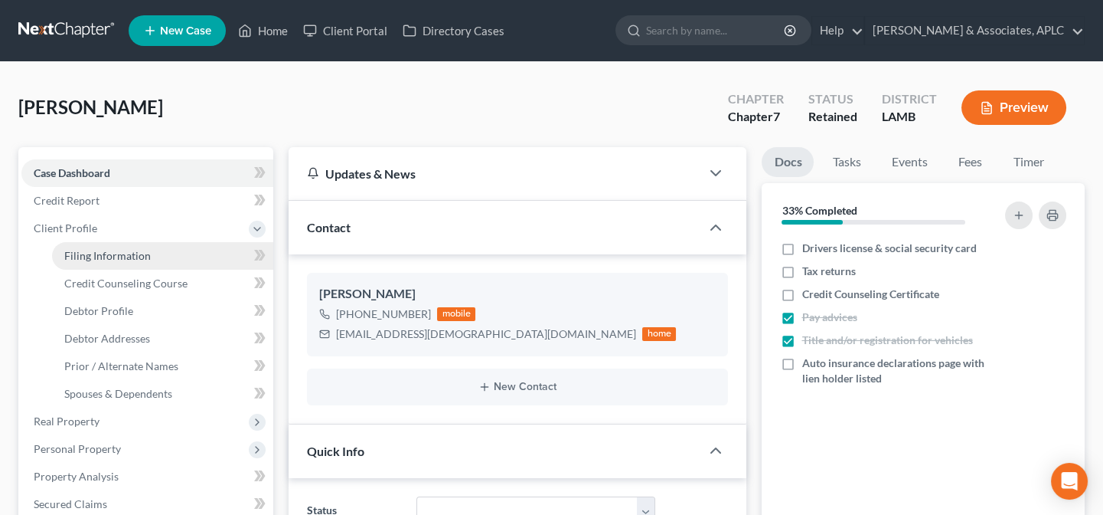
click at [90, 250] on span "Filing Information" at bounding box center [107, 255] width 87 height 13
select select "1"
select select "0"
select select "19"
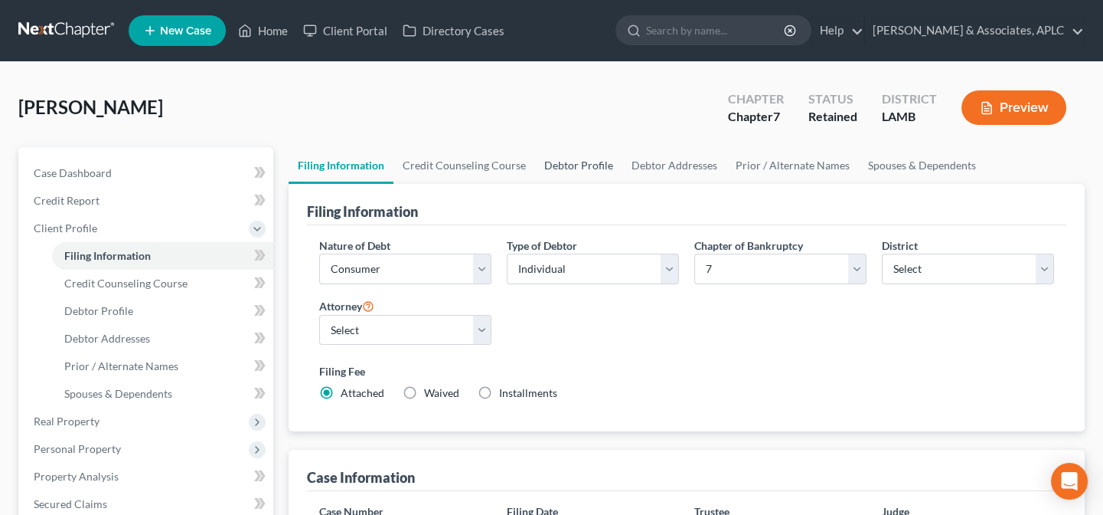
click at [577, 159] on link "Debtor Profile" at bounding box center [578, 165] width 87 height 37
select select "0"
select select "1"
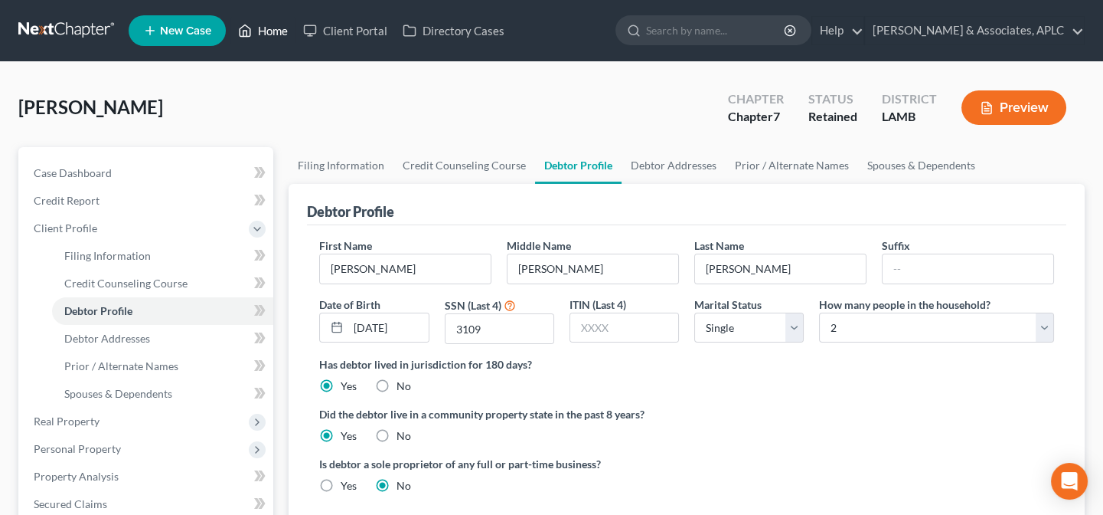
click at [273, 30] on link "Home" at bounding box center [262, 31] width 65 height 28
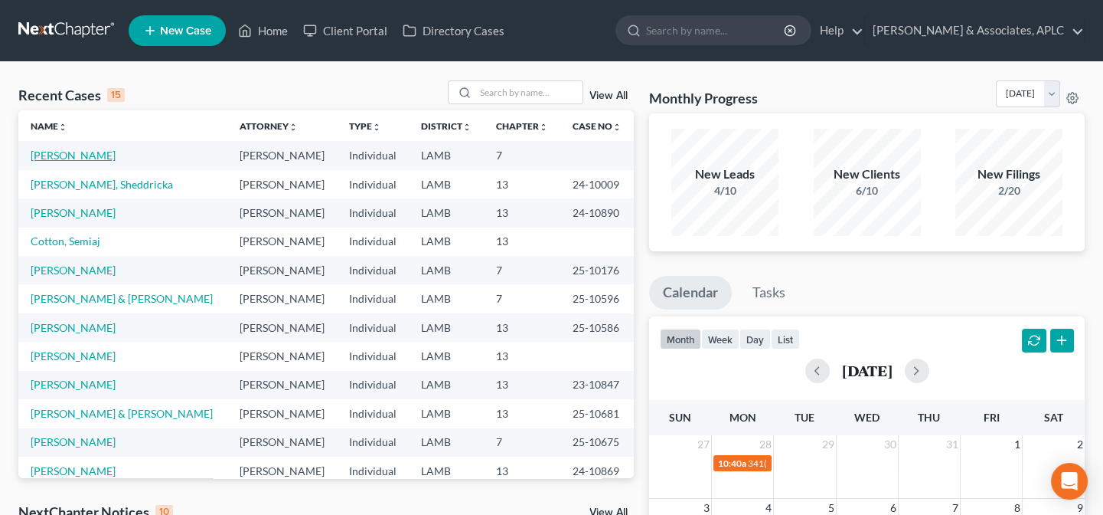
click at [60, 154] on link "[PERSON_NAME]" at bounding box center [73, 155] width 85 height 13
select select "14"
select select "0"
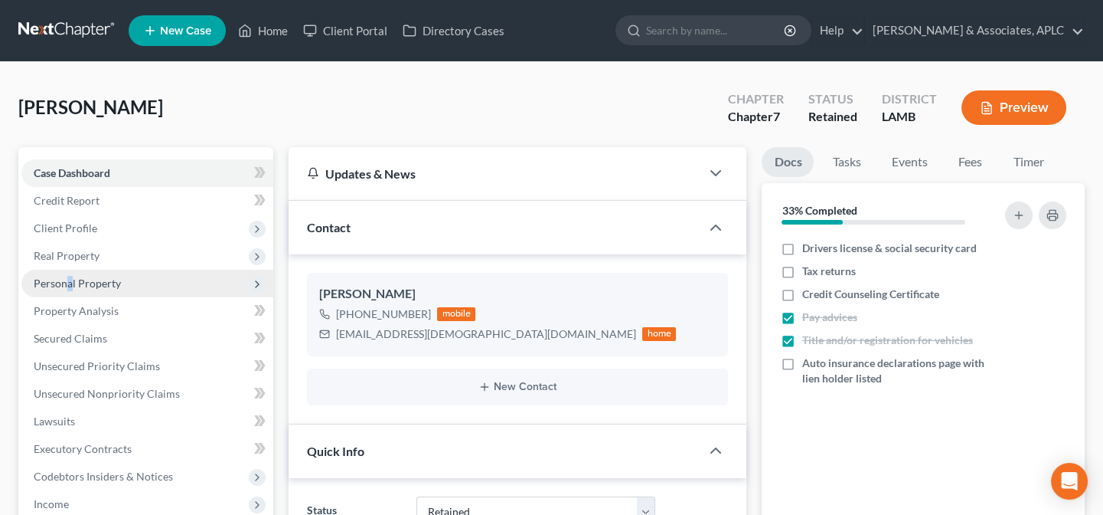
click at [69, 286] on span "Personal Property" at bounding box center [77, 282] width 87 height 13
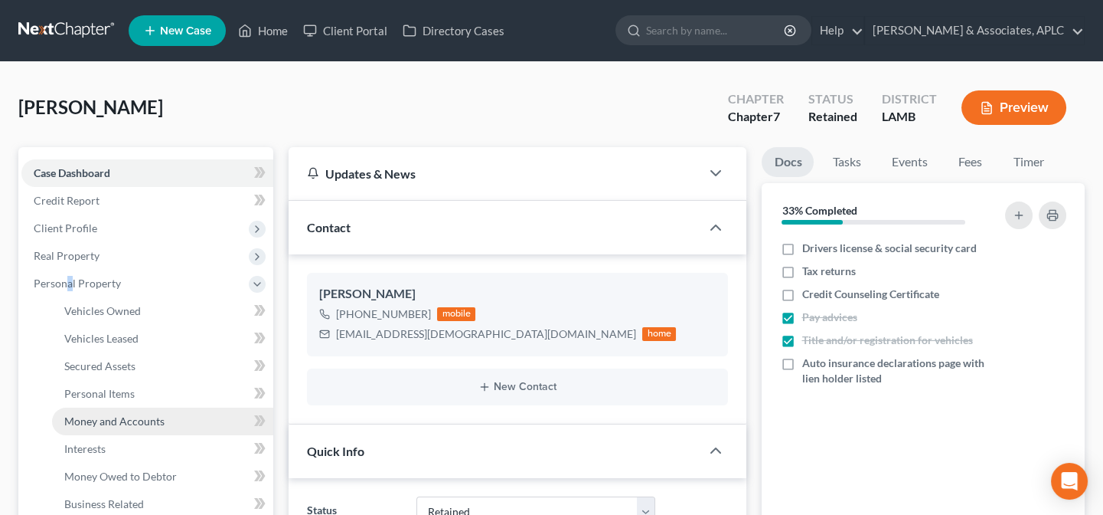
click at [86, 424] on span "Money and Accounts" at bounding box center [114, 420] width 100 height 13
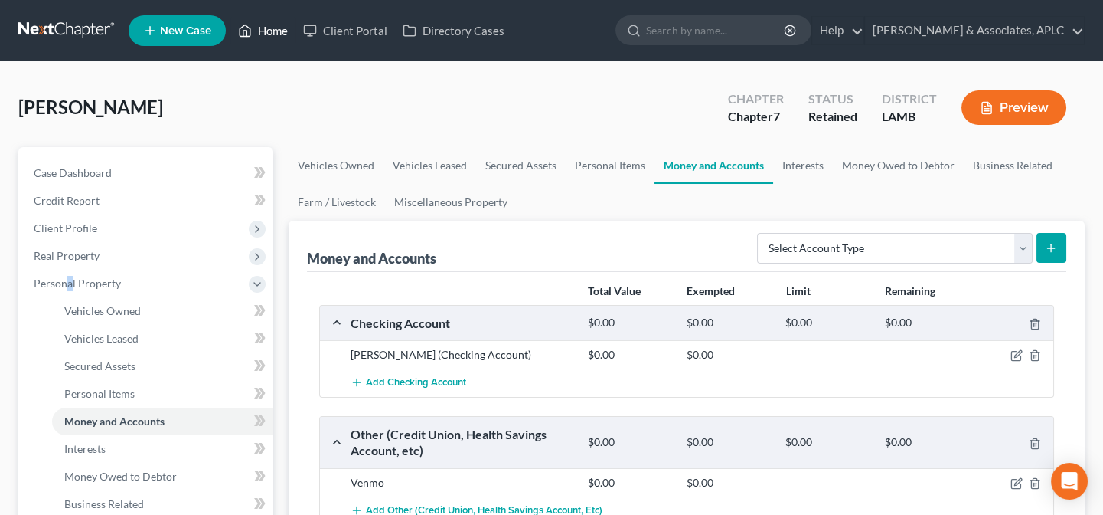
click at [277, 30] on link "Home" at bounding box center [262, 31] width 65 height 28
